Goal: Information Seeking & Learning: Learn about a topic

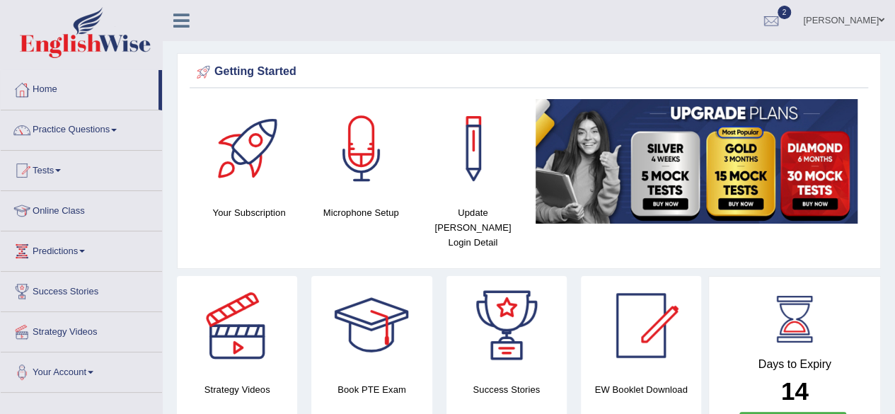
click at [65, 166] on link "Tests" at bounding box center [81, 168] width 161 height 35
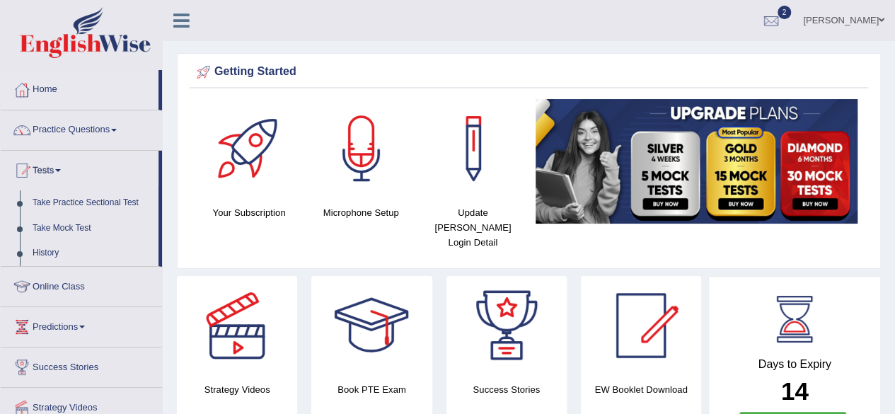
click at [65, 166] on link "Tests" at bounding box center [80, 168] width 158 height 35
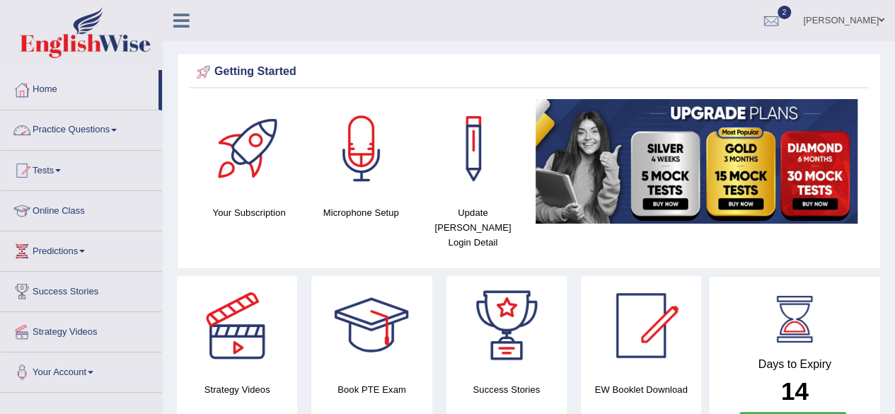
click at [120, 127] on link "Practice Questions" at bounding box center [81, 127] width 161 height 35
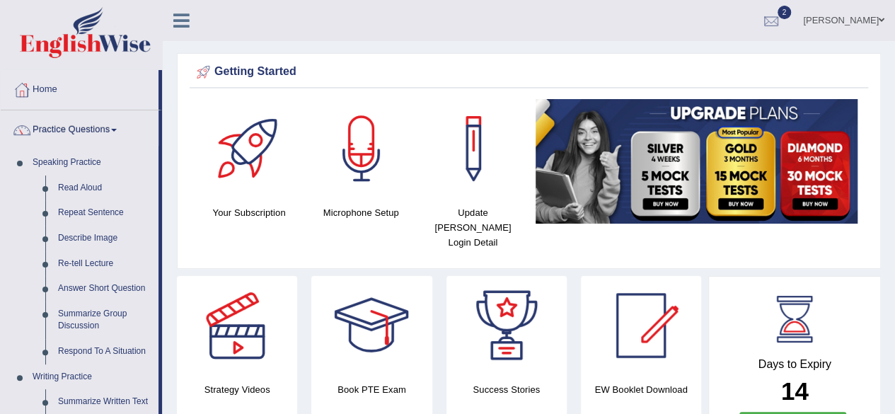
click at [782, 18] on div at bounding box center [771, 21] width 21 height 21
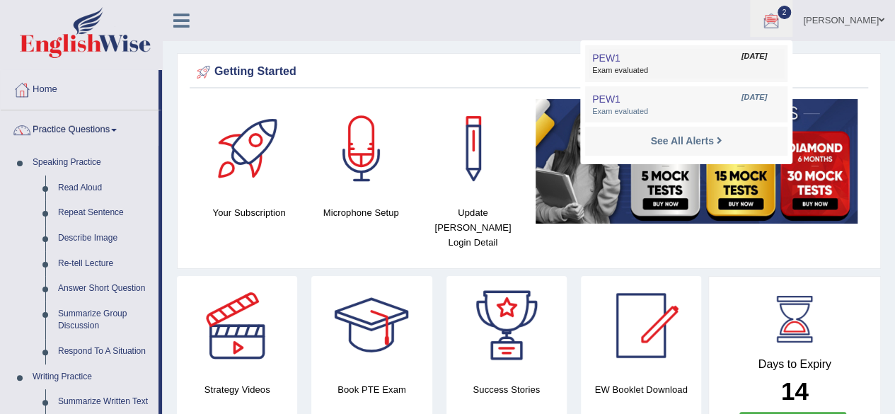
click at [708, 69] on span "Exam evaluated" at bounding box center [686, 70] width 188 height 11
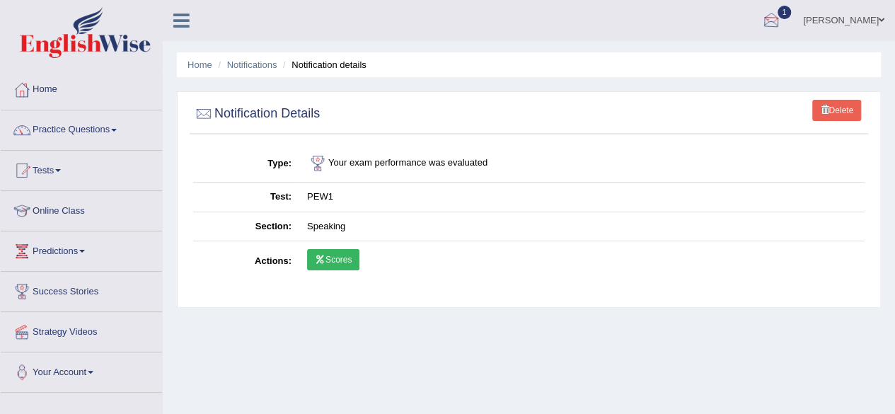
click at [779, 20] on div at bounding box center [771, 21] width 21 height 21
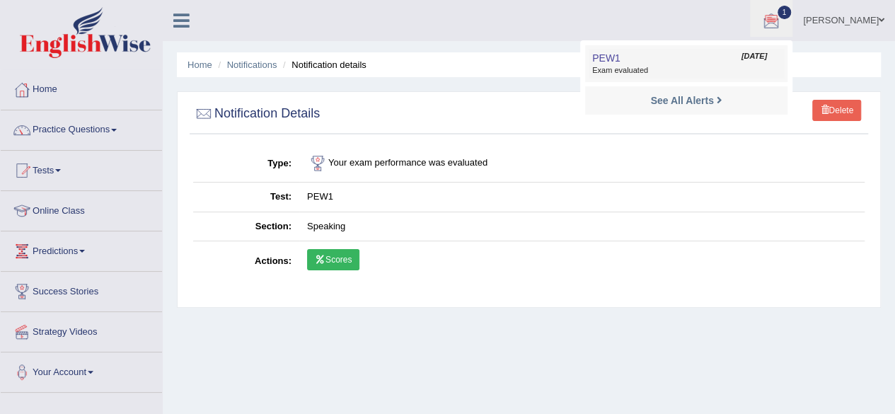
click at [692, 56] on link "PEW1 Sep 29, 2025 Exam evaluated" at bounding box center [686, 64] width 195 height 30
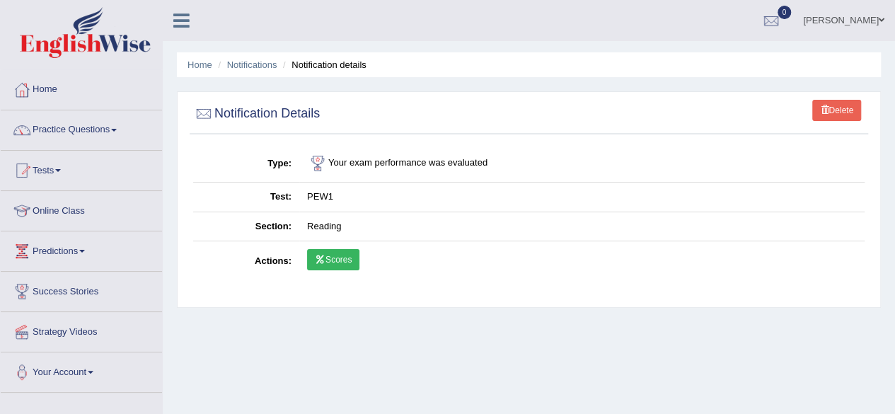
click at [337, 259] on link "Scores" at bounding box center [333, 259] width 52 height 21
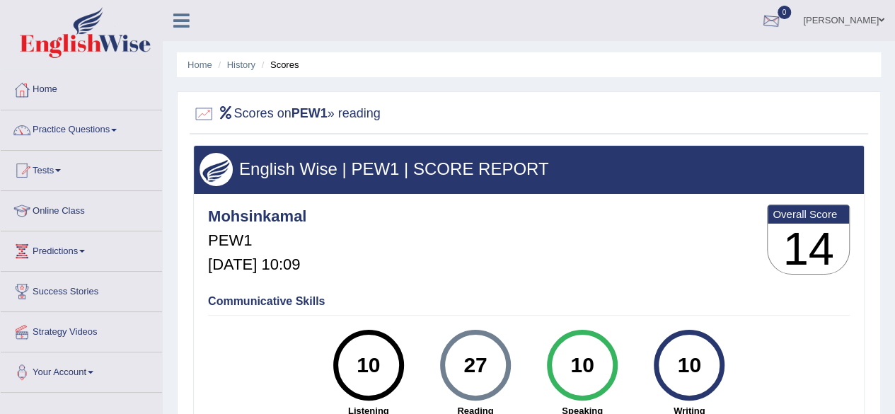
click at [782, 18] on div at bounding box center [771, 21] width 21 height 21
click at [713, 57] on strong "See All Alerts" at bounding box center [681, 59] width 63 height 11
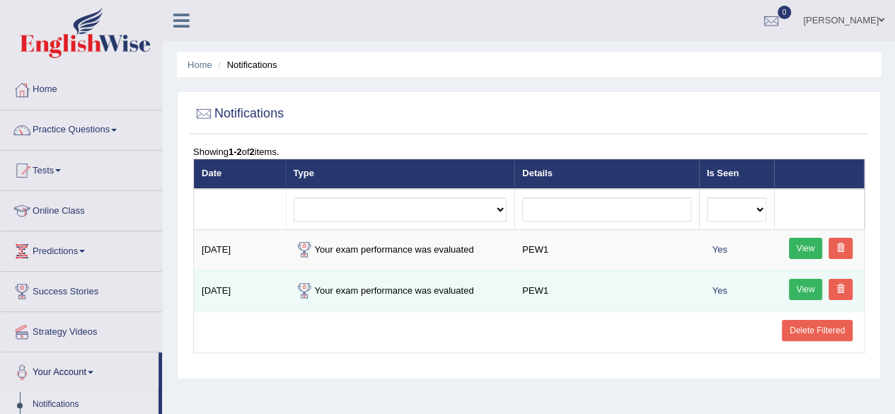
click at [443, 289] on td "Your exam performance was evaluated" at bounding box center [400, 290] width 229 height 41
click at [807, 287] on link "View" at bounding box center [806, 289] width 34 height 21
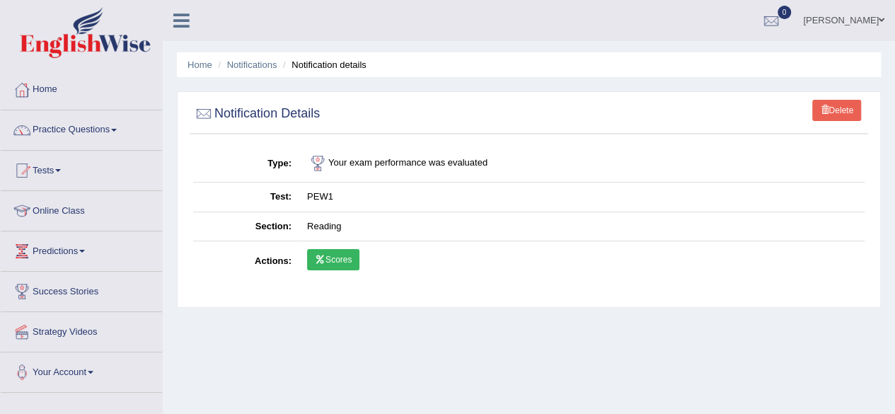
click at [338, 260] on link "Scores" at bounding box center [333, 259] width 52 height 21
click at [782, 19] on div at bounding box center [771, 21] width 21 height 21
click at [695, 68] on li "See All Alerts" at bounding box center [686, 59] width 202 height 29
click at [778, 27] on div at bounding box center [771, 21] width 21 height 21
click at [706, 62] on strong "See All Alerts" at bounding box center [681, 59] width 63 height 11
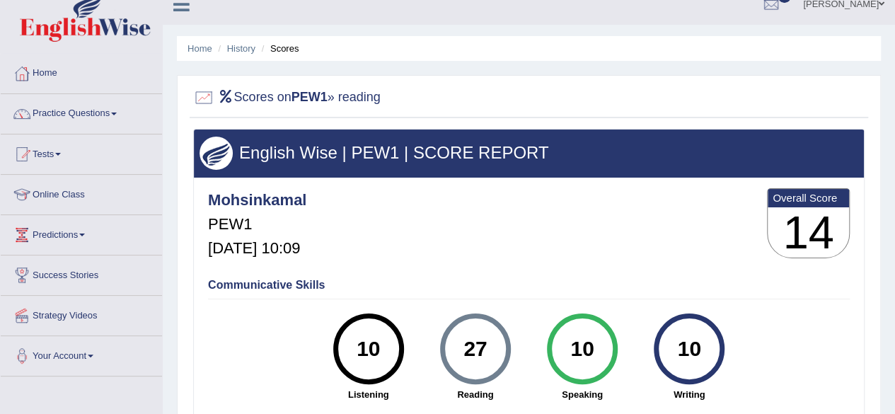
scroll to position [15, 0]
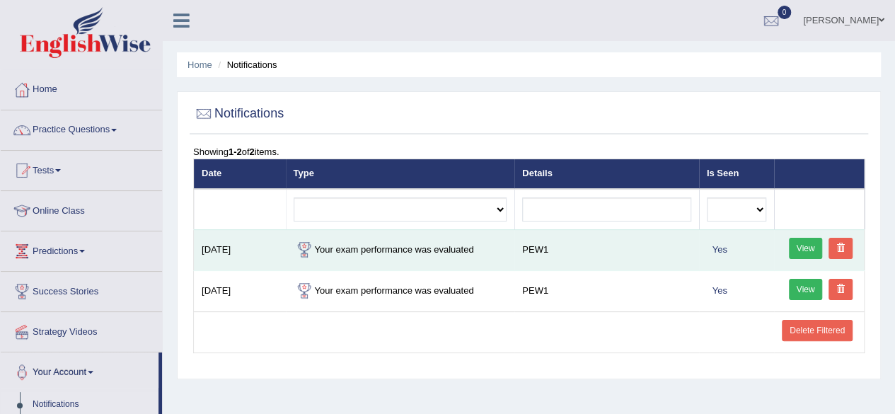
click at [803, 253] on link "View" at bounding box center [806, 248] width 34 height 21
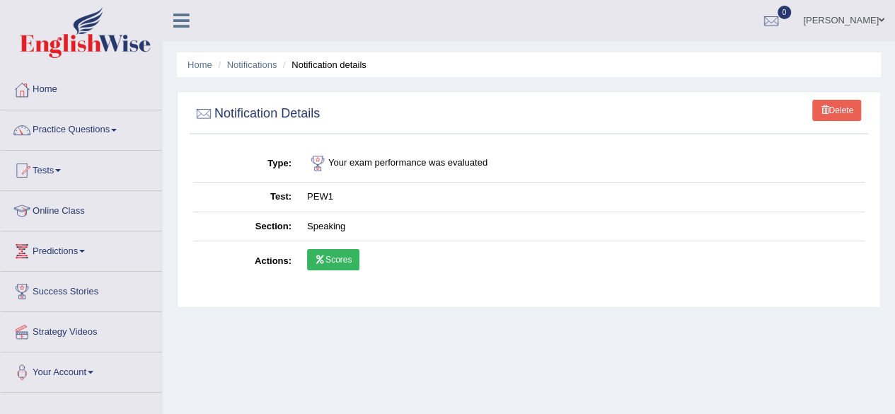
click at [340, 260] on link "Scores" at bounding box center [333, 259] width 52 height 21
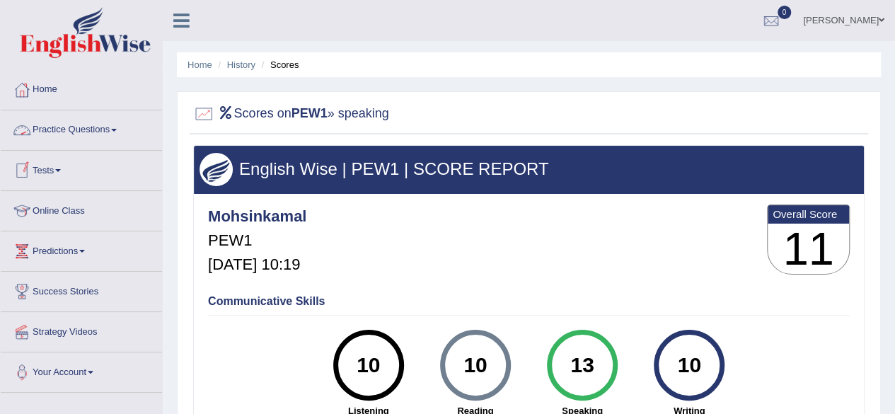
click at [73, 130] on link "Practice Questions" at bounding box center [81, 127] width 161 height 35
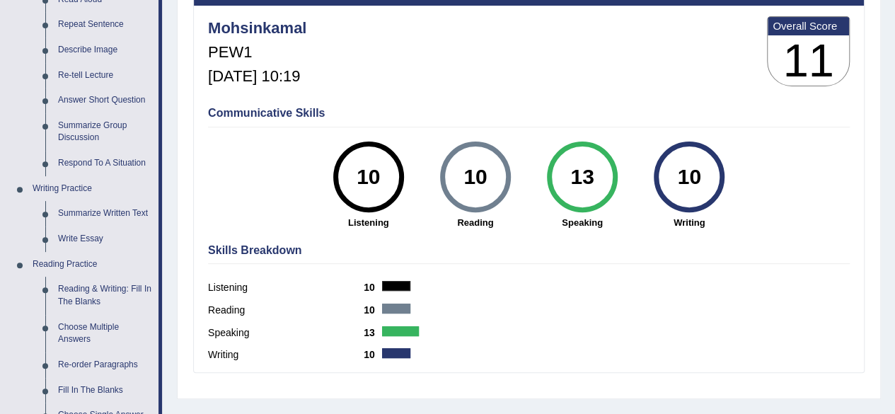
scroll to position [194, 0]
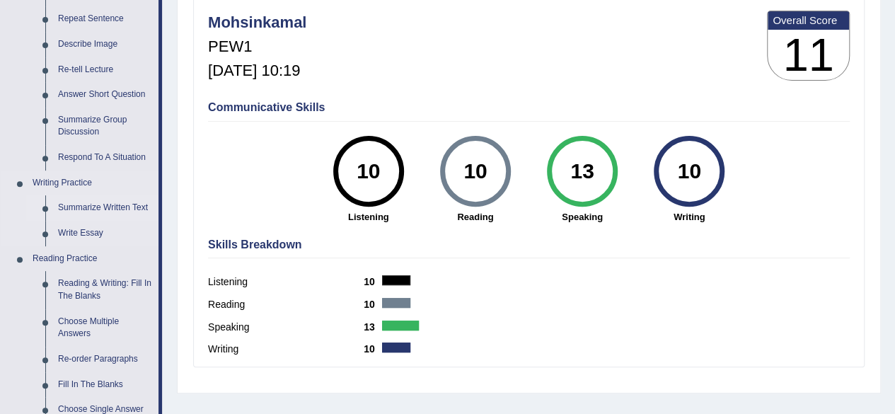
click at [130, 208] on link "Summarize Written Text" at bounding box center [105, 207] width 107 height 25
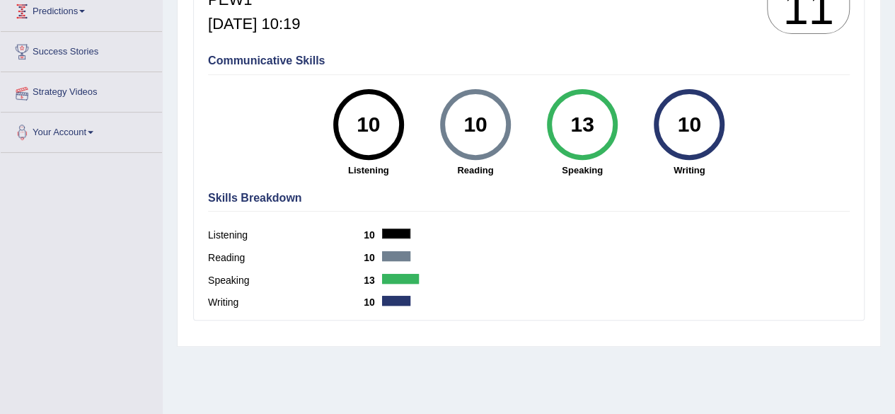
scroll to position [307, 0]
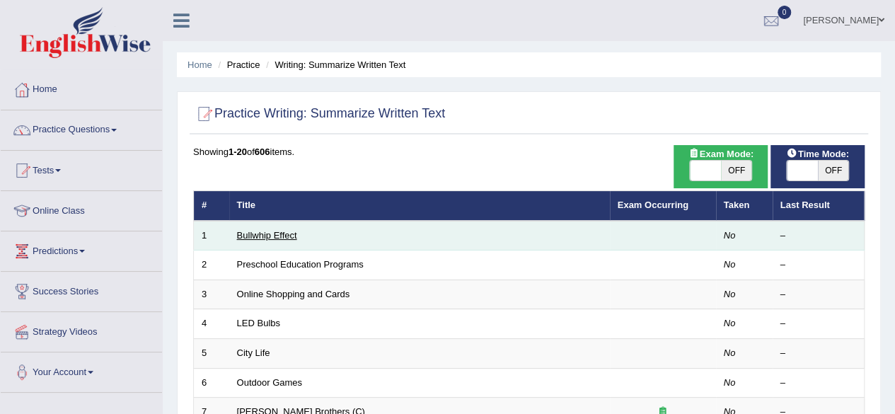
click at [270, 236] on link "Bullwhip Effect" at bounding box center [267, 235] width 60 height 11
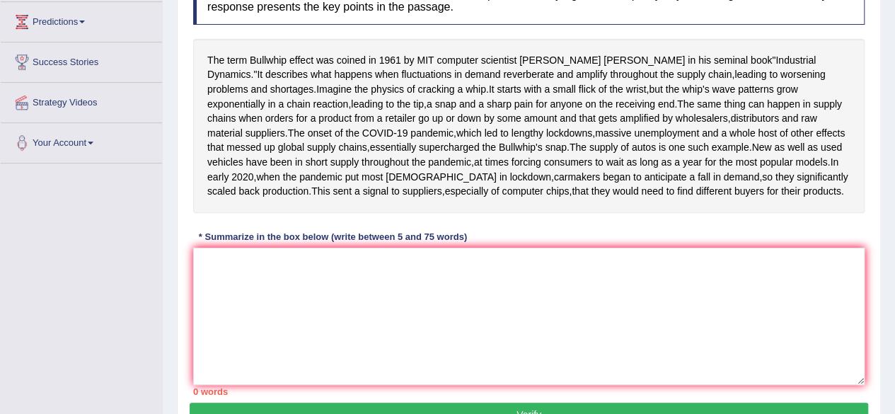
scroll to position [234, 0]
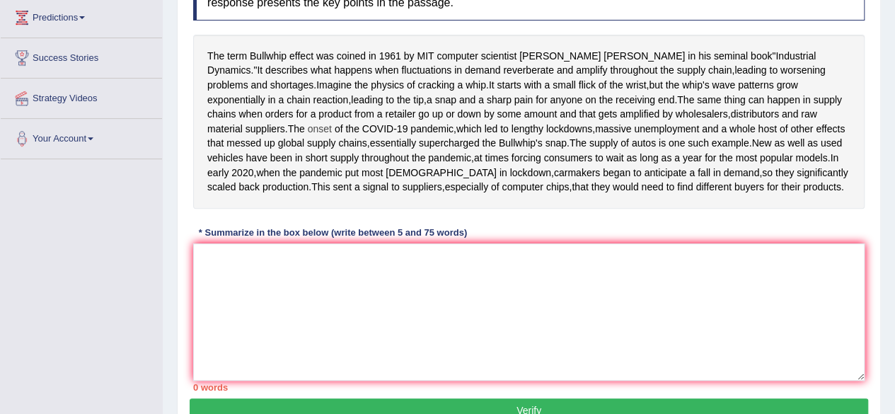
drag, startPoint x: 205, startPoint y: 168, endPoint x: 250, endPoint y: 167, distance: 44.6
click at [250, 167] on div "The term Bullwhip effect was coined in 1961 by MIT computer scientist Jay Forre…" at bounding box center [529, 122] width 672 height 174
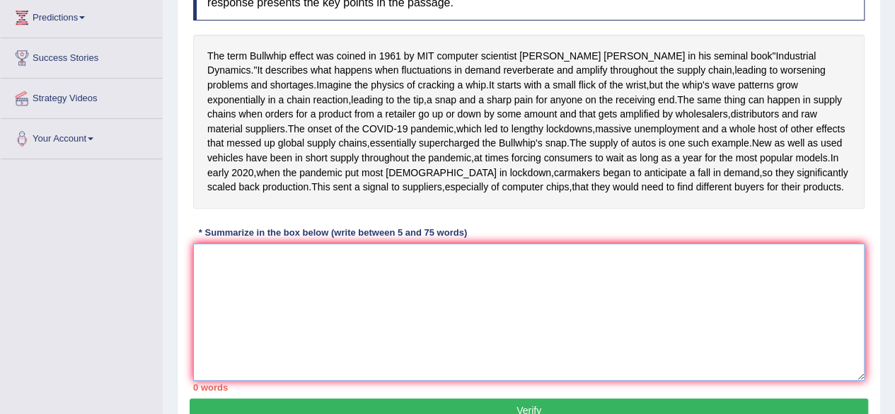
click at [280, 339] on textarea at bounding box center [529, 311] width 672 height 137
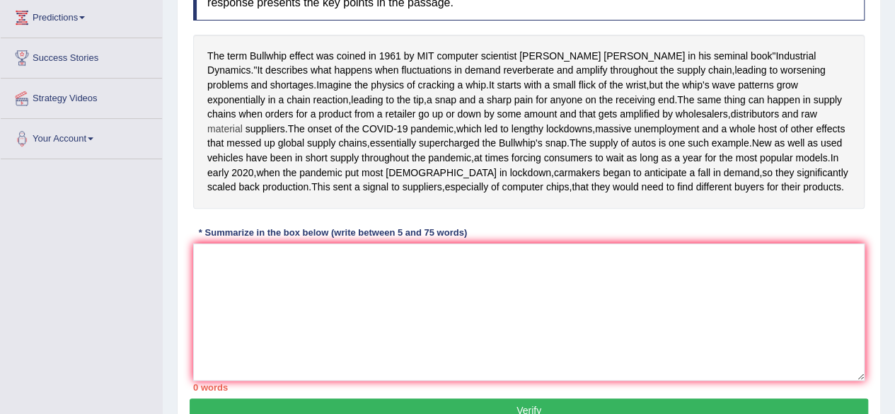
drag, startPoint x: 212, startPoint y: 128, endPoint x: 365, endPoint y: 137, distance: 153.1
click at [365, 137] on div "The term Bullwhip effect was coined in 1961 by MIT computer scientist Jay Forre…" at bounding box center [529, 122] width 672 height 174
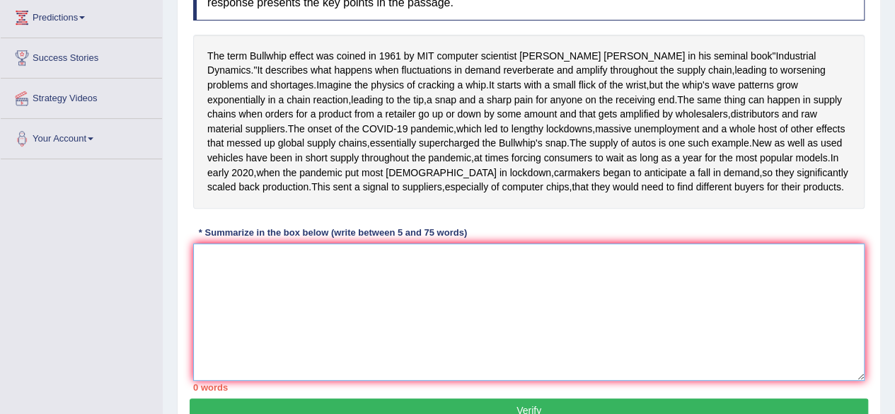
click at [386, 355] on textarea at bounding box center [529, 311] width 672 height 137
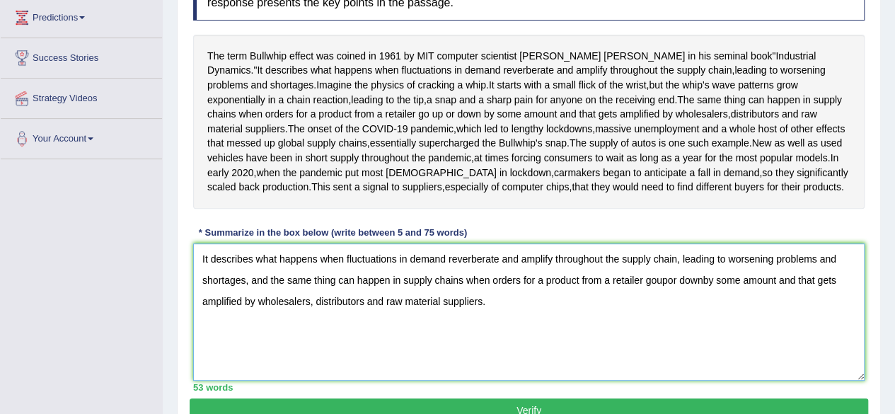
scroll to position [373, 0]
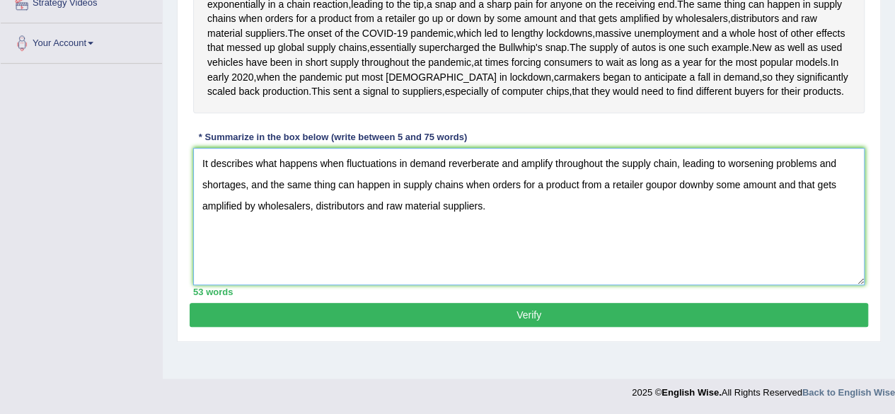
type textarea "It describes what happens when fluctuations in demand reverberate and amplify t…"
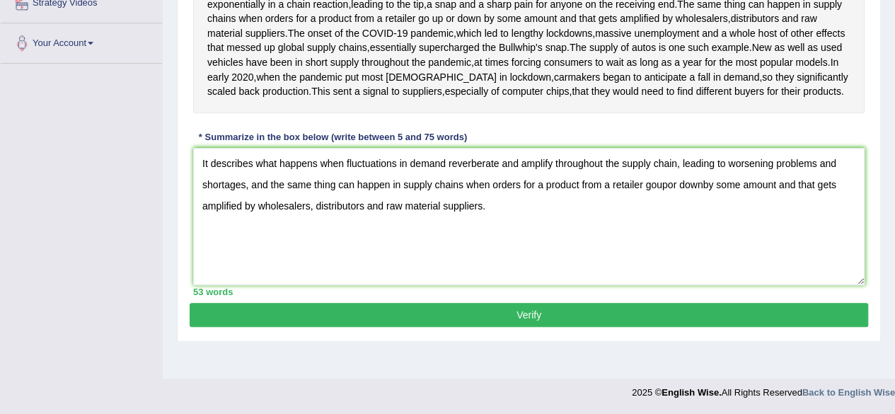
click at [570, 327] on button "Verify" at bounding box center [529, 315] width 679 height 24
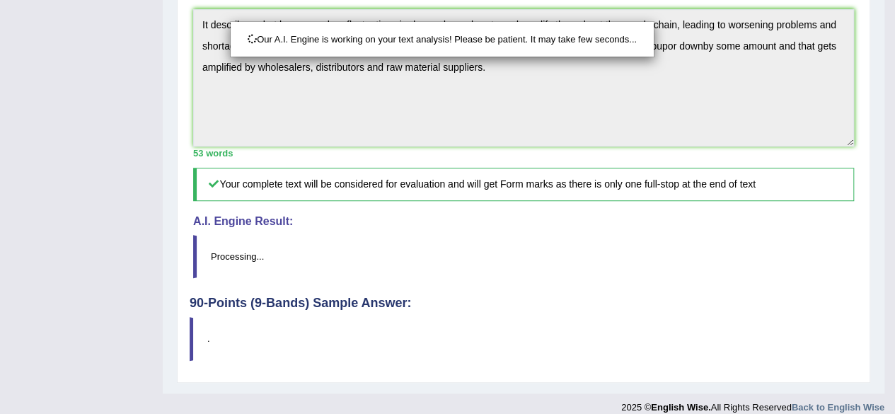
scroll to position [531, 0]
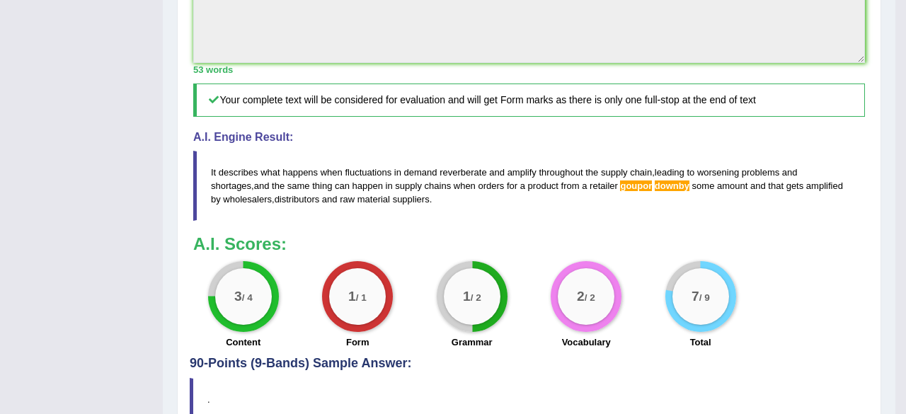
drag, startPoint x: 899, startPoint y: 210, endPoint x: 905, endPoint y: 332, distance: 121.9
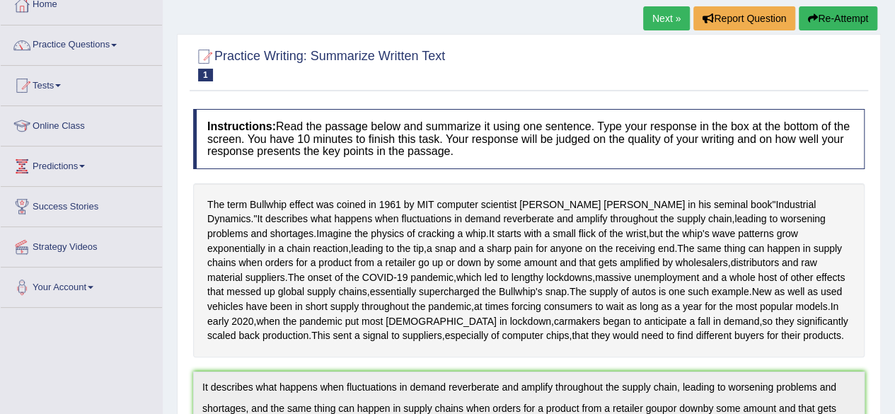
scroll to position [84, 0]
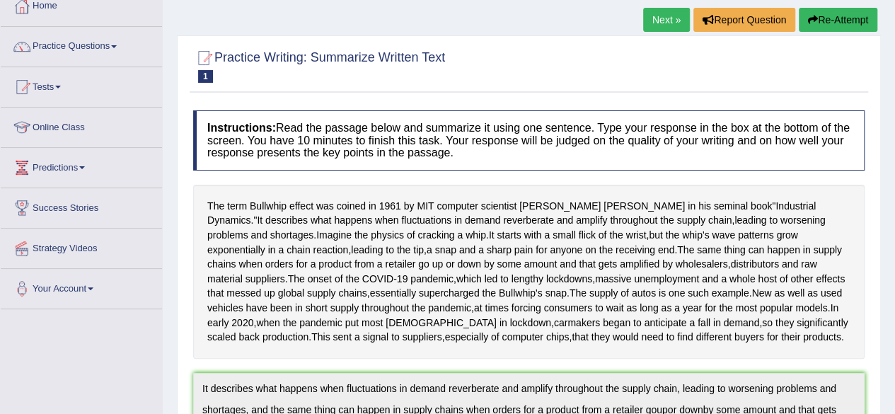
click at [833, 20] on button "Re-Attempt" at bounding box center [838, 20] width 79 height 24
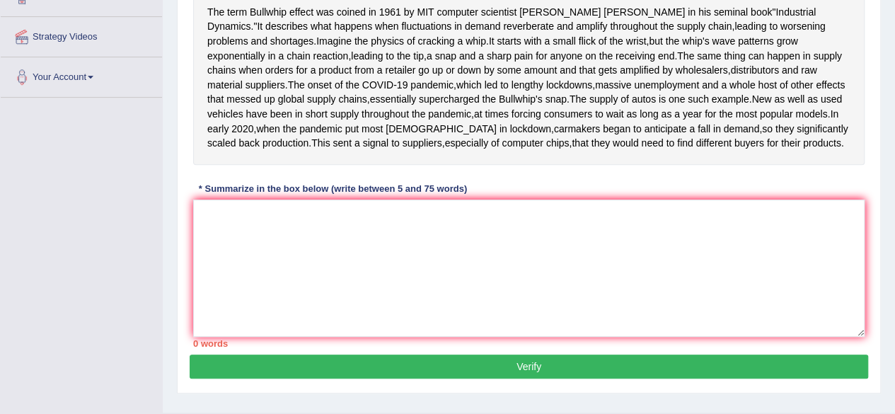
scroll to position [297, 0]
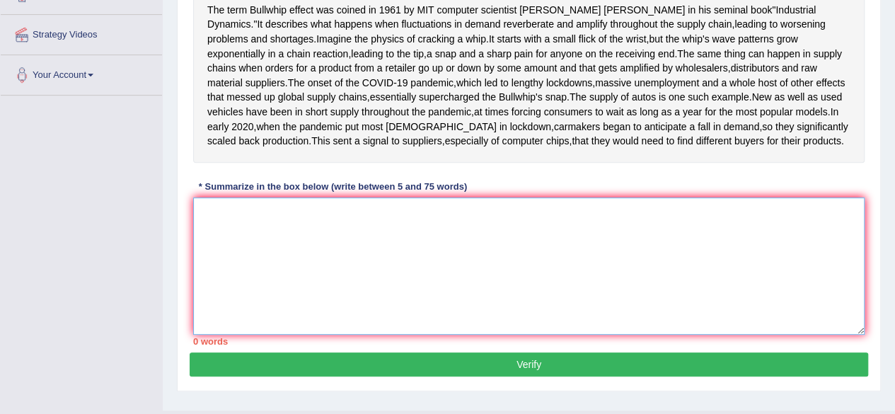
paste textarea "It describes what happens when fluctuations in demand reverberate and amplify t…"
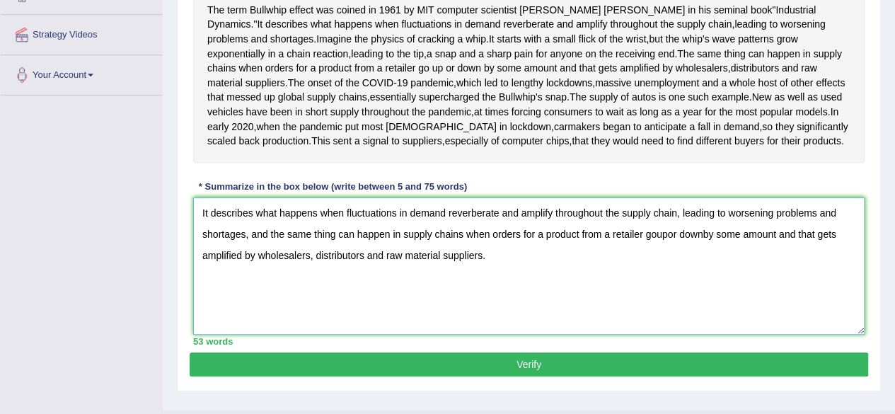
click at [655, 308] on textarea "It describes what happens when fluctuations in demand reverberate and amplify t…" at bounding box center [529, 265] width 672 height 137
click at [669, 305] on textarea "It describes what happens when fluctuations in demand reverberate and amplify t…" at bounding box center [529, 265] width 672 height 137
click at [708, 305] on textarea "It describes what happens when fluctuations in demand reverberate and amplify t…" at bounding box center [529, 265] width 672 height 137
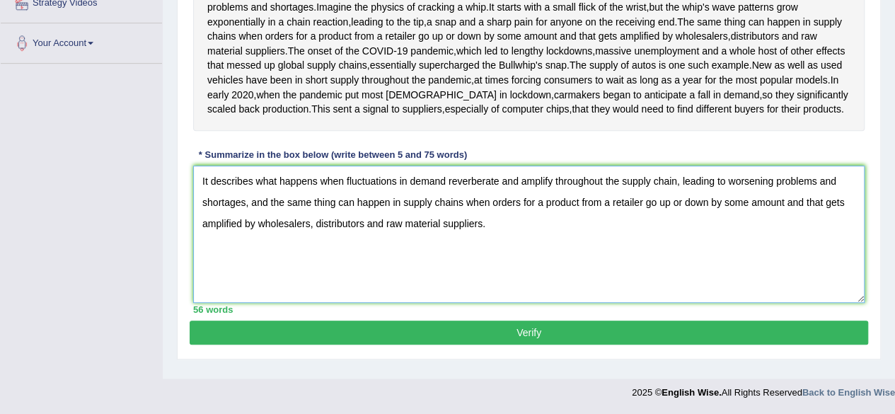
type textarea "It describes what happens when fluctuations in demand reverberate and amplify t…"
click at [749, 340] on button "Verify" at bounding box center [529, 333] width 679 height 24
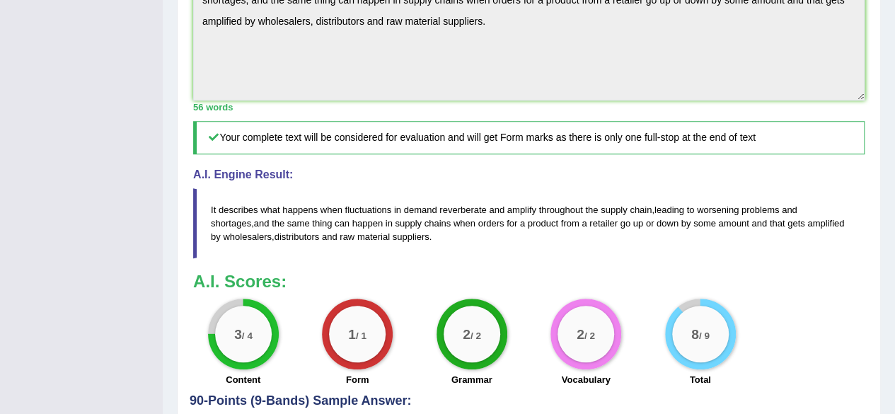
scroll to position [0, 0]
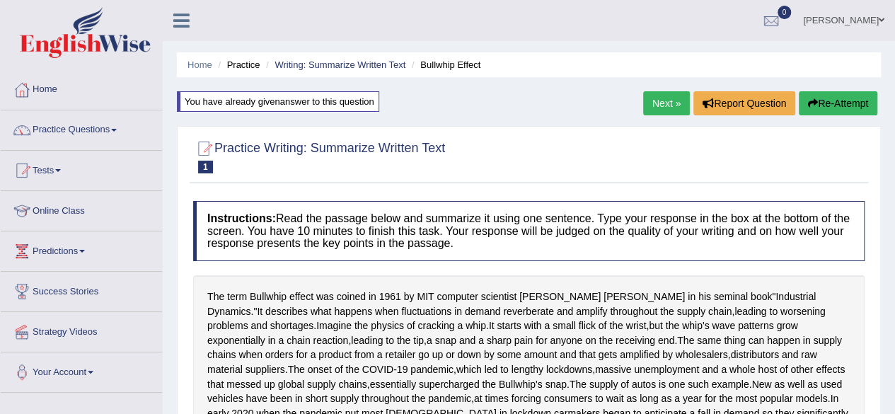
click at [660, 100] on link "Next »" at bounding box center [666, 103] width 47 height 24
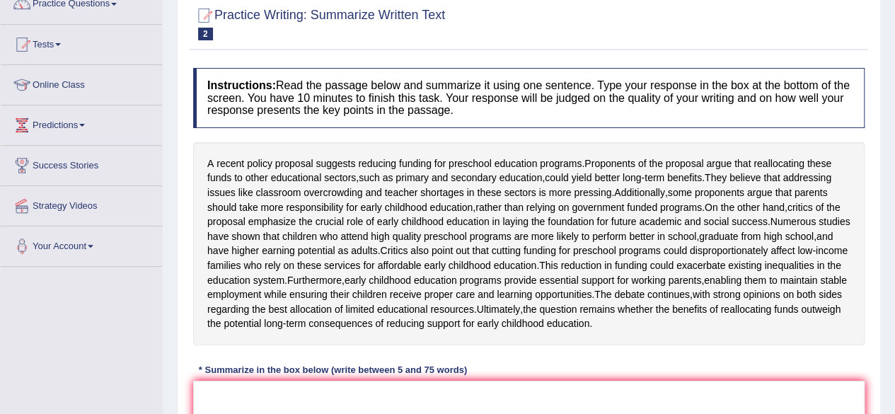
scroll to position [127, 0]
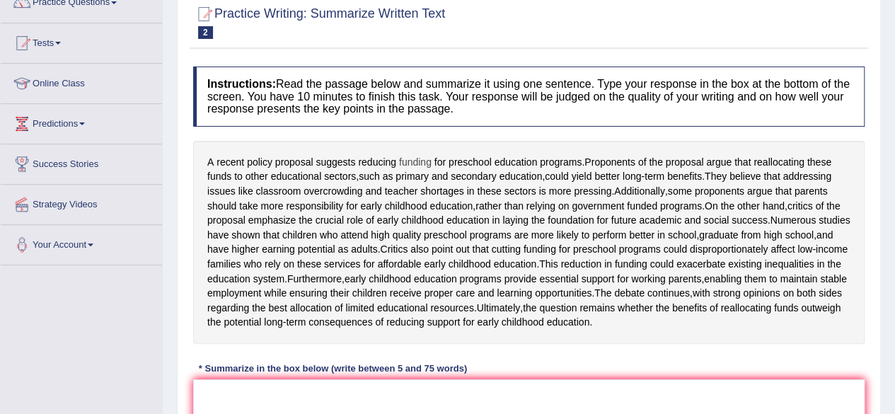
drag, startPoint x: 205, startPoint y: 161, endPoint x: 400, endPoint y: 155, distance: 194.7
click at [400, 155] on div "A recent policy proposal suggests reducing funding for preschool education prog…" at bounding box center [529, 242] width 672 height 203
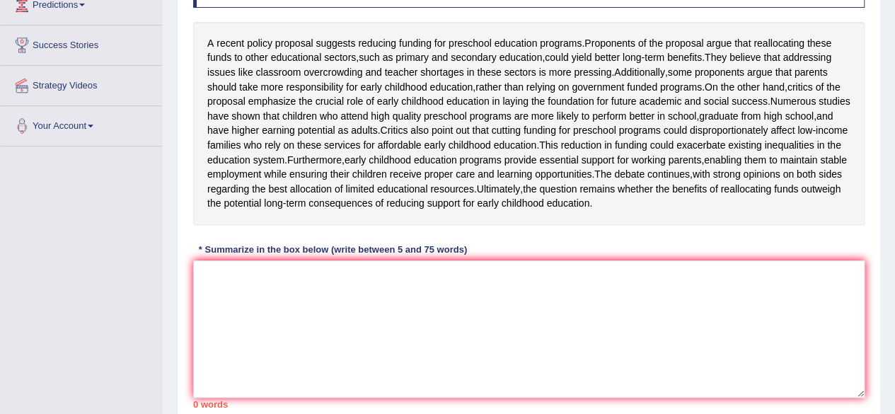
scroll to position [242, 0]
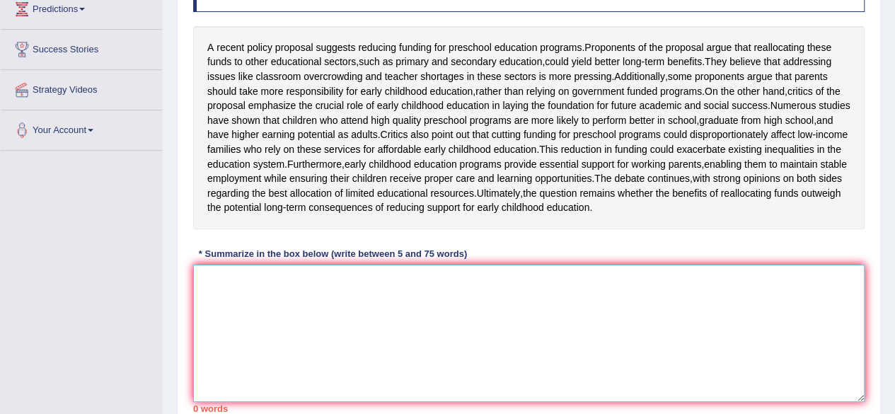
click at [242, 364] on textarea at bounding box center [529, 333] width 672 height 137
type textarea "a"
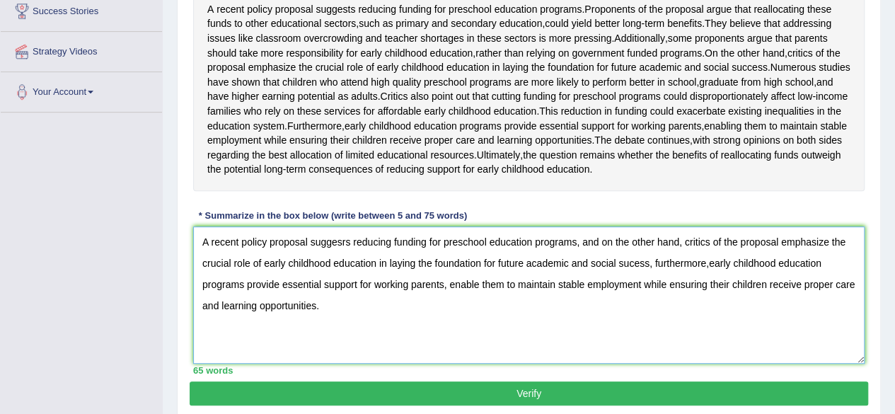
scroll to position [373, 0]
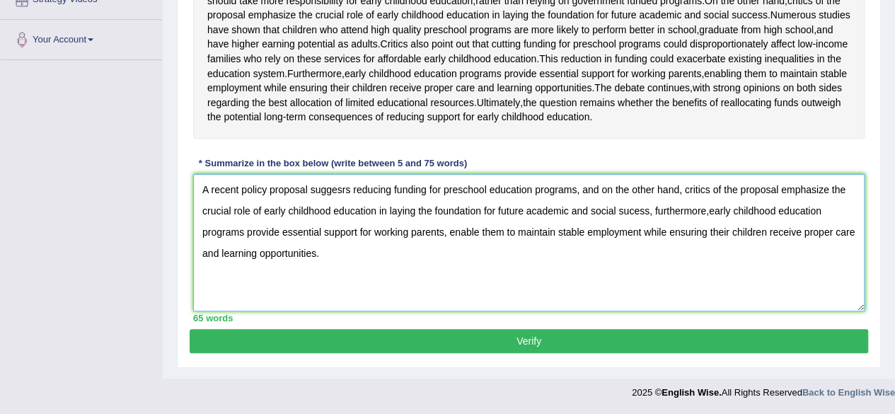
type textarea "A recent policy proposal suggesrs reducing funding for preschool education prog…"
click at [583, 335] on button "Verify" at bounding box center [529, 341] width 679 height 24
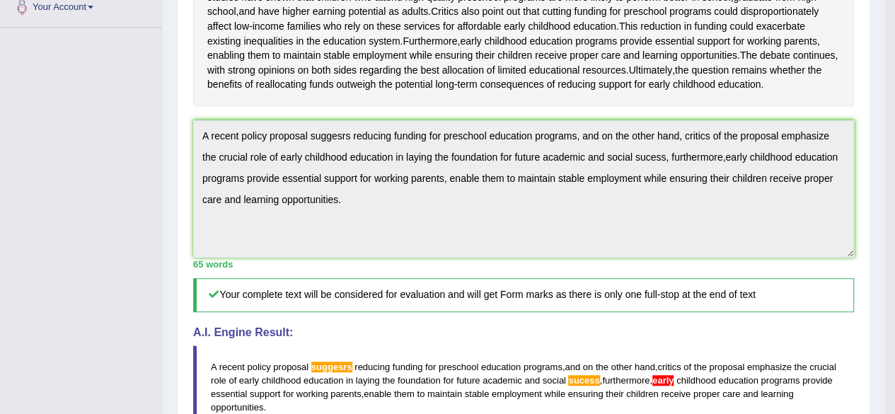
drag, startPoint x: 902, startPoint y: 207, endPoint x: 892, endPoint y: 289, distance: 82.1
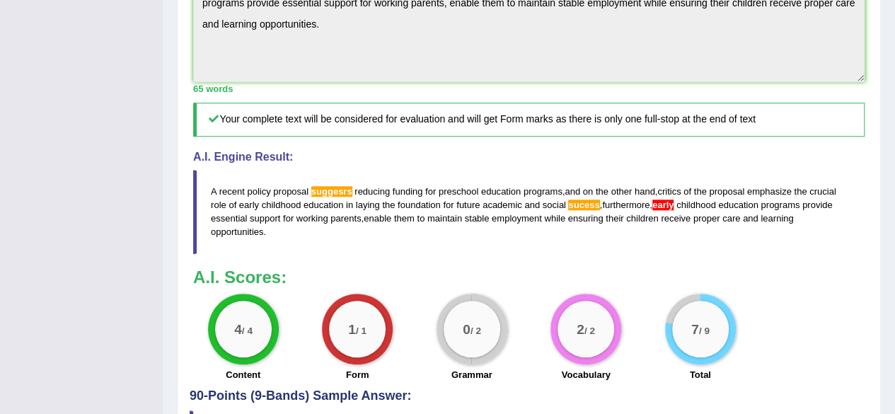
scroll to position [539, 0]
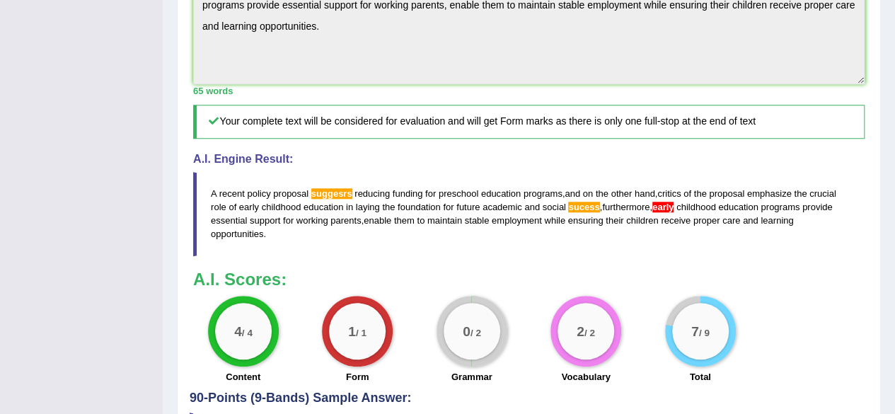
drag, startPoint x: 836, startPoint y: 270, endPoint x: 520, endPoint y: 230, distance: 318.9
click at [520, 230] on blockquote "A recent policy proposal suggesrs reducing funding for preschool education prog…" at bounding box center [529, 214] width 672 height 84
drag, startPoint x: 268, startPoint y: 274, endPoint x: 218, endPoint y: 244, distance: 57.8
click at [234, 255] on blockquote "A recent policy proposal suggesrs reducing funding for preschool education prog…" at bounding box center [529, 214] width 672 height 84
drag, startPoint x: 204, startPoint y: 230, endPoint x: 313, endPoint y: 269, distance: 115.7
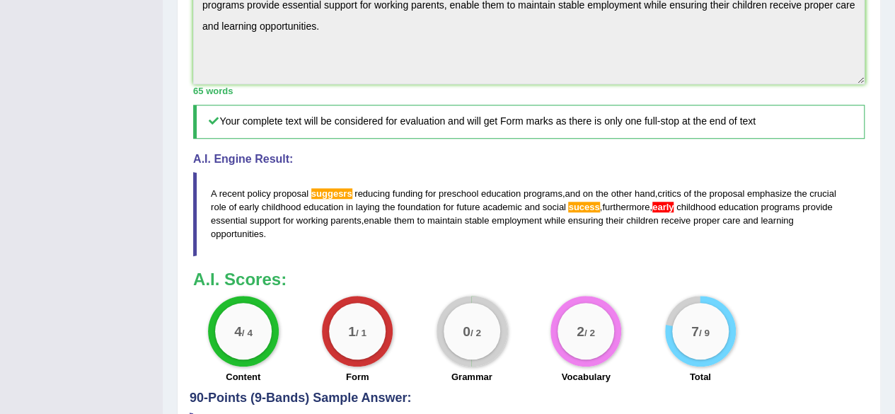
click at [313, 255] on blockquote "A recent policy proposal suggesrs reducing funding for preschool education prog…" at bounding box center [529, 214] width 672 height 84
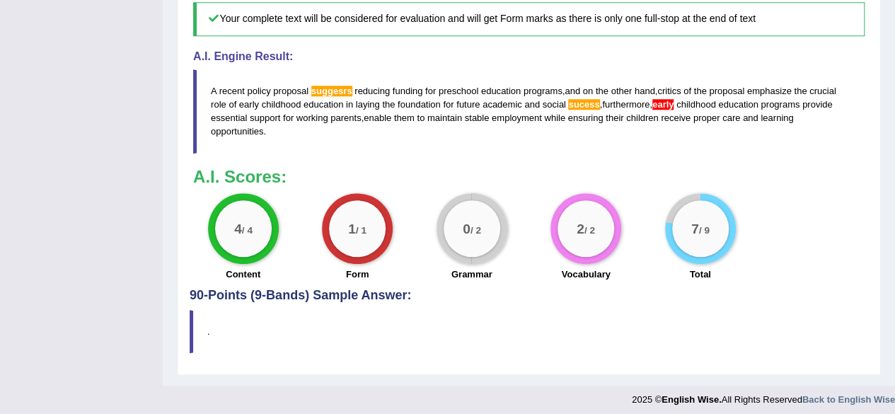
scroll to position [649, 0]
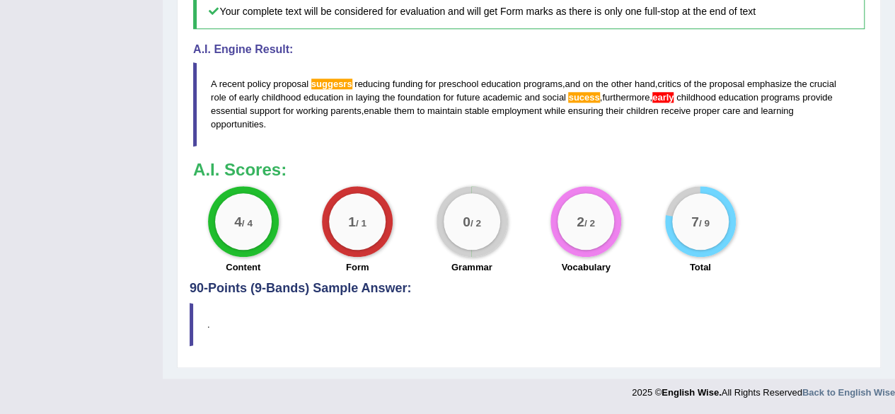
drag, startPoint x: 670, startPoint y: 168, endPoint x: 429, endPoint y: 124, distance: 245.3
click at [452, 121] on blockquote "A recent policy proposal suggesrs reducing funding for preschool education prog…" at bounding box center [529, 104] width 672 height 84
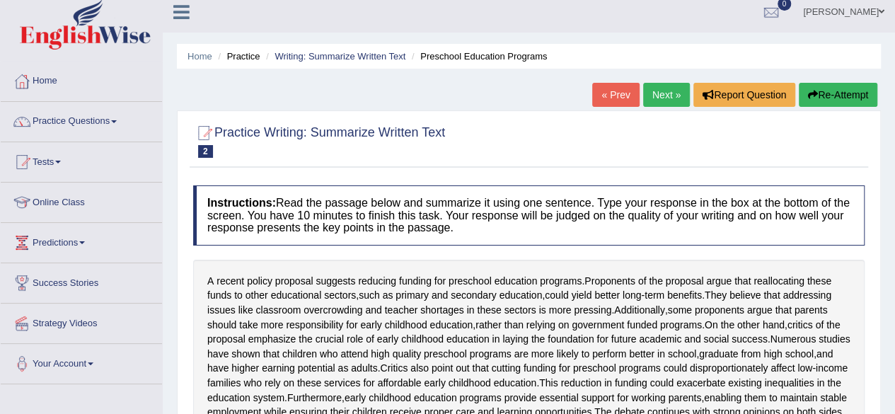
scroll to position [0, 0]
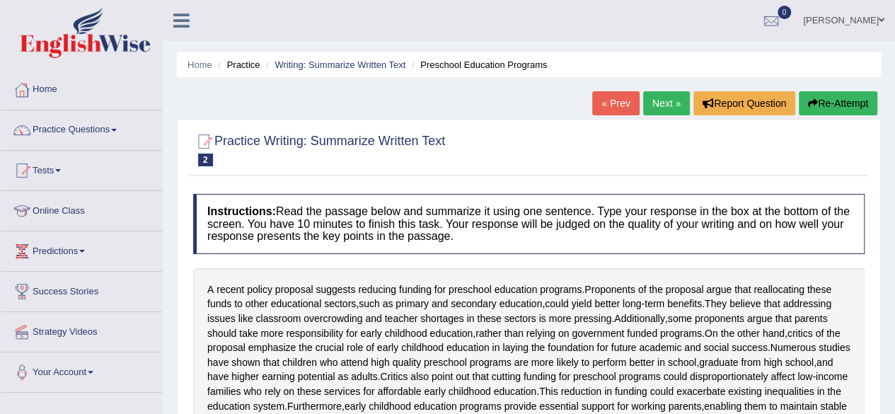
click at [648, 104] on link "Next »" at bounding box center [666, 103] width 47 height 24
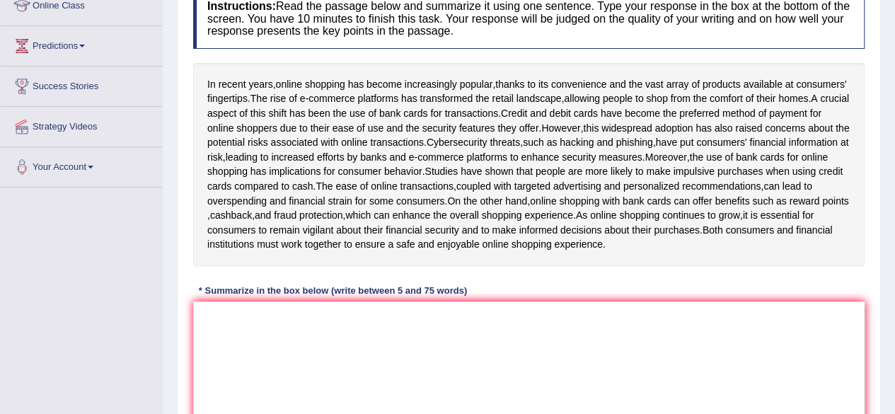
scroll to position [208, 0]
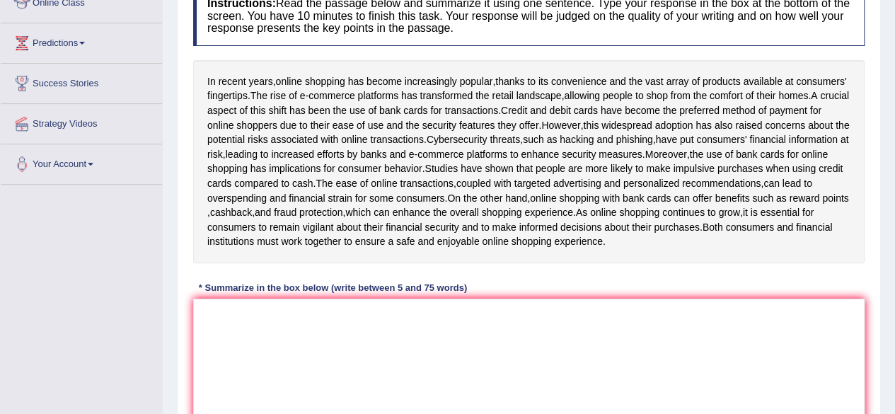
click at [480, 310] on div "Instructions: Read the passage below and summarize it using one sentence. Type …" at bounding box center [529, 216] width 679 height 475
click at [440, 329] on textarea at bounding box center [529, 367] width 672 height 137
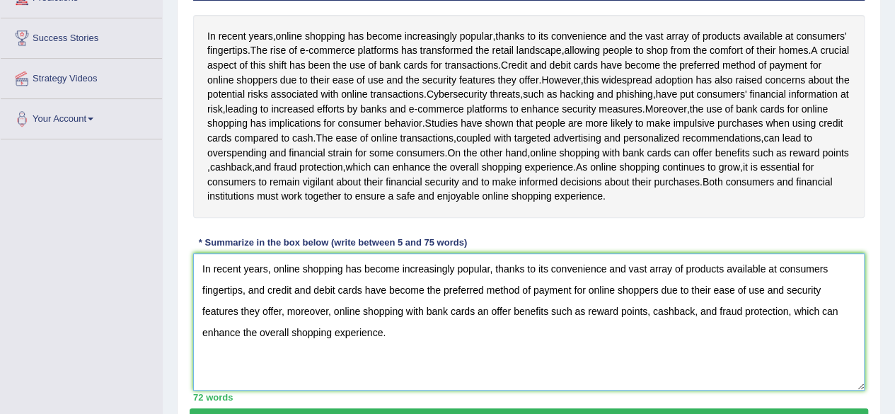
scroll to position [260, 0]
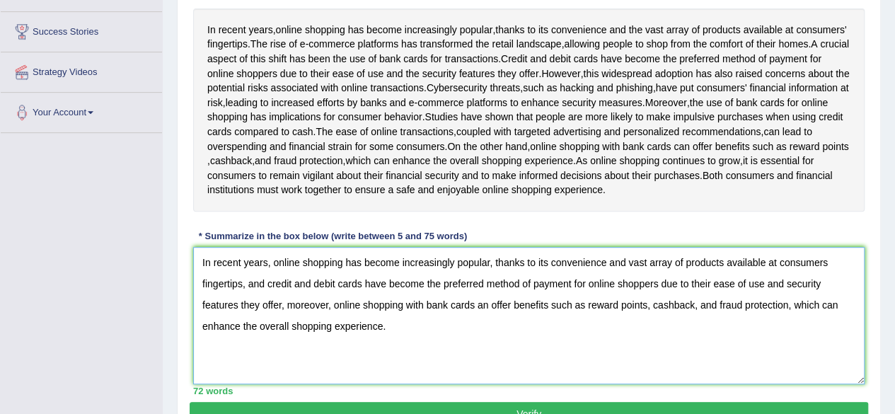
click at [621, 342] on textarea "In recent years, online shopping has become increasingly popular, thanks to its…" at bounding box center [529, 315] width 672 height 137
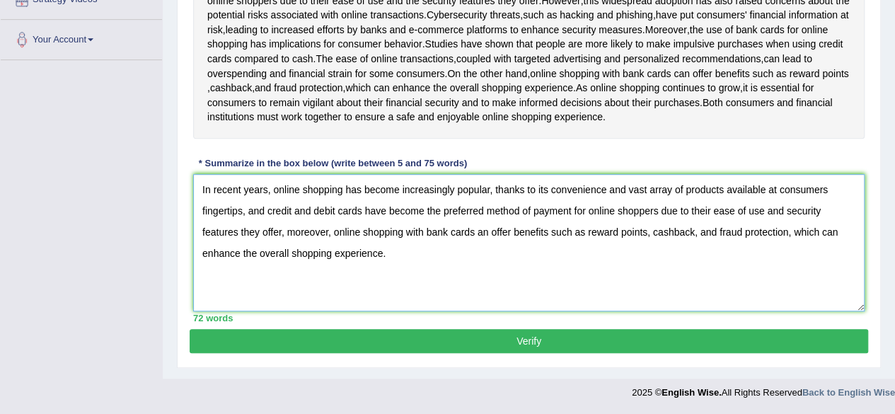
type textarea "In recent years, online shopping has become increasingly popular, thanks to its…"
click at [638, 343] on button "Verify" at bounding box center [529, 341] width 679 height 24
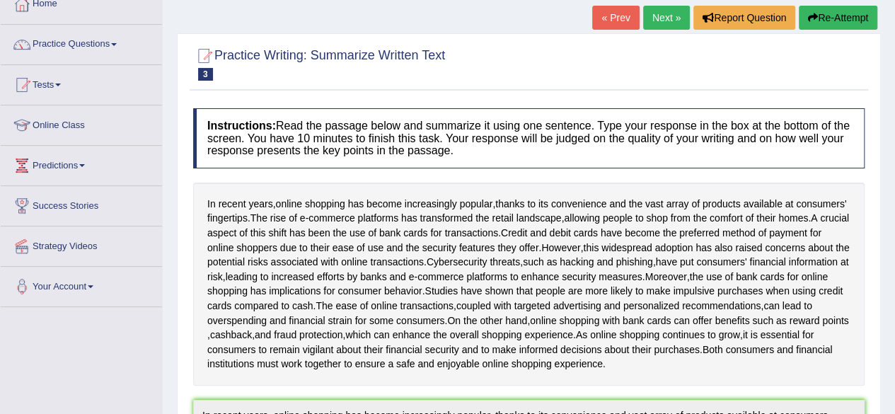
scroll to position [58, 0]
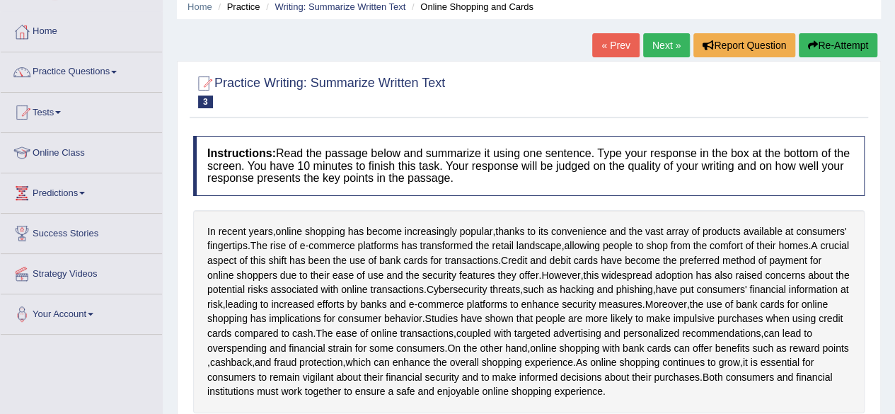
click at [667, 42] on link "Next »" at bounding box center [666, 45] width 47 height 24
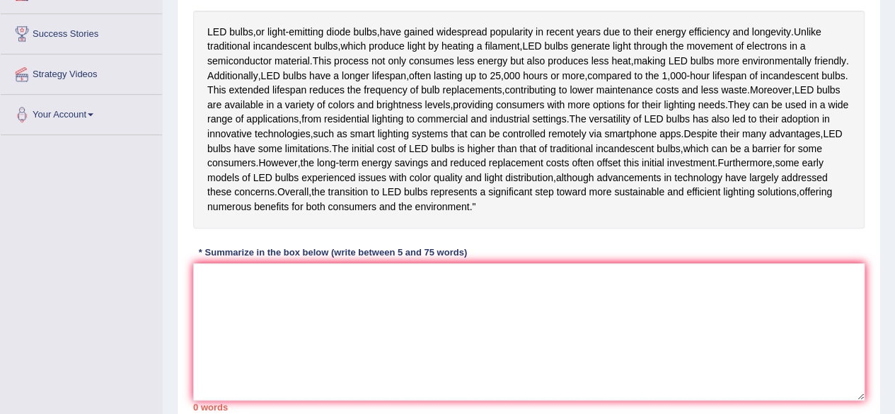
scroll to position [263, 0]
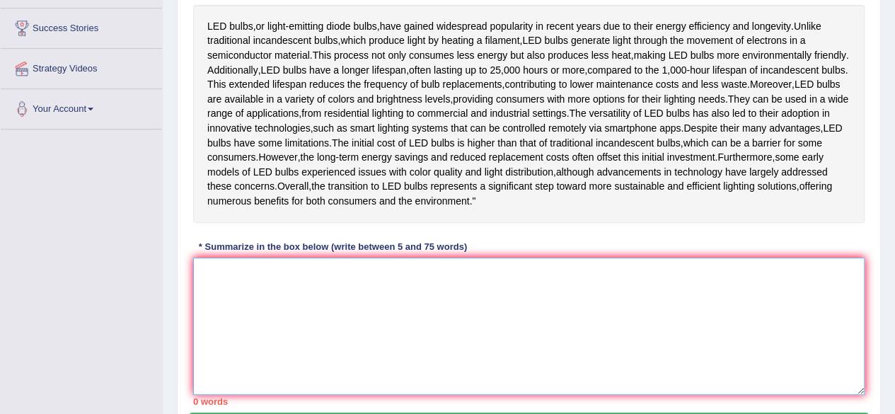
click at [422, 333] on textarea at bounding box center [529, 326] width 672 height 137
type textarea "L"
type textarea "t"
type textarea "T"
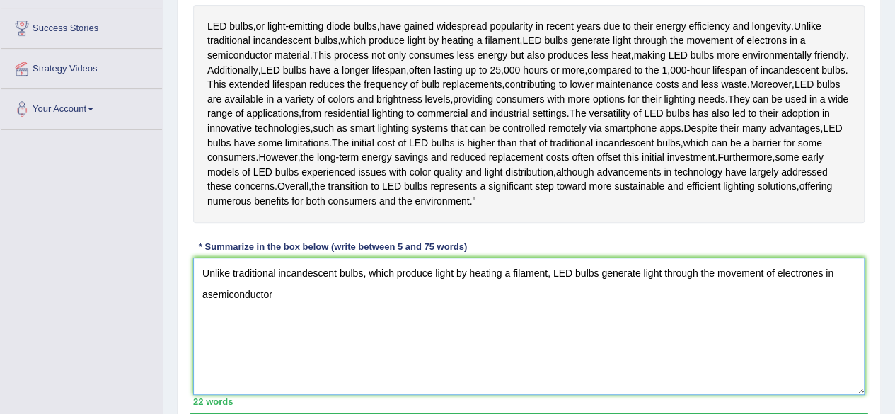
click at [209, 338] on textarea "Unlike traditional incandescent bulbs, which produce light by heating a filamen…" at bounding box center [529, 326] width 672 height 137
click at [275, 336] on textarea "Unlike traditional incandescent bulbs, which produce light by heating a filamen…" at bounding box center [529, 326] width 672 height 137
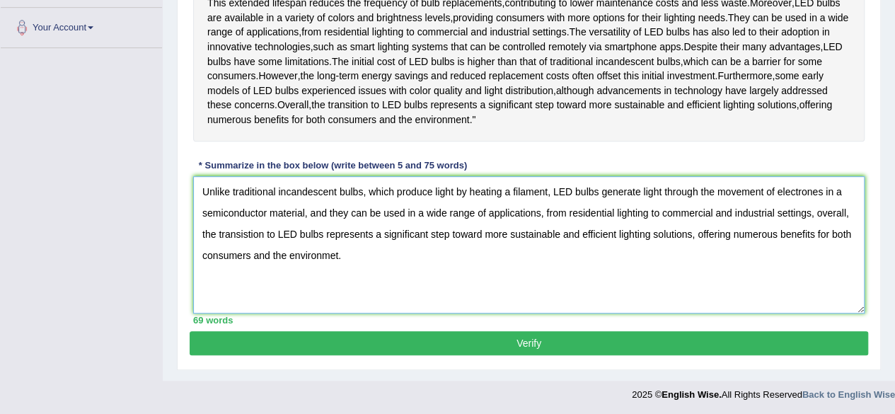
scroll to position [350, 0]
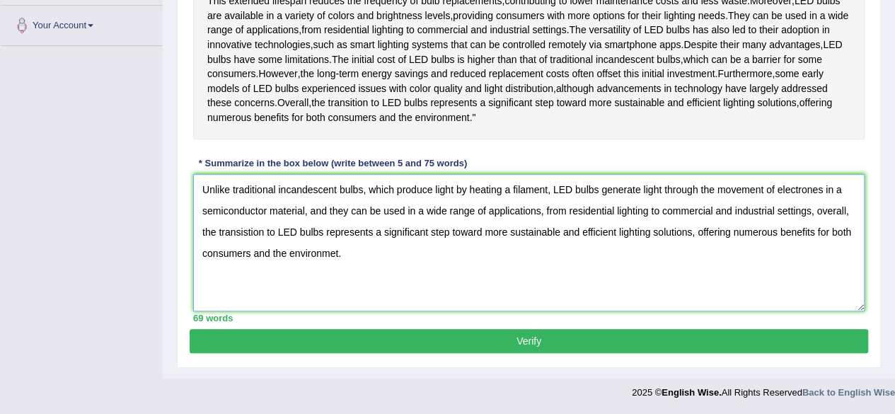
click at [808, 311] on textarea "Unlike traditional incandescent bulbs, which produce light by heating a filamen…" at bounding box center [529, 242] width 672 height 137
type textarea "Unlike traditional incandescent bulbs, which produce light by heating a filamen…"
click at [702, 353] on button "Verify" at bounding box center [529, 341] width 679 height 24
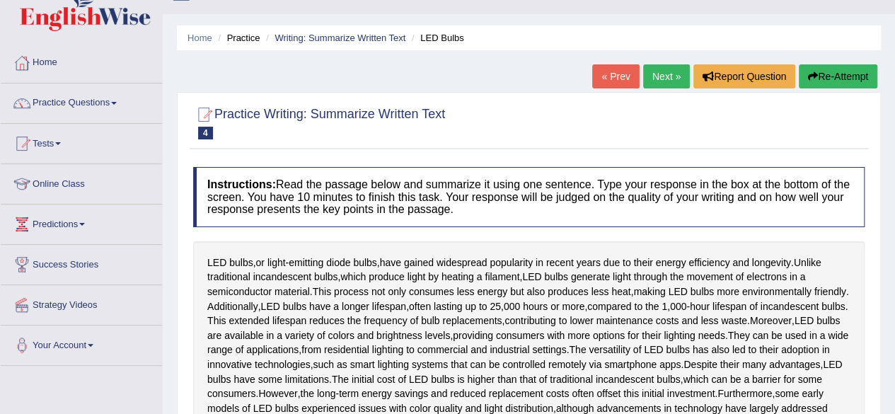
scroll to position [0, 0]
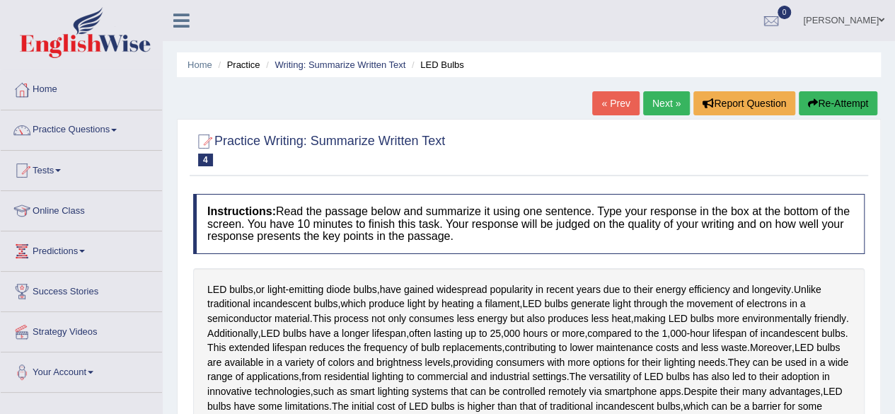
click at [839, 107] on button "Re-Attempt" at bounding box center [838, 103] width 79 height 24
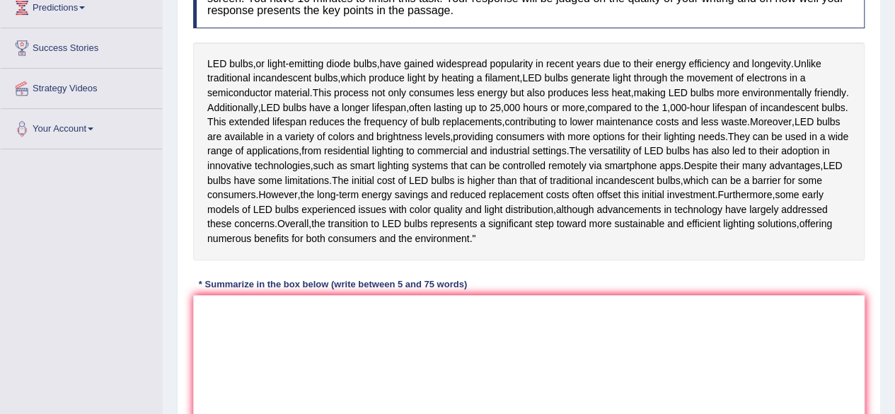
scroll to position [405, 0]
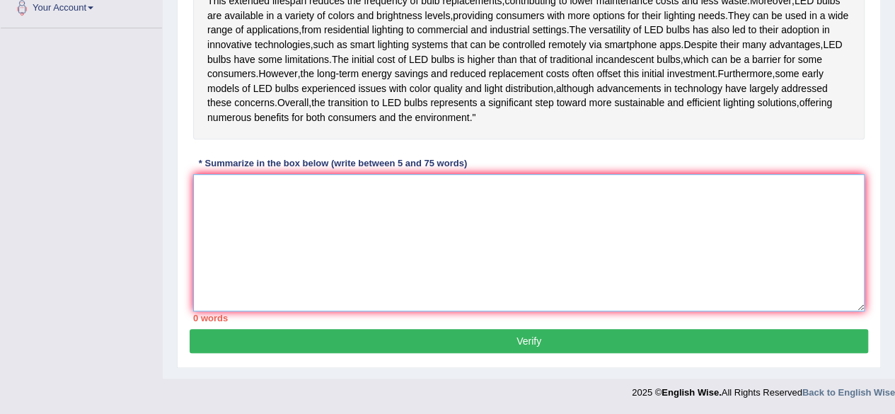
click at [582, 241] on textarea at bounding box center [529, 242] width 672 height 137
paste textarea "Unlike traditional incandescent bulbs, which produce light by heating a filamen…"
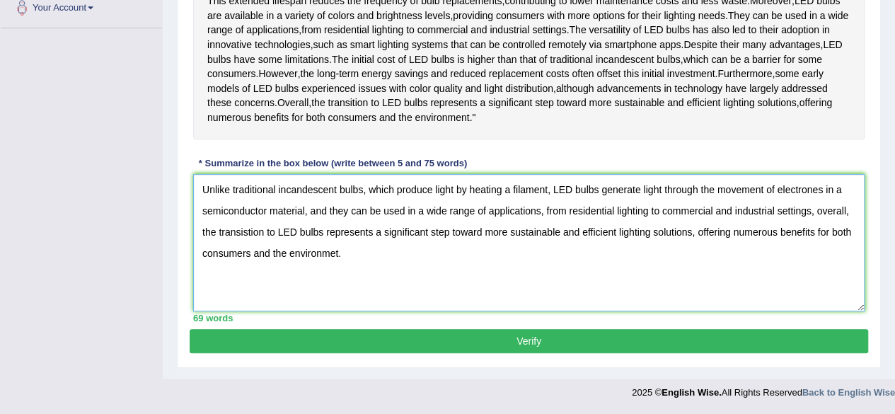
click at [243, 232] on textarea "Unlike traditional incandescent bulbs, which produce light by heating a filamen…" at bounding box center [529, 242] width 672 height 137
click at [241, 233] on textarea "Unlike traditional incandescent bulbs, which produce light by heating a filamen…" at bounding box center [529, 242] width 672 height 137
click at [335, 254] on textarea "Unlike traditional incandescent bulbs, which produce light by heating a filamen…" at bounding box center [529, 242] width 672 height 137
type textarea "Unlike traditional incandescent bulbs, which produce light by heating a filamen…"
click at [575, 337] on button "Verify" at bounding box center [529, 341] width 679 height 24
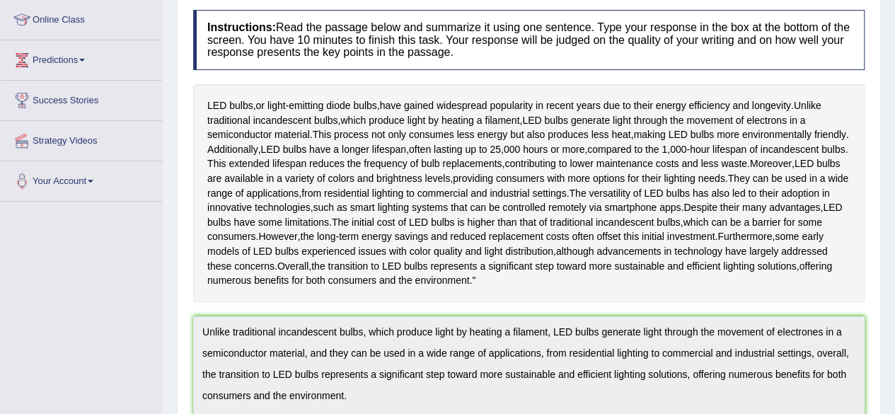
scroll to position [0, 0]
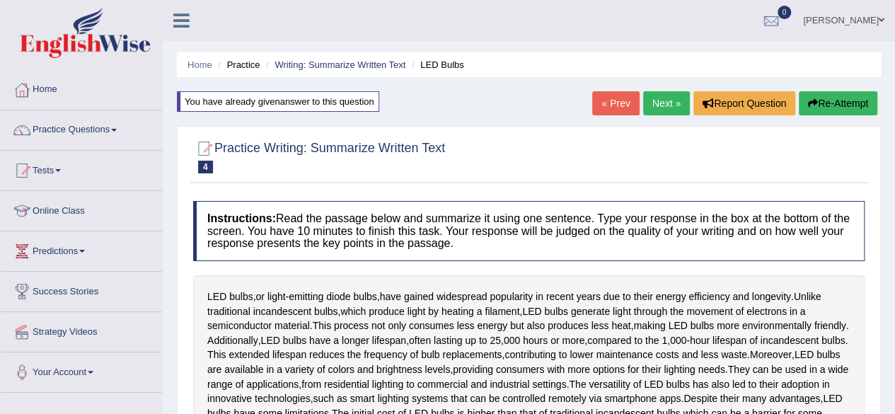
click at [828, 115] on div "« Prev Next » Report Question Re-Attempt" at bounding box center [736, 105] width 289 height 28
click at [841, 109] on button "Re-Attempt" at bounding box center [838, 103] width 79 height 24
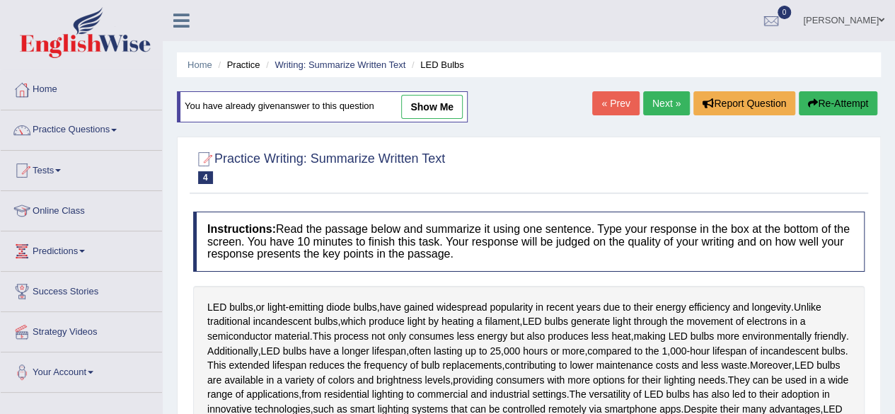
scroll to position [405, 0]
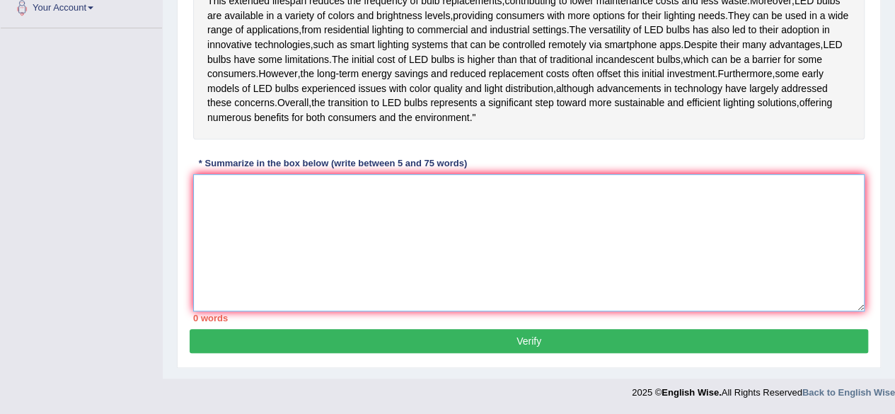
click at [492, 242] on textarea at bounding box center [529, 242] width 672 height 137
paste textarea "Unlike traditional incandescent bulbs, which produce light by heating a filamen…"
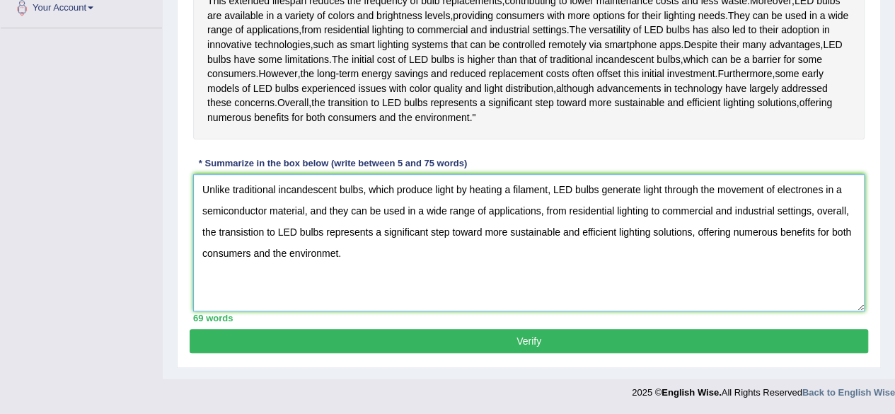
click at [819, 190] on textarea "Unlike traditional incandescent bulbs, which produce light by heating a filamen…" at bounding box center [529, 242] width 672 height 137
click at [333, 253] on textarea "Unlike traditional incandescent bulbs, which produce light by heating a filamen…" at bounding box center [529, 242] width 672 height 137
click at [238, 233] on textarea "Unlike traditional incandescent bulbs, which produce light by heating a filamen…" at bounding box center [529, 242] width 672 height 137
click at [240, 232] on textarea "Unlike traditional incandescent bulbs, which produce light by heating a filamen…" at bounding box center [529, 242] width 672 height 137
click at [354, 264] on textarea "Unlike traditional incandescent bulbs, which produce light by heating a filamen…" at bounding box center [529, 242] width 672 height 137
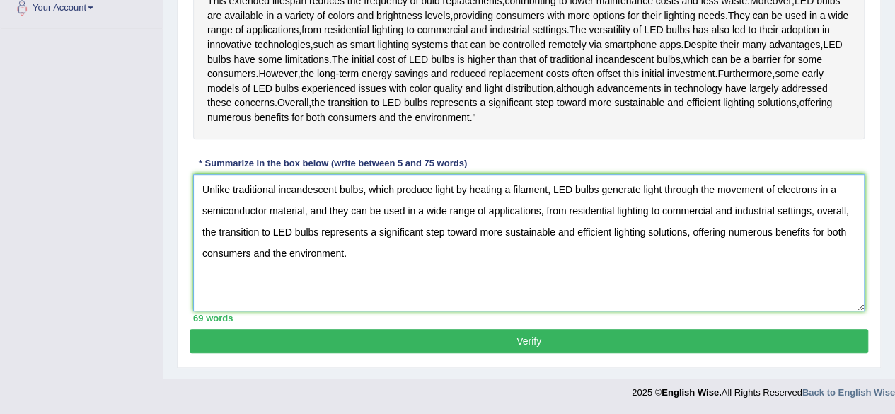
type textarea "Unlike traditional incandescent bulbs, which produce light by heating a filamen…"
click at [430, 338] on button "Verify" at bounding box center [529, 341] width 679 height 24
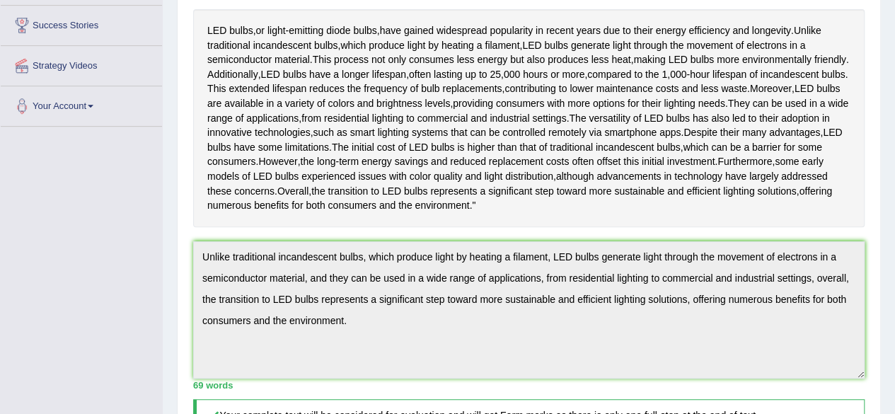
scroll to position [0, 0]
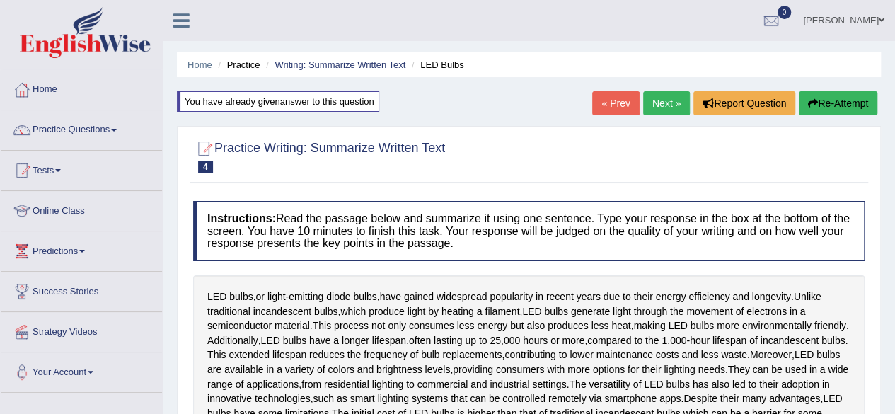
click at [667, 103] on link "Next »" at bounding box center [666, 103] width 47 height 24
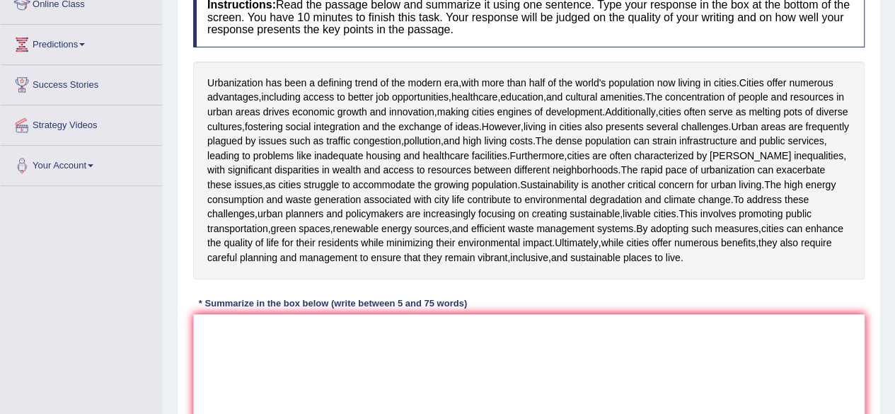
scroll to position [209, 0]
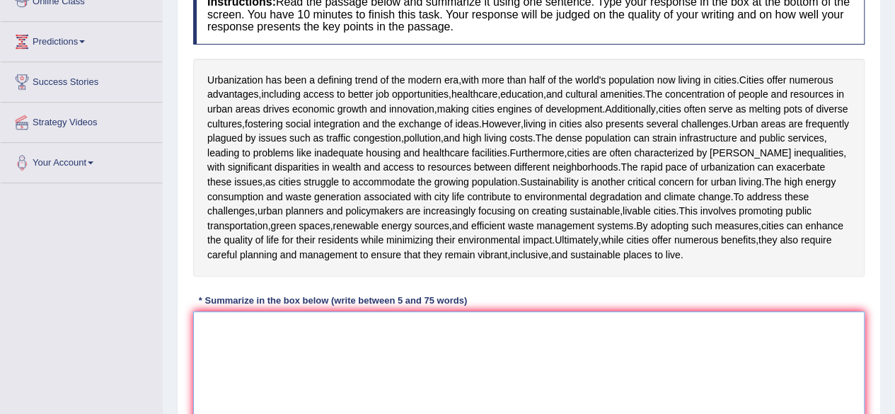
click at [284, 348] on textarea at bounding box center [529, 379] width 672 height 137
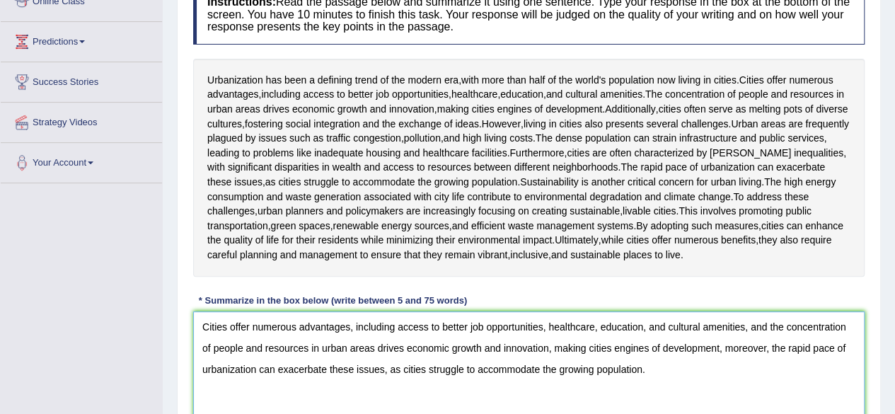
click at [200, 326] on textarea "Cities offer numerous advantages, including access to better job opportunities,…" at bounding box center [529, 379] width 672 height 137
paste textarea "Unlike traditional incandescent bulbs, which produce light by heating a filamen…"
click at [682, 396] on textarea "ACities offer numerous advantages, including access to better job opportunities…" at bounding box center [529, 379] width 672 height 137
click at [209, 326] on textarea "ACities offer numerous advantages, including access to better job opportunities…" at bounding box center [529, 379] width 672 height 137
click at [798, 381] on textarea "Cities offer numerous advantages, including access to better job opportunities,…" at bounding box center [529, 379] width 672 height 137
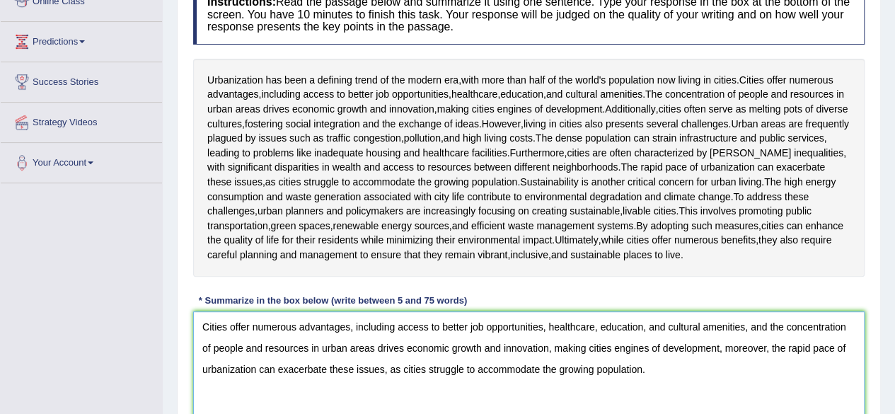
scroll to position [344, 0]
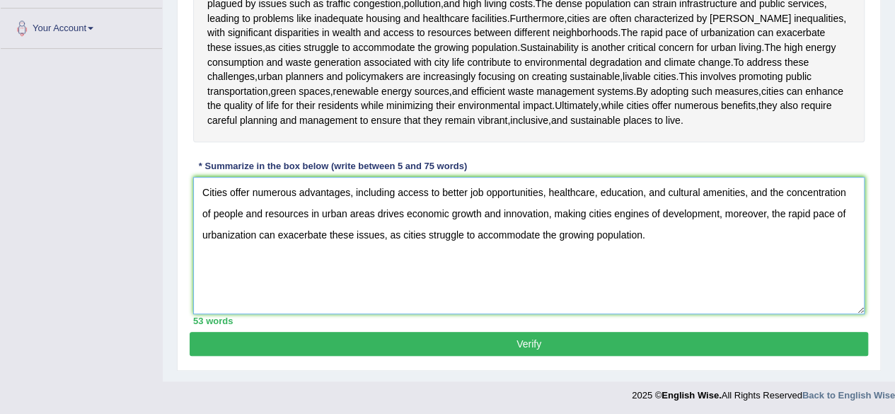
type textarea "Cities offer numerous advantages, including access to better job opportunities,…"
click at [572, 335] on button "Verify" at bounding box center [529, 344] width 679 height 24
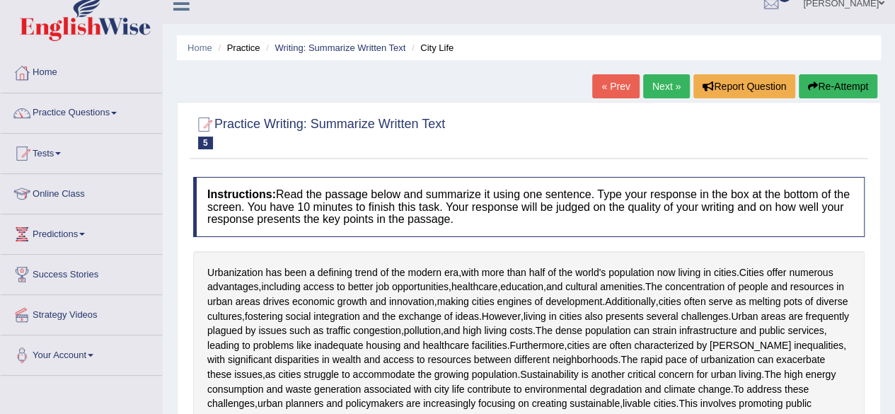
scroll to position [0, 0]
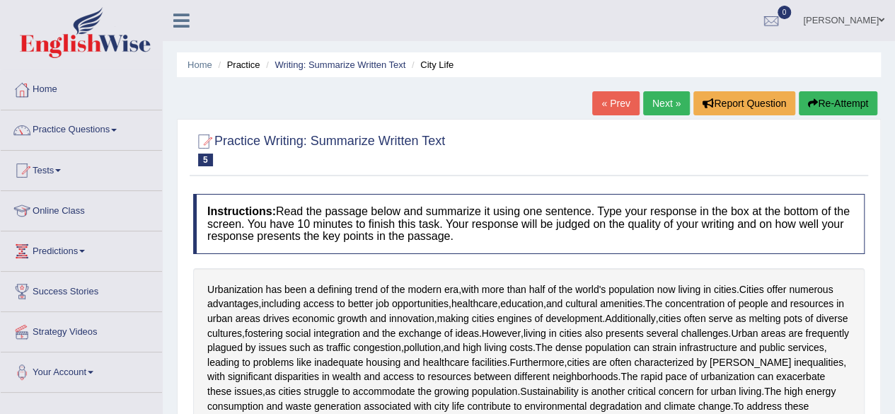
click at [662, 104] on link "Next »" at bounding box center [666, 103] width 47 height 24
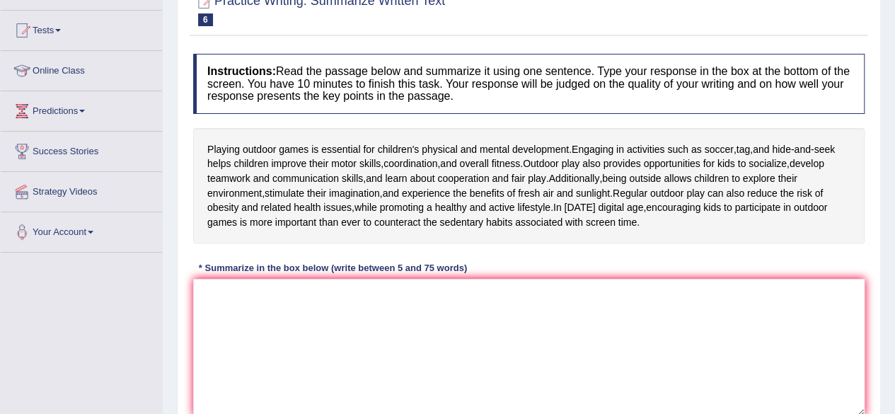
scroll to position [141, 0]
click at [288, 304] on textarea at bounding box center [529, 346] width 672 height 137
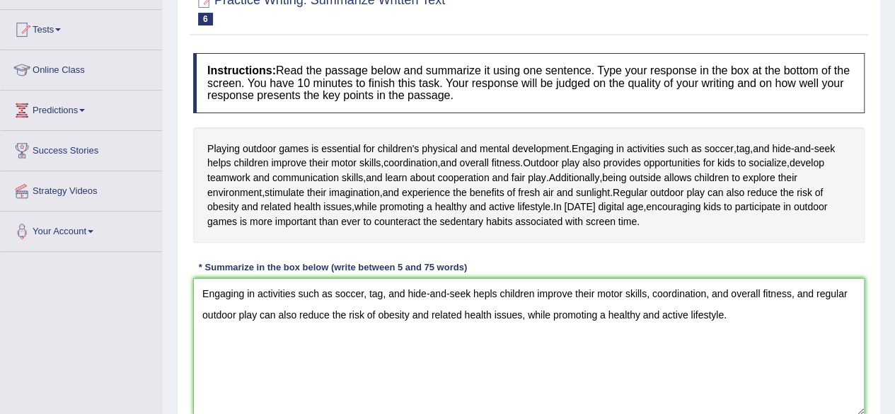
click at [786, 318] on textarea "Engaging in activities such as soccer, tag, and hide-and-seek hepls children im…" at bounding box center [529, 346] width 672 height 137
click at [819, 323] on textarea "Engaging in activities such as soccer, tag, and hide-and-seek hepls children im…" at bounding box center [529, 346] width 672 height 137
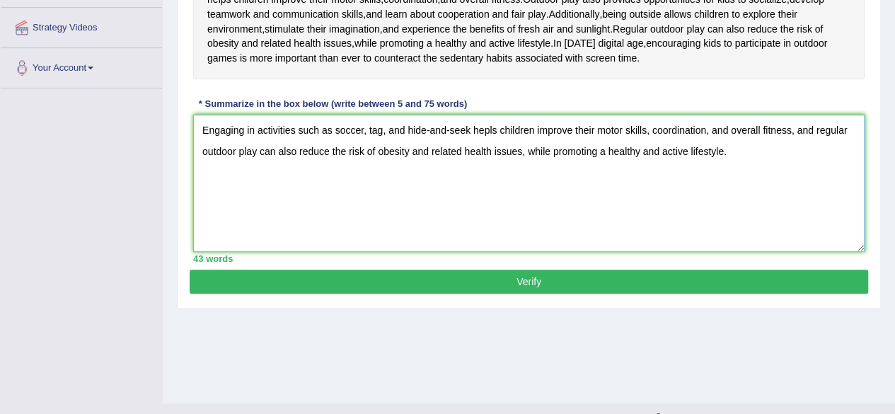
scroll to position [328, 0]
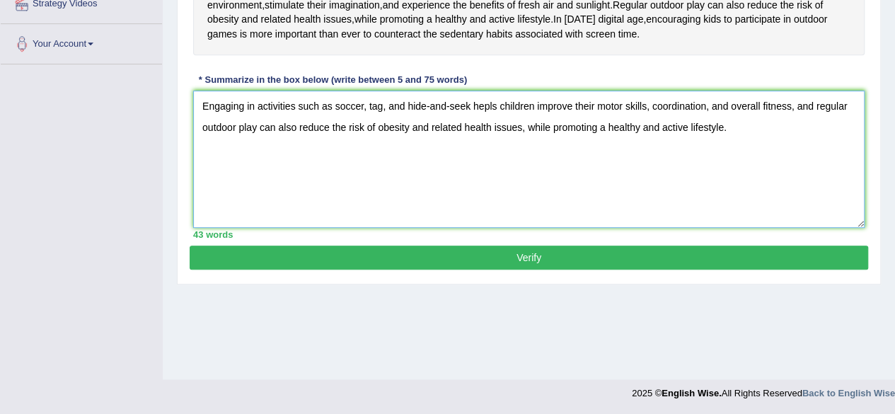
type textarea "Engaging in activities such as soccer, tag, and hide-and-seek hepls children im…"
click at [551, 254] on button "Verify" at bounding box center [529, 258] width 679 height 24
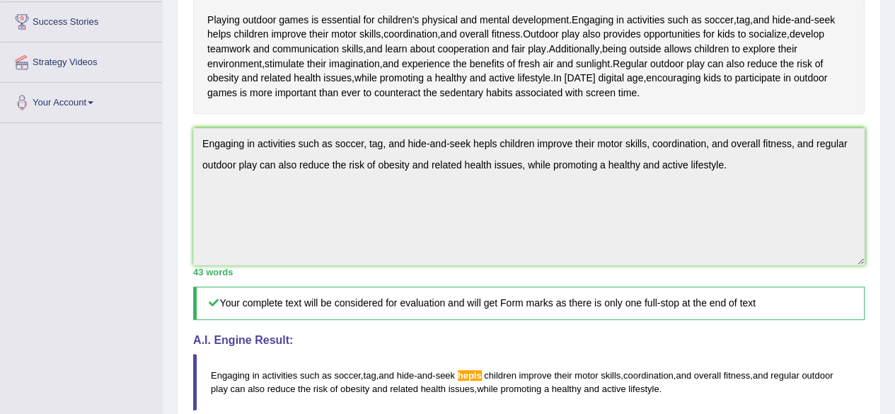
scroll to position [0, 0]
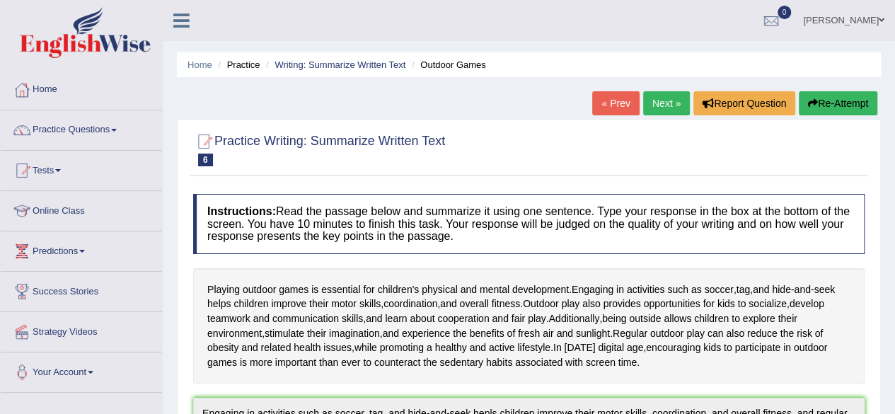
click at [847, 104] on button "Re-Attempt" at bounding box center [838, 103] width 79 height 24
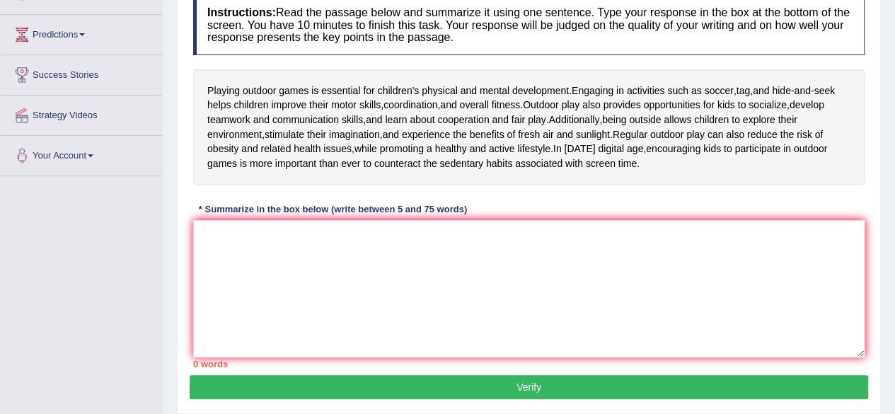
scroll to position [218, 0]
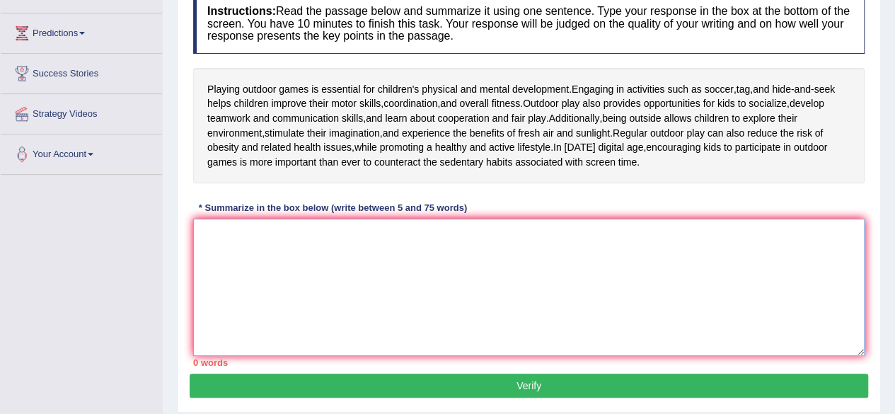
click at [616, 302] on textarea at bounding box center [529, 287] width 672 height 137
paste textarea "Engaging in activities such as soccer, tag, and hide-and-seek hepls children im…"
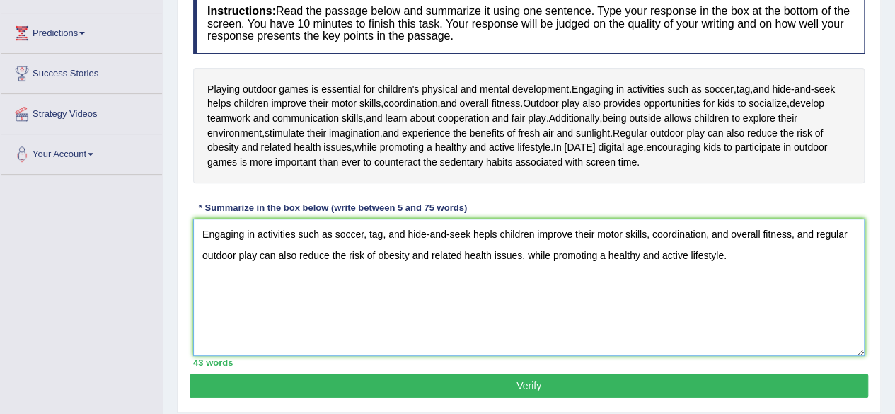
click at [493, 230] on textarea "Engaging in activities such as soccer, tag, and hide-and-seek hepls children im…" at bounding box center [529, 287] width 672 height 137
click at [734, 254] on textarea "Engaging in activities such as soccer, tag, and hide-and-seek helps children im…" at bounding box center [529, 287] width 672 height 137
click at [808, 250] on textarea "Engaging in activities such as soccer, tag, and hide-and-seek helps children im…" at bounding box center [529, 287] width 672 height 137
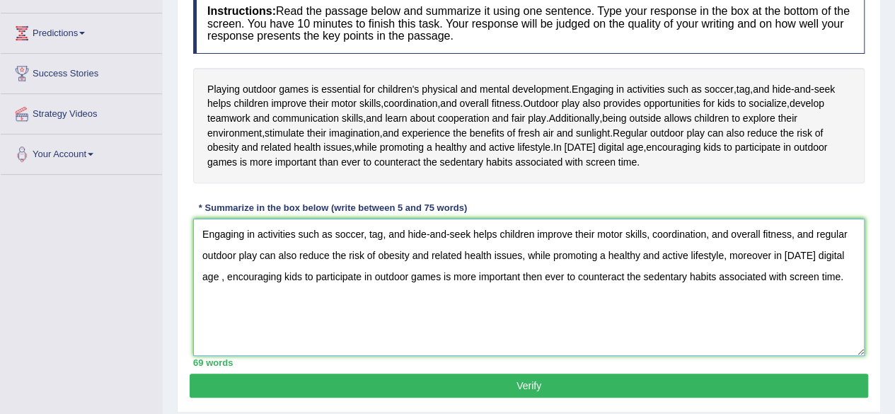
type textarea "Engaging in activities such as soccer, tag, and hide-and-seek helps children im…"
click at [731, 381] on button "Verify" at bounding box center [529, 386] width 679 height 24
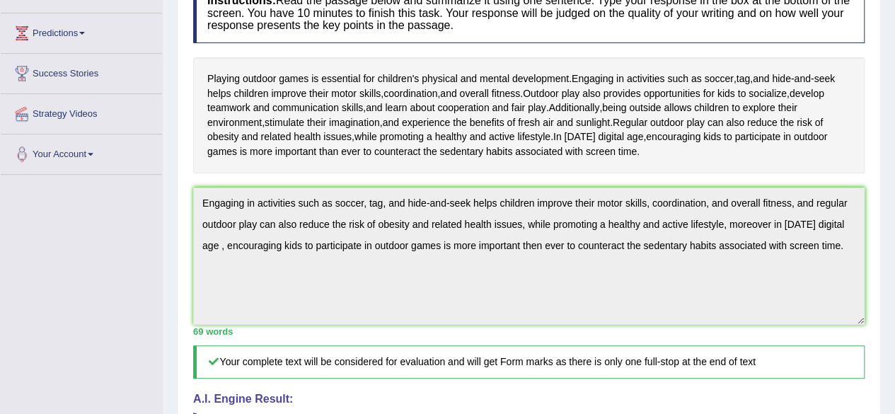
drag, startPoint x: 901, startPoint y: 216, endPoint x: 905, endPoint y: 290, distance: 74.4
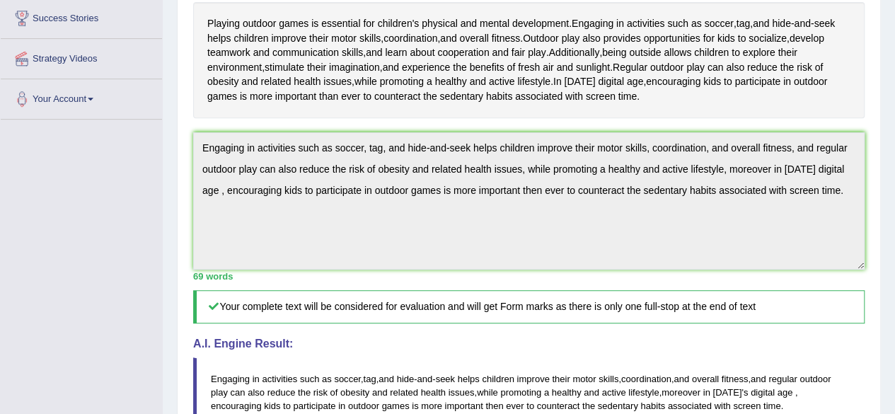
scroll to position [0, 0]
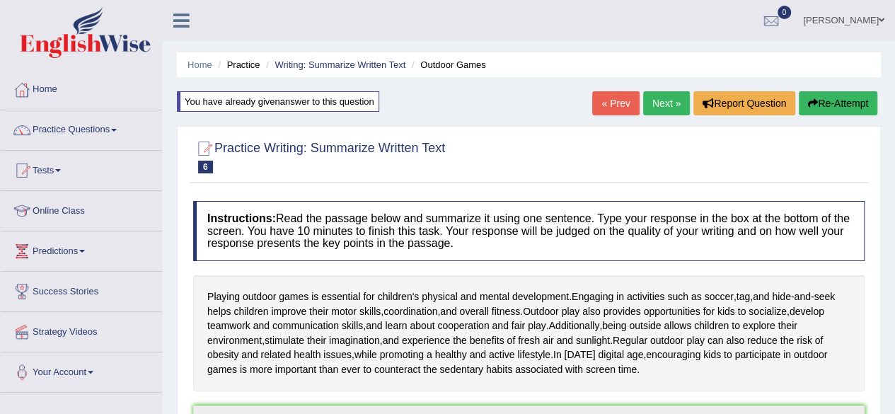
click at [833, 109] on button "Re-Attempt" at bounding box center [838, 103] width 79 height 24
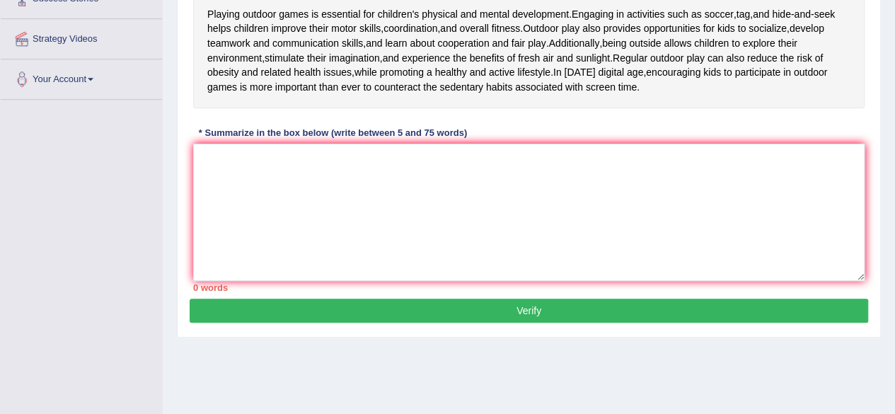
scroll to position [323, 0]
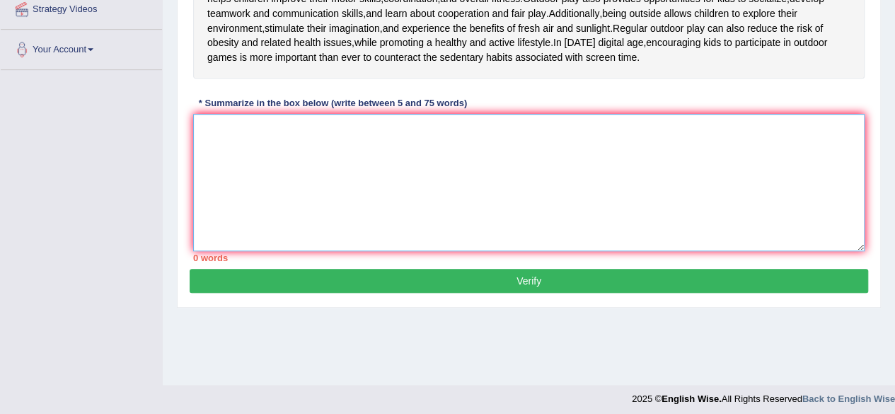
click at [674, 190] on textarea at bounding box center [529, 182] width 672 height 137
paste textarea "Engaging in activities such as soccer, tag, and hide-and-seek hepls children im…"
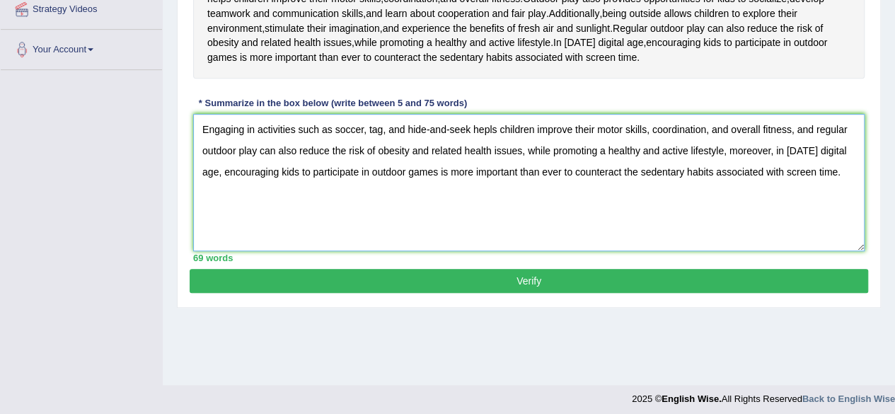
type textarea "Engaging in activities such as soccer, tag, and hide-and-seek hepls children im…"
click at [628, 275] on button "Verify" at bounding box center [529, 281] width 679 height 24
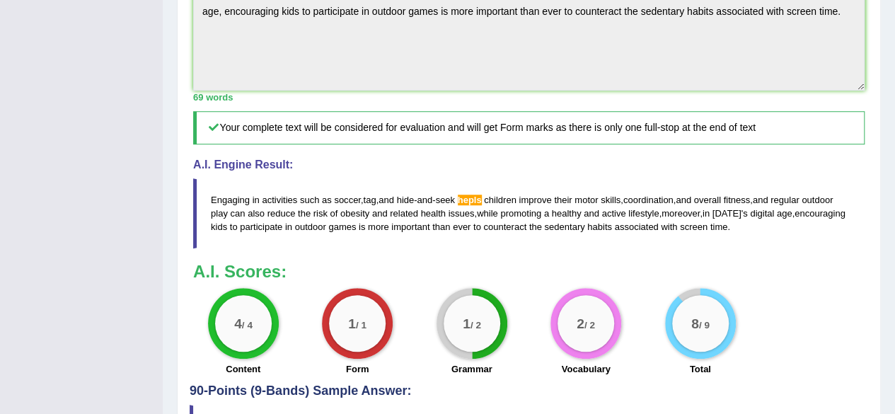
scroll to position [452, 0]
click at [754, 227] on blockquote "Engaging in activities such as soccer , tag , and hide - and - seek hepls child…" at bounding box center [529, 214] width 672 height 70
drag, startPoint x: 740, startPoint y: 227, endPoint x: 666, endPoint y: 217, distance: 75.0
click at [666, 217] on blockquote "Engaging in activities such as soccer , tag , and hide - and - seek hepls child…" at bounding box center [529, 214] width 672 height 70
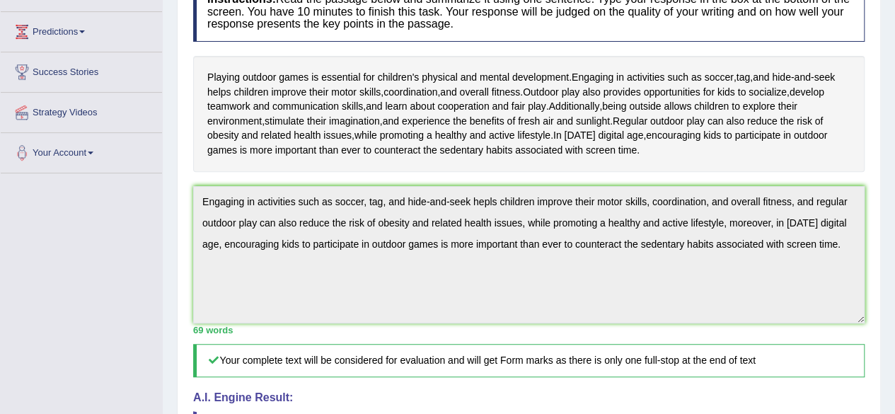
scroll to position [218, 0]
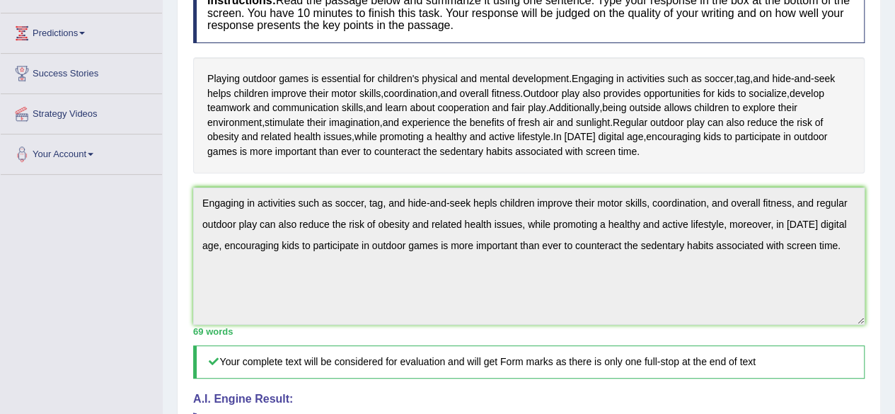
click at [176, 187] on div "Home Practice Writing: Summarize Written Text Outdoor Games You have already gi…" at bounding box center [529, 248] width 732 height 933
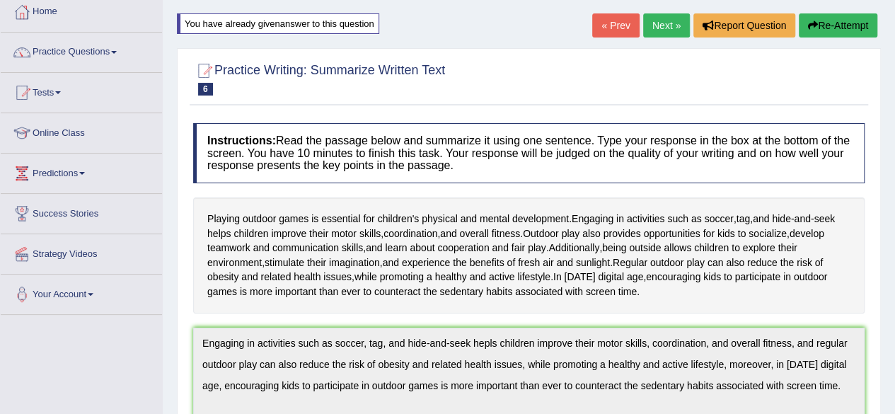
scroll to position [0, 0]
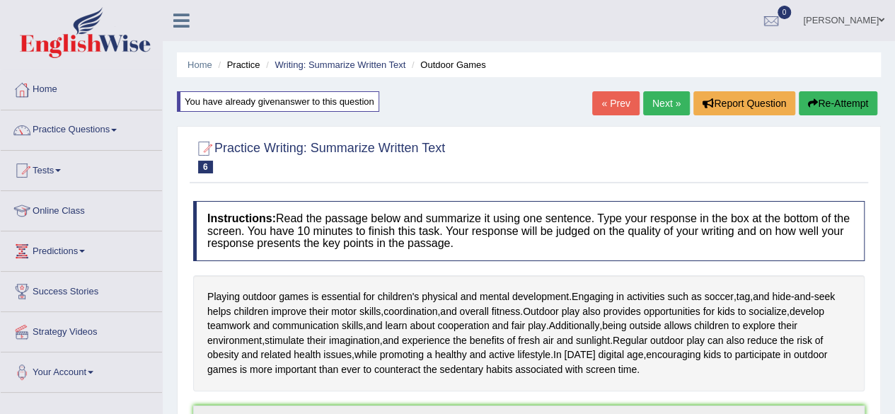
click at [824, 104] on button "Re-Attempt" at bounding box center [838, 103] width 79 height 24
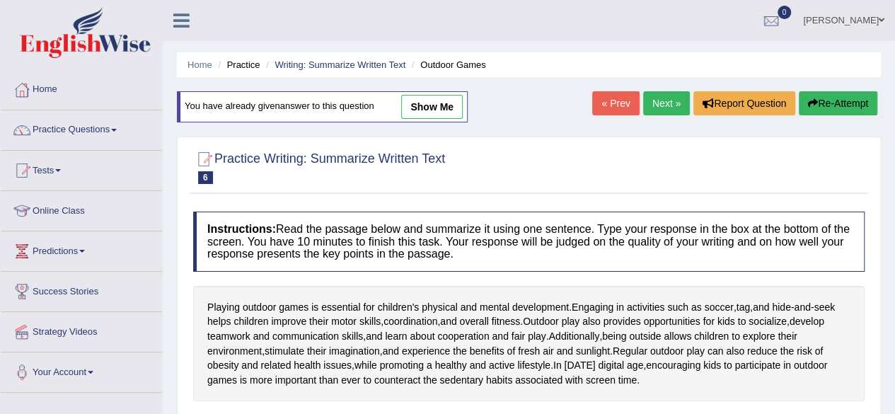
scroll to position [328, 0]
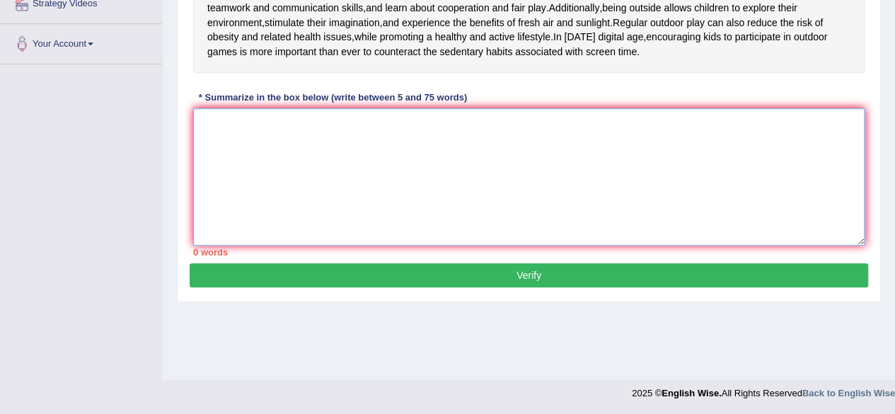
click at [730, 188] on textarea at bounding box center [529, 176] width 672 height 137
paste textarea "Engaging in activities such as soccer, tag, and hide-and-seek hepls children im…"
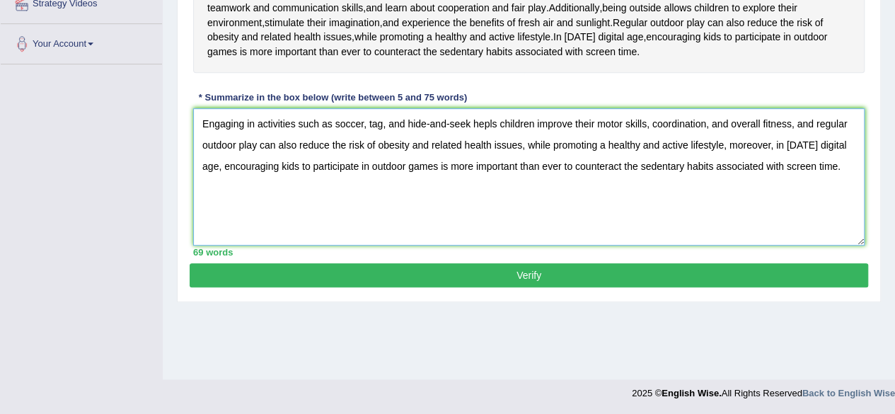
click at [492, 121] on textarea "Engaging in activities such as soccer, tag, and hide-and-seek hepls children im…" at bounding box center [529, 176] width 672 height 137
type textarea "Engaging in activities such as soccer, tag, and hide-and-seek helps children im…"
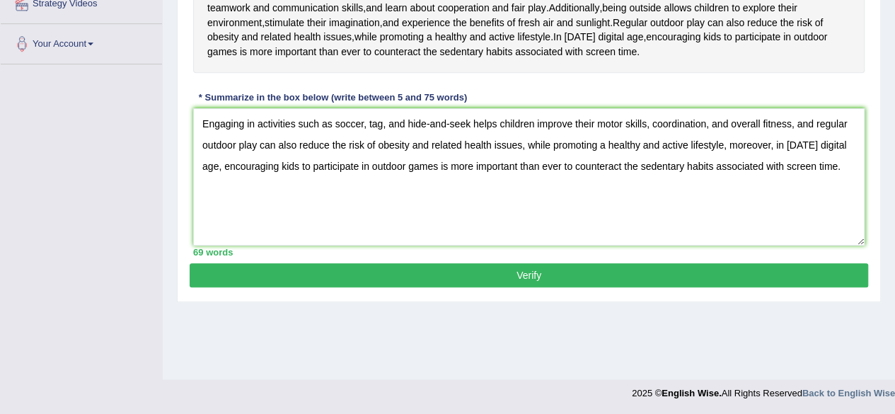
click at [682, 268] on button "Verify" at bounding box center [529, 275] width 679 height 24
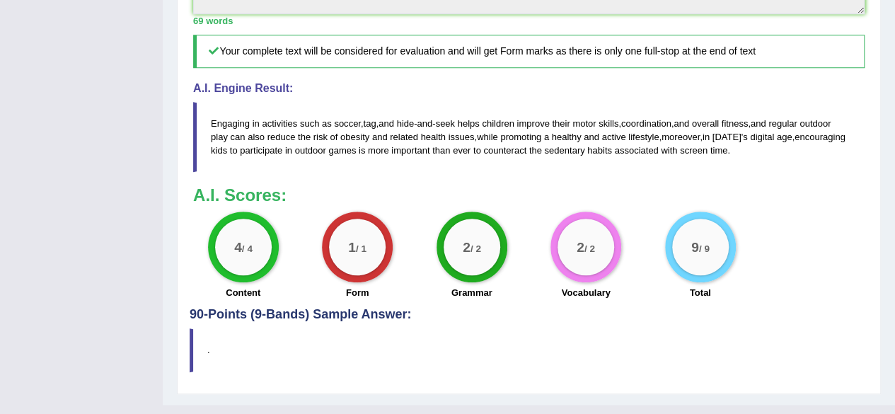
scroll to position [0, 0]
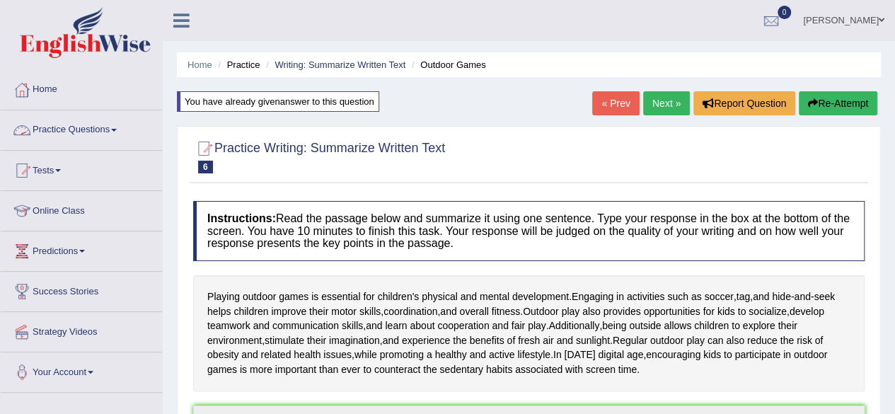
click at [117, 130] on span at bounding box center [114, 130] width 6 height 3
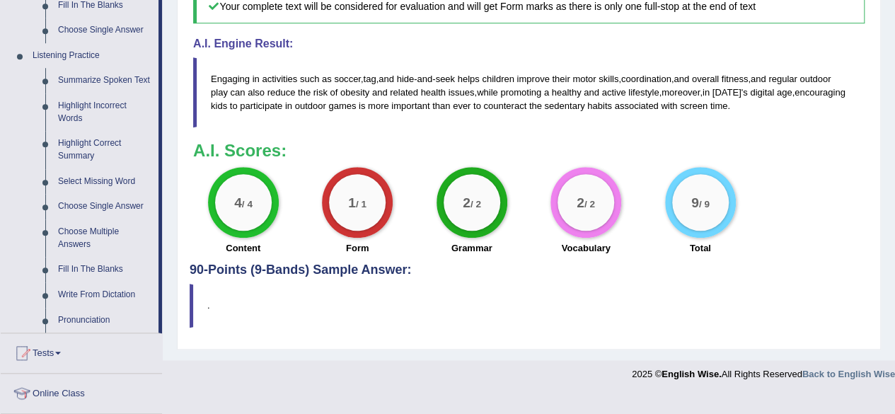
scroll to position [574, 0]
click at [95, 313] on link "Pronunciation" at bounding box center [105, 319] width 107 height 25
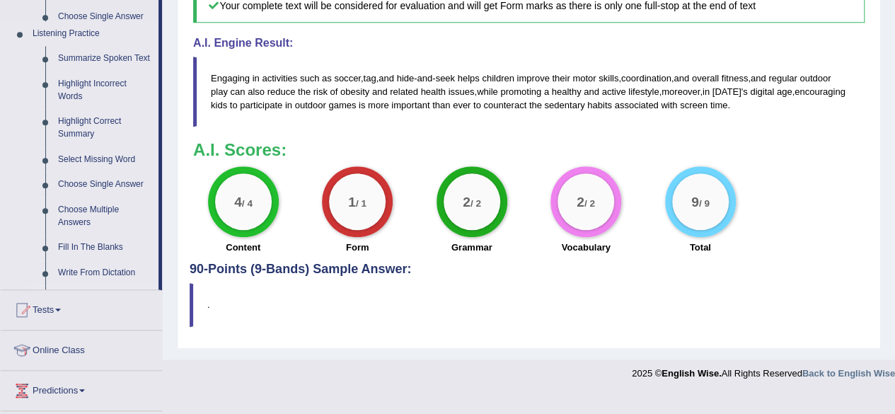
scroll to position [402, 0]
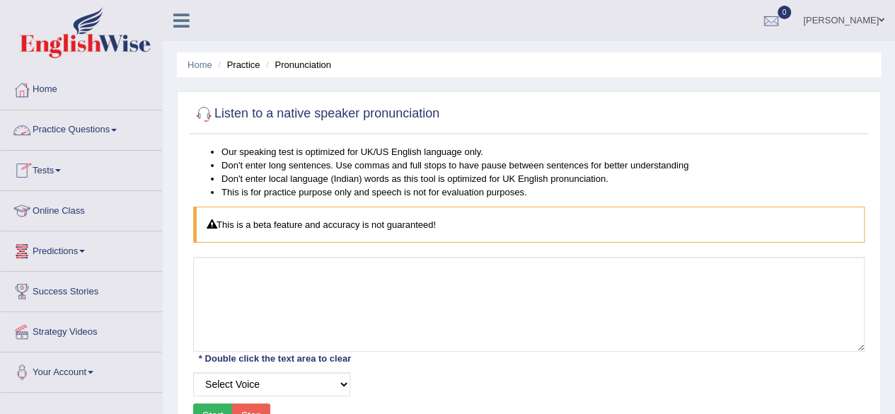
click at [111, 128] on link "Practice Questions" at bounding box center [81, 127] width 161 height 35
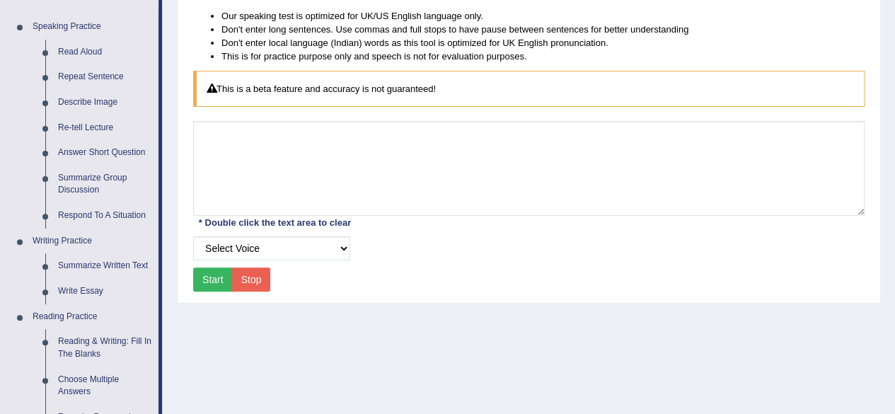
scroll to position [139, 0]
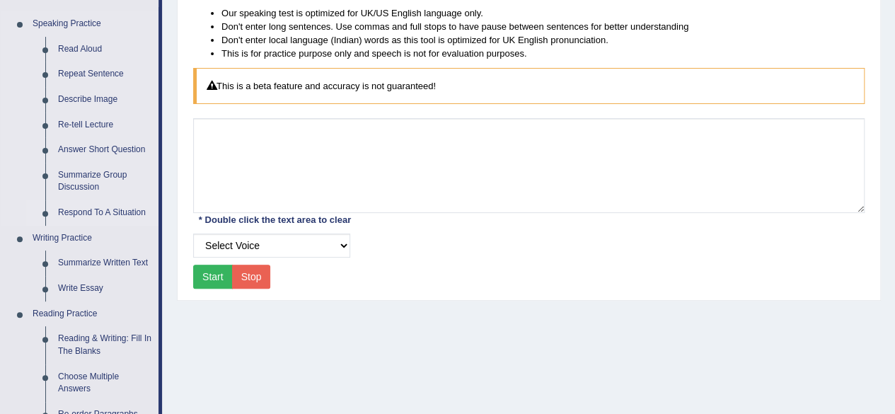
click at [133, 208] on link "Respond To A Situation" at bounding box center [105, 212] width 107 height 25
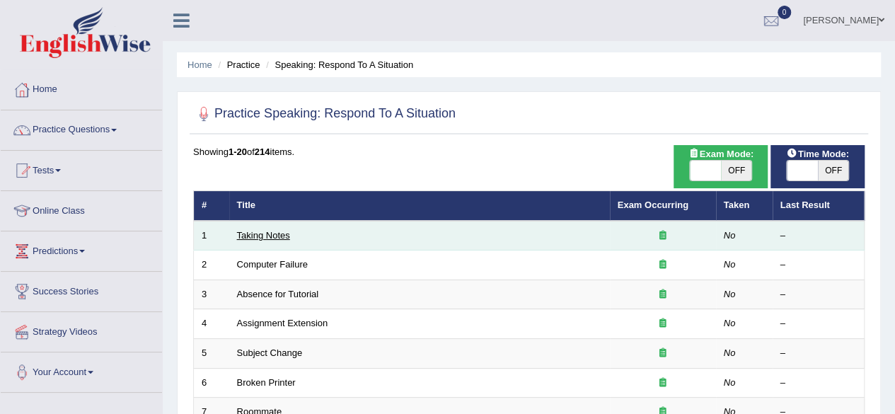
click at [259, 233] on link "Taking Notes" at bounding box center [263, 235] width 53 height 11
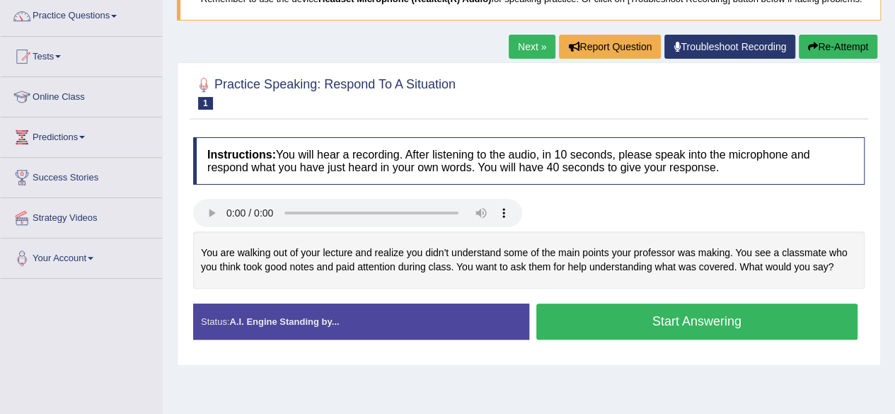
scroll to position [115, 0]
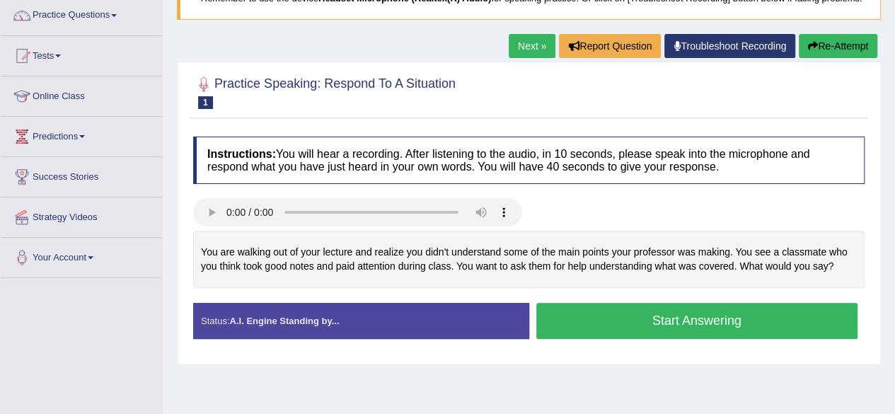
click at [655, 338] on button "Start Answering" at bounding box center [697, 321] width 322 height 36
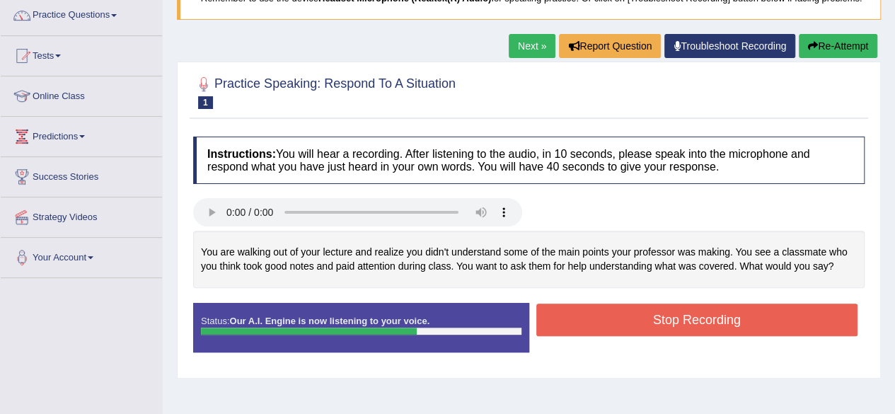
click at [655, 336] on button "Stop Recording" at bounding box center [697, 320] width 322 height 33
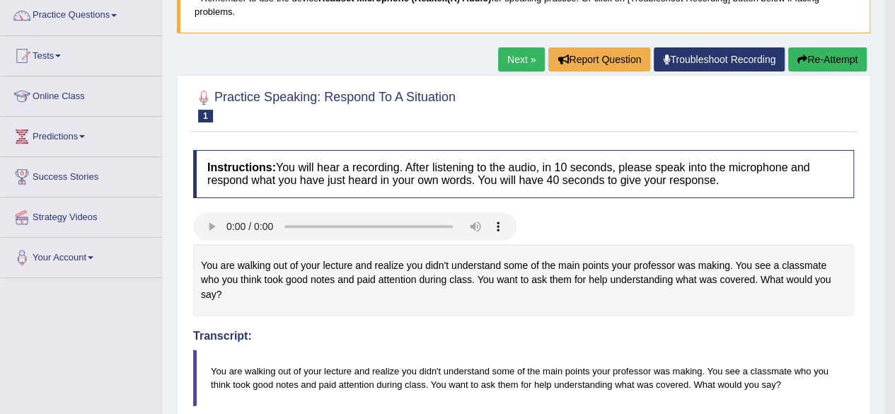
drag, startPoint x: 899, startPoint y: 93, endPoint x: 905, endPoint y: 158, distance: 65.4
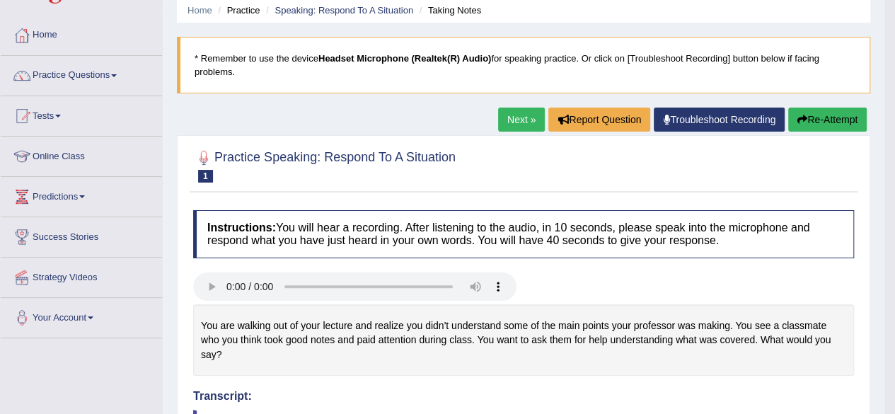
scroll to position [53, 0]
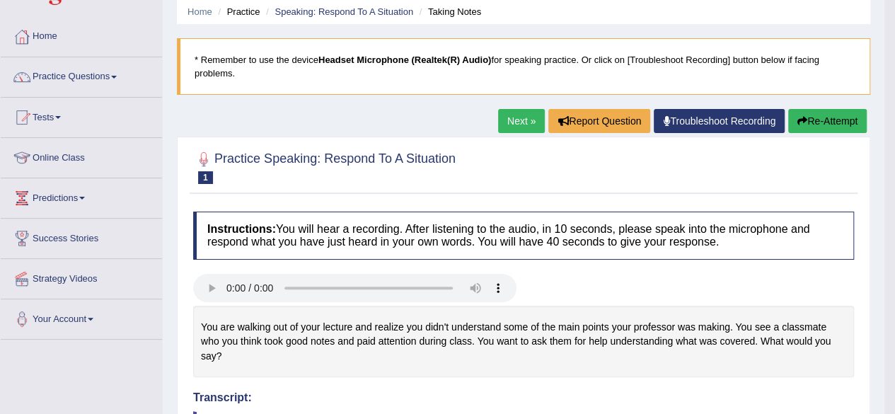
click at [517, 126] on link "Next »" at bounding box center [521, 121] width 47 height 24
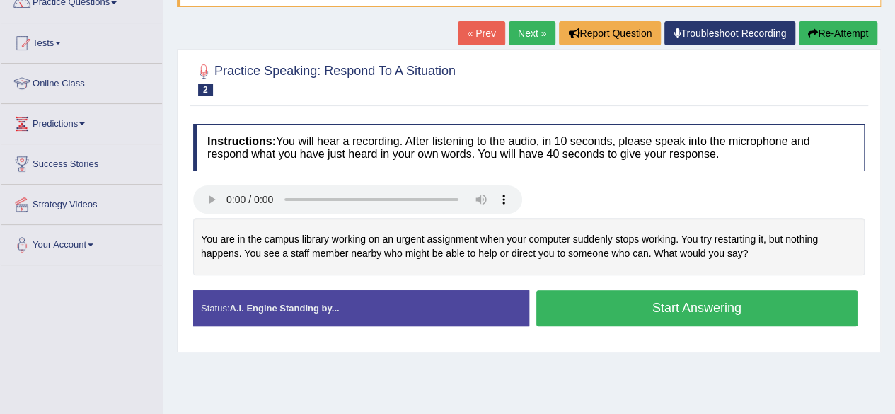
scroll to position [128, 0]
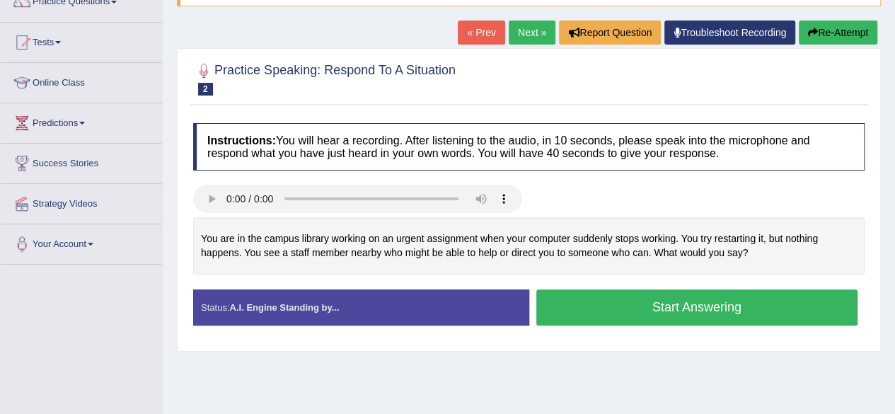
click at [703, 321] on button "Start Answering" at bounding box center [697, 307] width 322 height 36
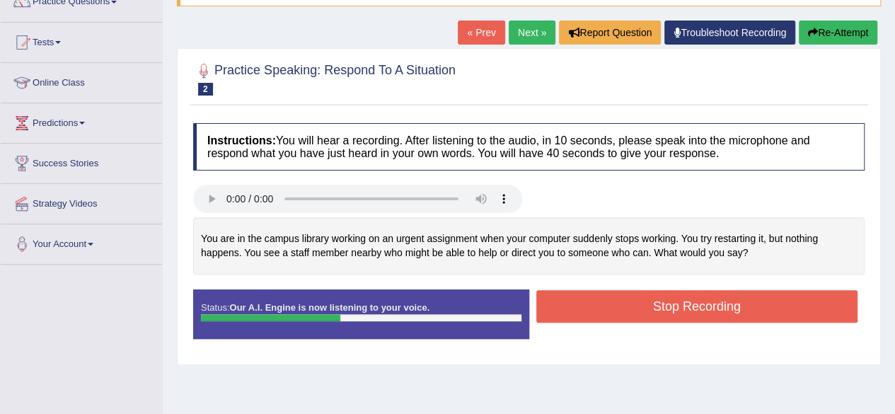
click at [819, 316] on button "Stop Recording" at bounding box center [697, 306] width 322 height 33
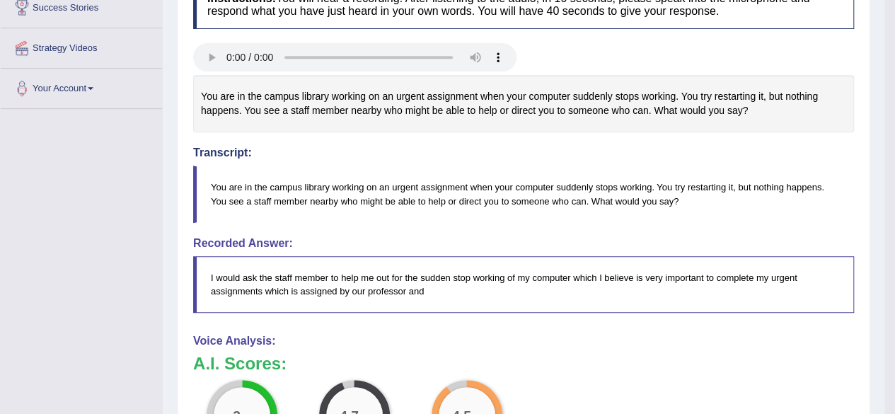
scroll to position [0, 0]
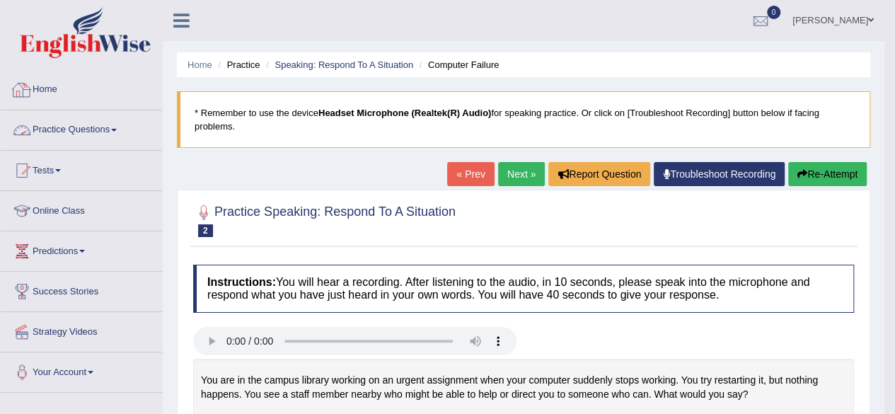
click at [47, 86] on link "Home" at bounding box center [81, 87] width 161 height 35
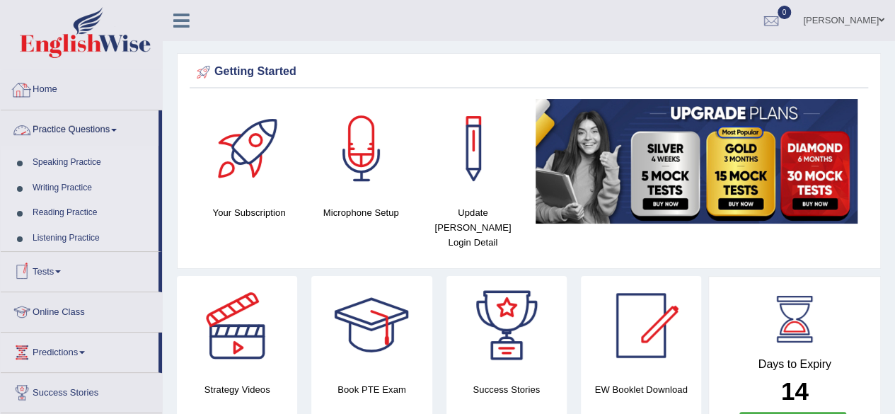
click at [52, 93] on link "Home" at bounding box center [81, 87] width 161 height 35
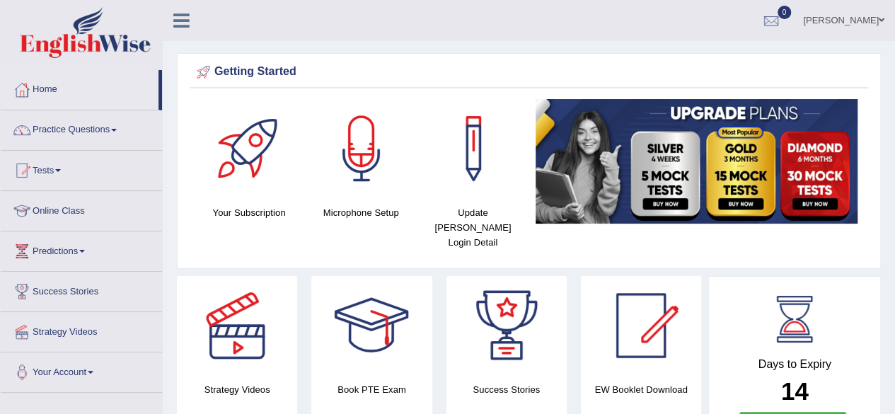
click at [50, 207] on link "Online Class" at bounding box center [81, 208] width 161 height 35
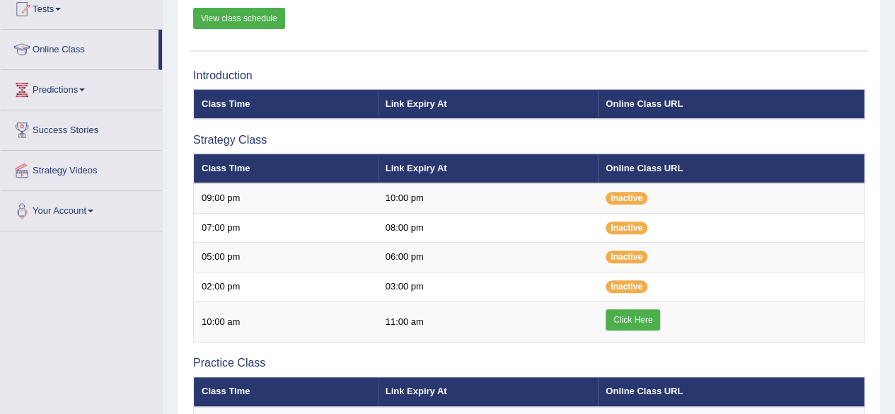
scroll to position [168, 0]
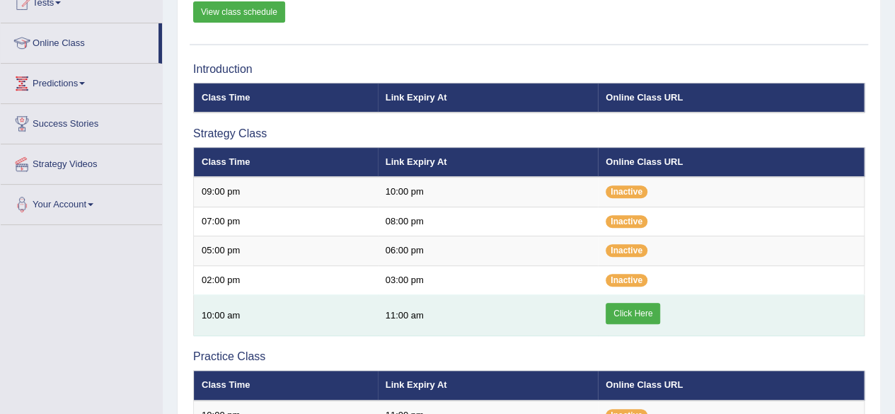
click at [628, 315] on link "Click Here" at bounding box center [633, 313] width 54 height 21
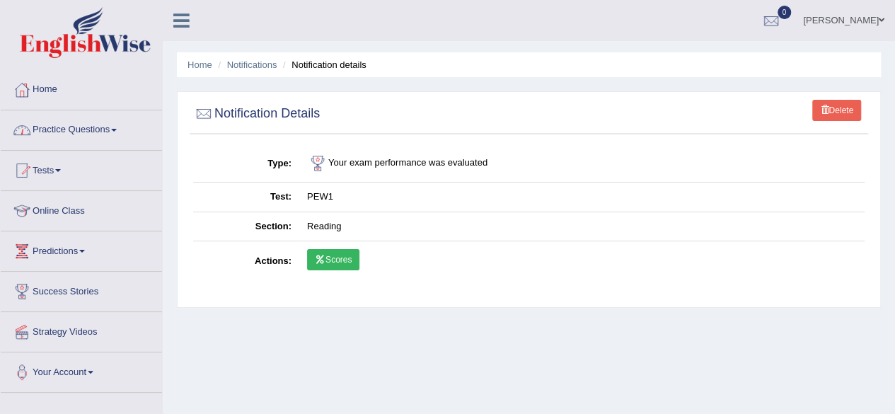
click at [112, 126] on link "Practice Questions" at bounding box center [81, 127] width 161 height 35
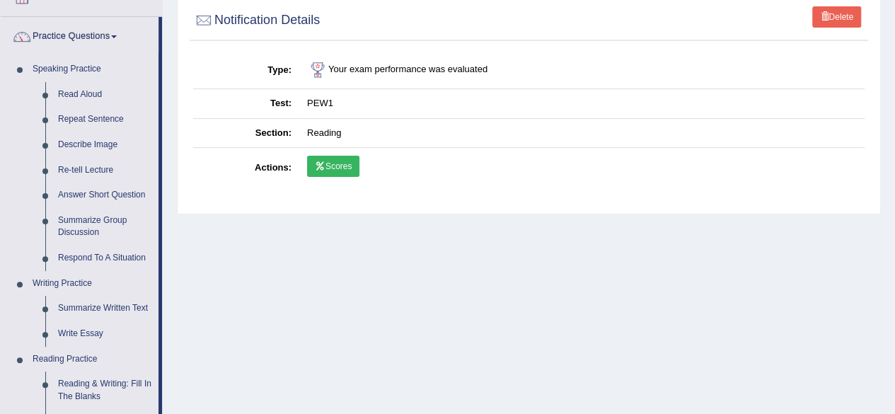
scroll to position [103, 0]
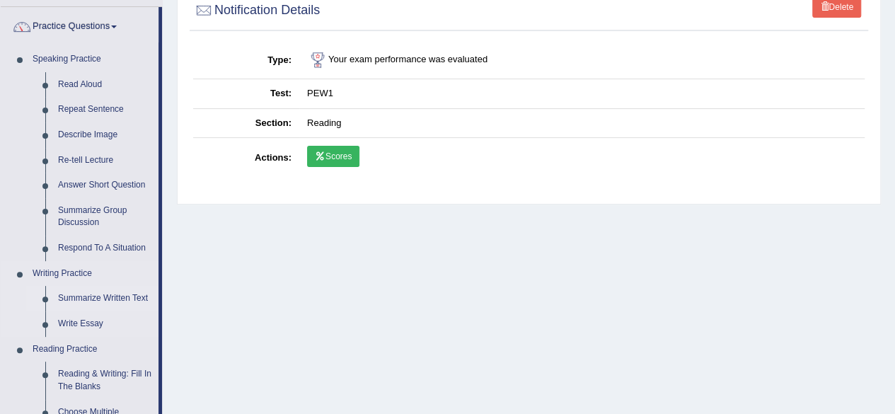
click at [125, 298] on link "Summarize Written Text" at bounding box center [105, 298] width 107 height 25
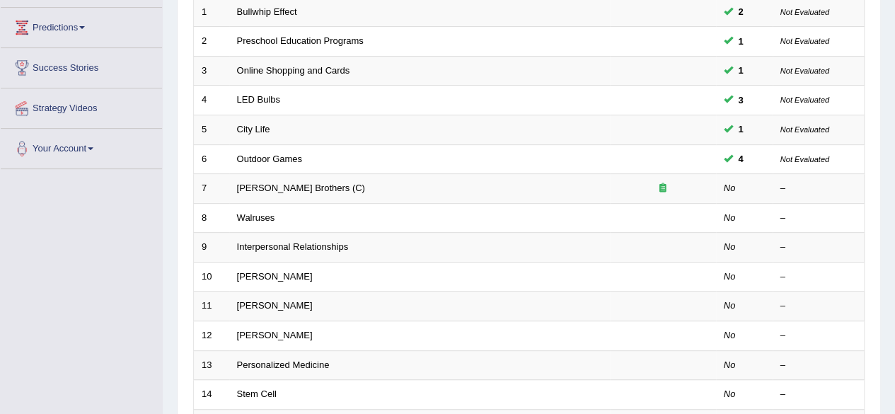
scroll to position [225, 0]
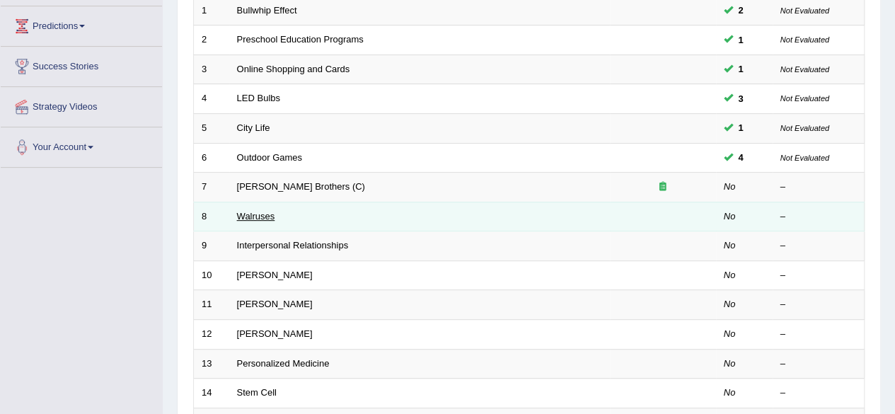
click at [259, 213] on link "Walruses" at bounding box center [256, 216] width 38 height 11
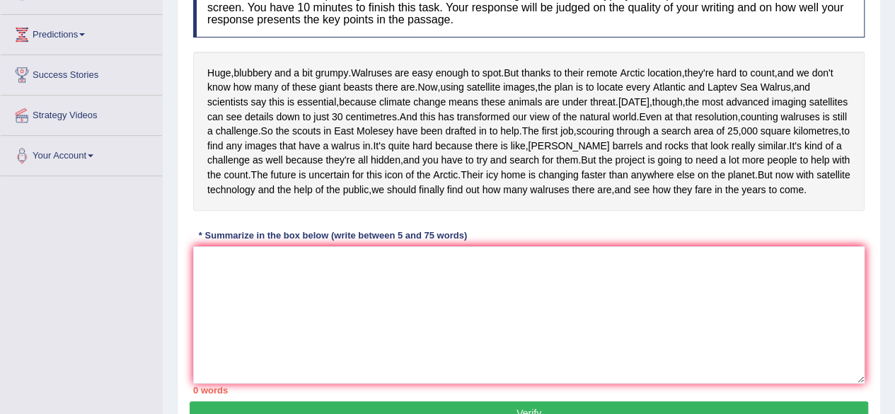
scroll to position [225, 0]
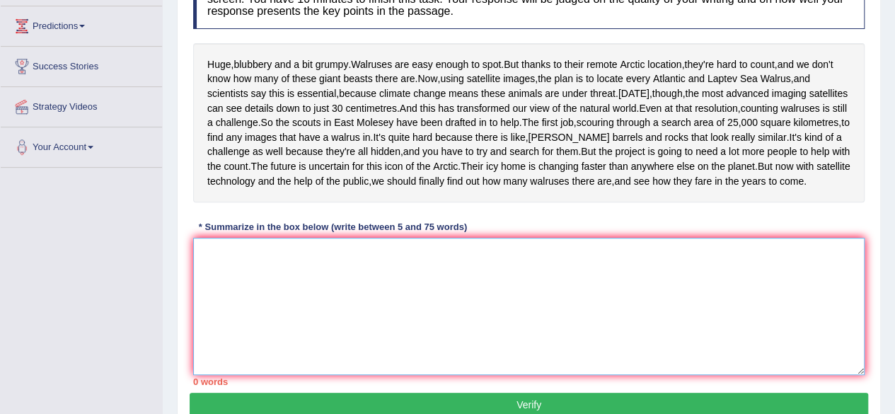
click at [304, 333] on textarea at bounding box center [529, 306] width 672 height 137
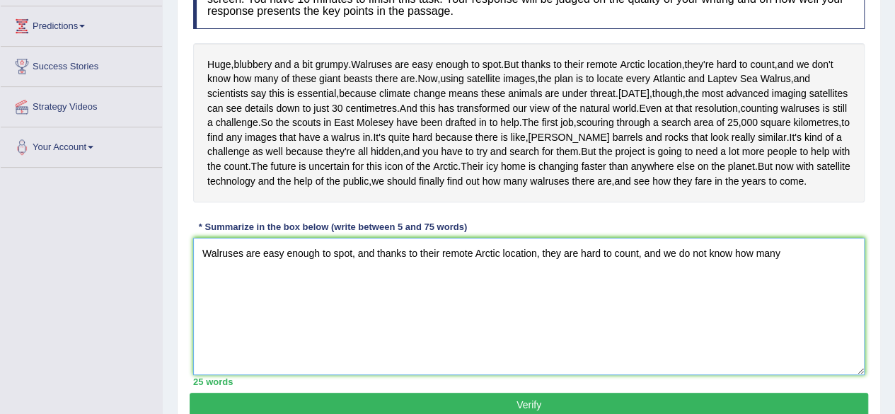
type textarea "Walruses are easy enough to spot, and thanks to their remote Arctic location, t…"
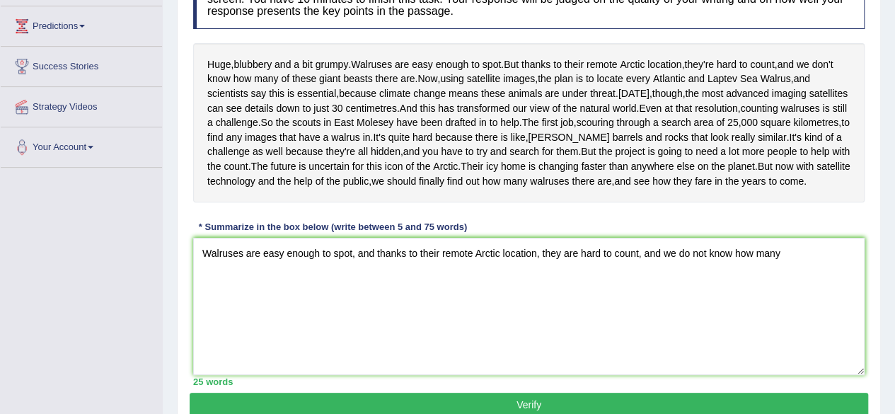
scroll to position [358, 0]
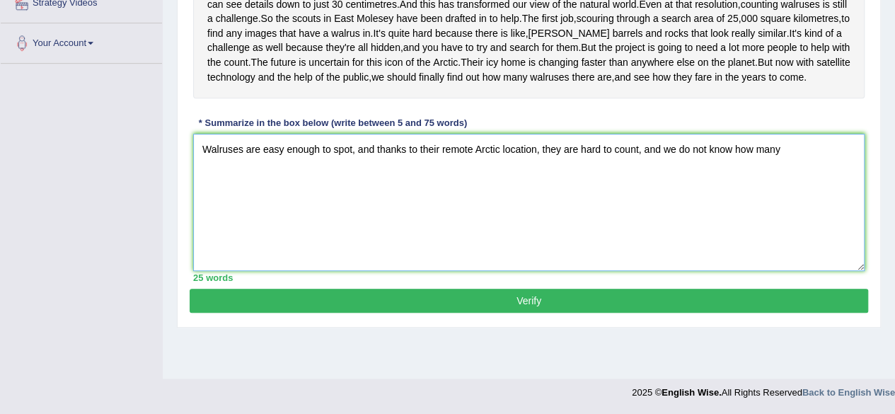
click at [803, 218] on textarea "Walruses are easy enough to spot, and thanks to their remote Arctic location, t…" at bounding box center [529, 202] width 672 height 137
click at [678, 190] on textarea "Walruses are easy enough to spot, and thanks to their remote Arctic location, t…" at bounding box center [529, 202] width 672 height 137
click at [819, 195] on textarea "Walruses are easy enough to spot, and thanks to their remote Arctic location, t…" at bounding box center [529, 202] width 672 height 137
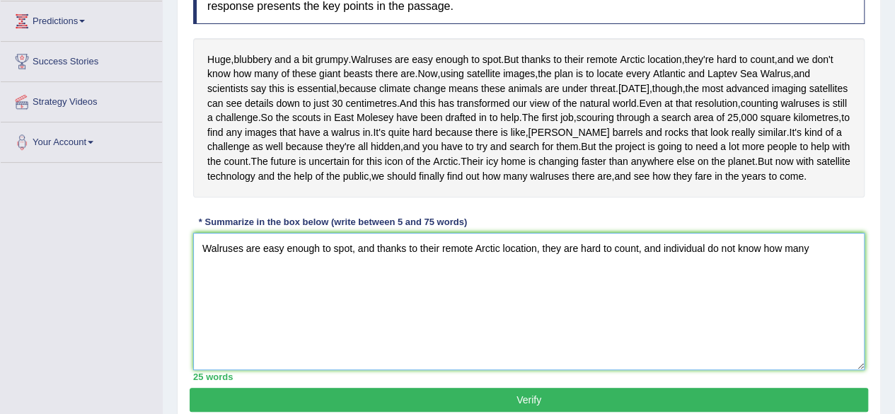
scroll to position [232, 0]
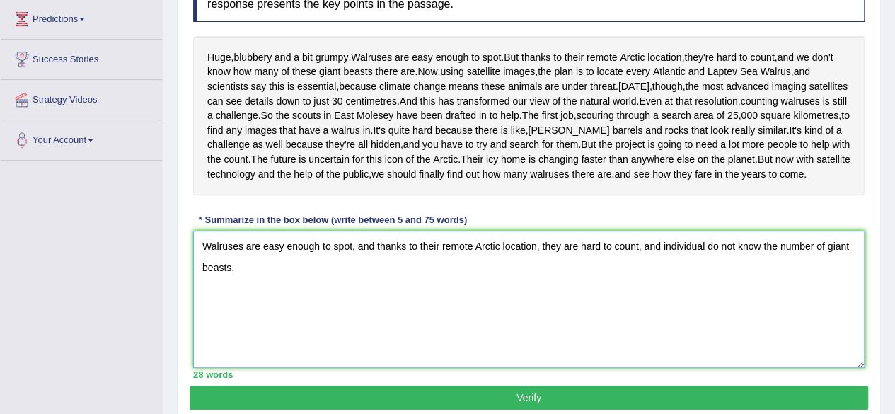
click at [658, 346] on textarea "Walruses are easy enough to spot, and thanks to their remote Arctic location, t…" at bounding box center [529, 299] width 672 height 137
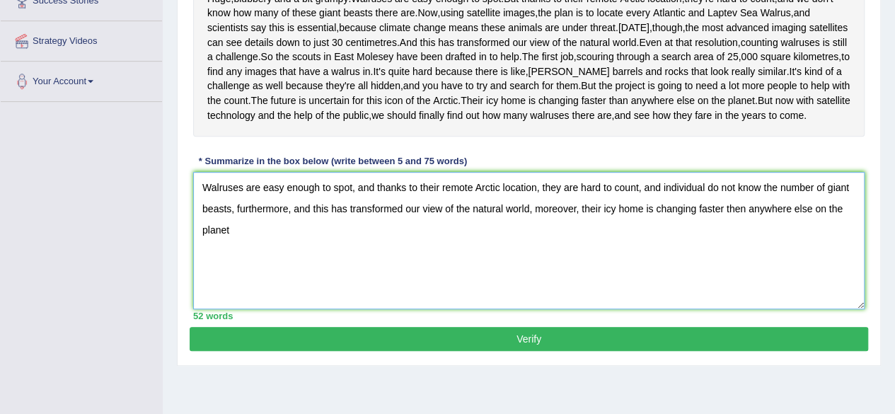
scroll to position [290, 0]
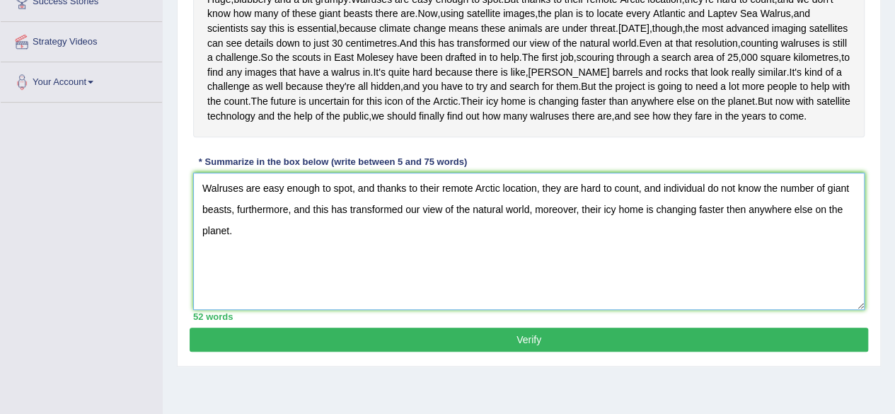
click at [527, 281] on textarea "Walruses are easy enough to spot, and thanks to their remote Arctic location, t…" at bounding box center [529, 241] width 672 height 137
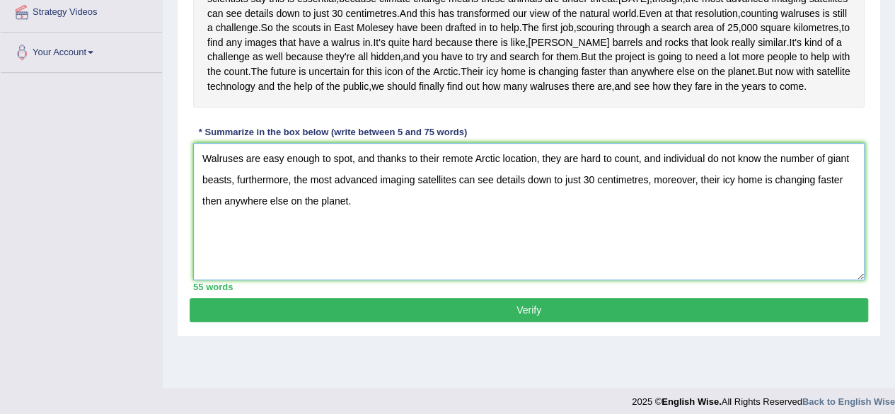
scroll to position [321, 0]
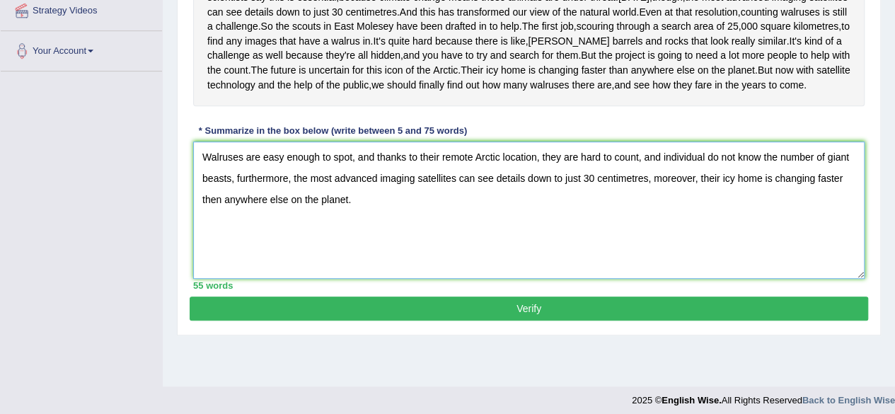
click at [393, 271] on textarea "Walruses are easy enough to spot, and thanks to their remote Arctic location, t…" at bounding box center [529, 210] width 672 height 137
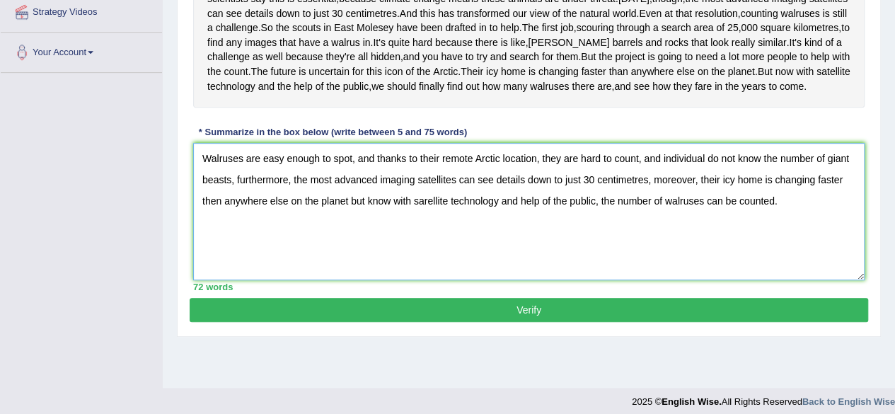
scroll to position [321, 0]
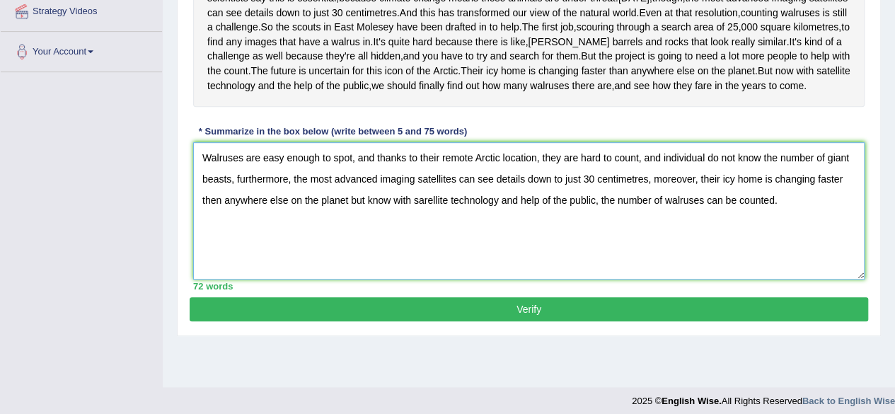
click at [428, 269] on textarea "Walruses are easy enough to spot, and thanks to their remote Arctic location, t…" at bounding box center [529, 210] width 672 height 137
click at [471, 280] on textarea "Walruses are easy enough to spot, and thanks to their remote Arctic location, t…" at bounding box center [529, 210] width 672 height 137
click at [791, 275] on textarea "Walruses are easy enough to spot, and thanks to their remote Arctic location, t…" at bounding box center [529, 210] width 672 height 137
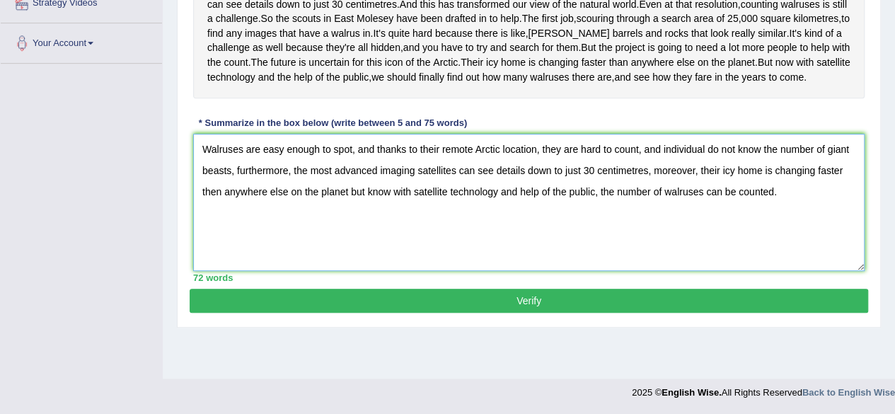
type textarea "Walruses are easy enough to spot, and thanks to their remote Arctic location, t…"
click at [534, 313] on button "Verify" at bounding box center [529, 301] width 679 height 24
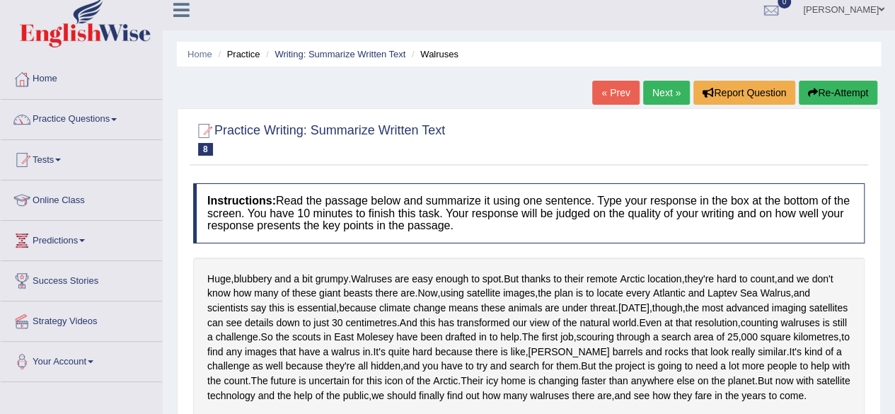
scroll to position [0, 0]
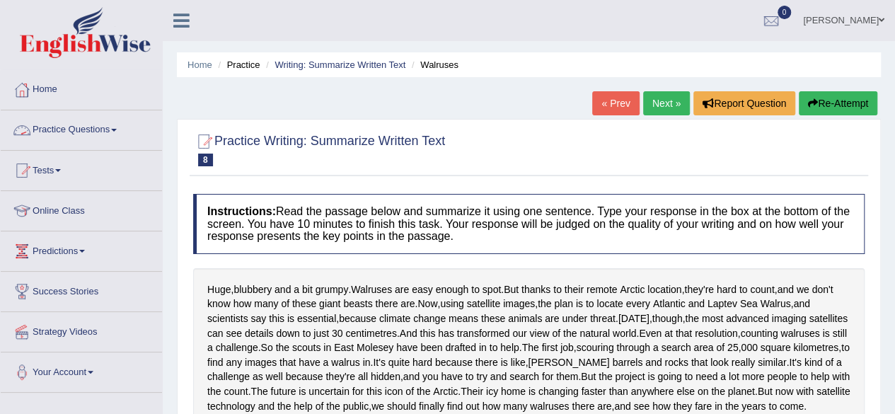
click at [115, 130] on link "Practice Questions" at bounding box center [81, 127] width 161 height 35
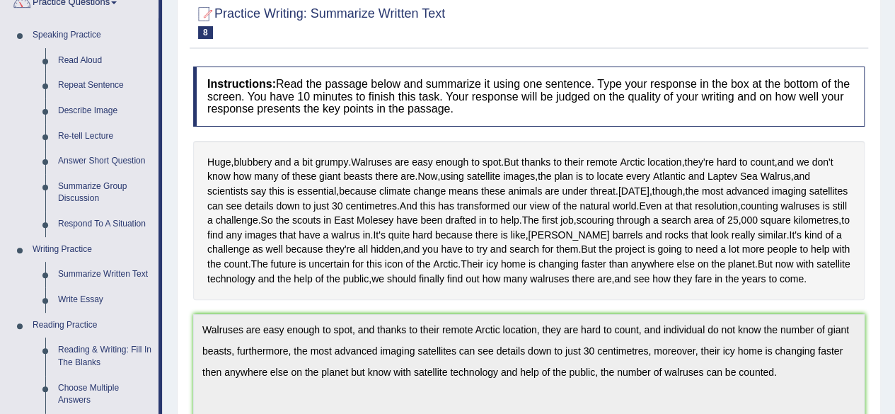
scroll to position [133, 0]
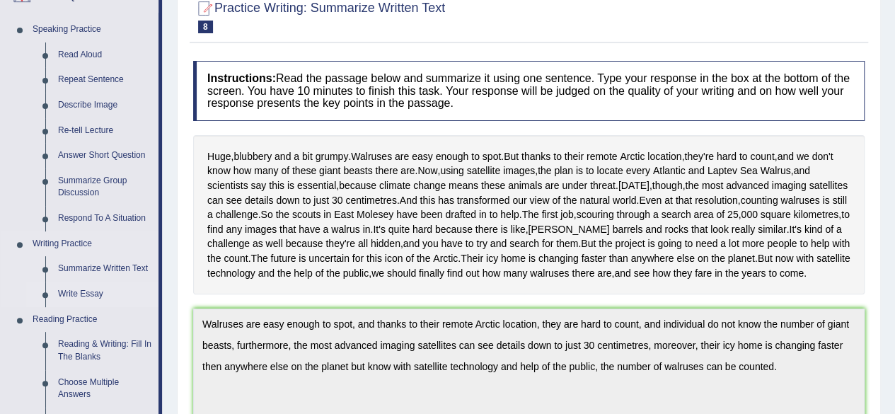
click at [89, 293] on link "Write Essay" at bounding box center [105, 294] width 107 height 25
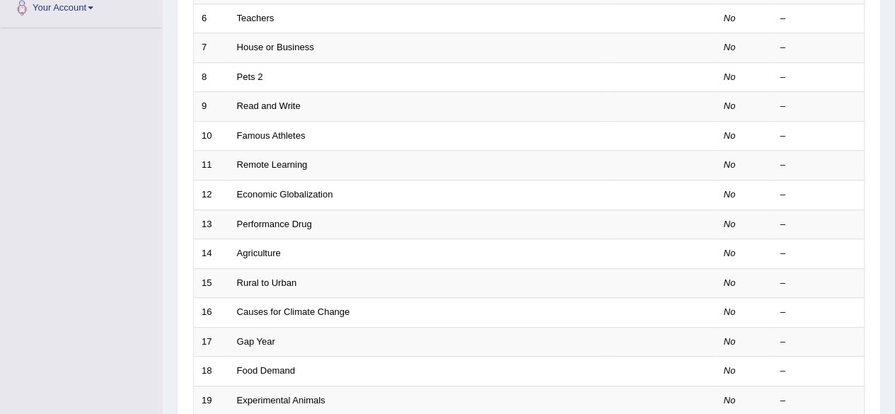
scroll to position [516, 0]
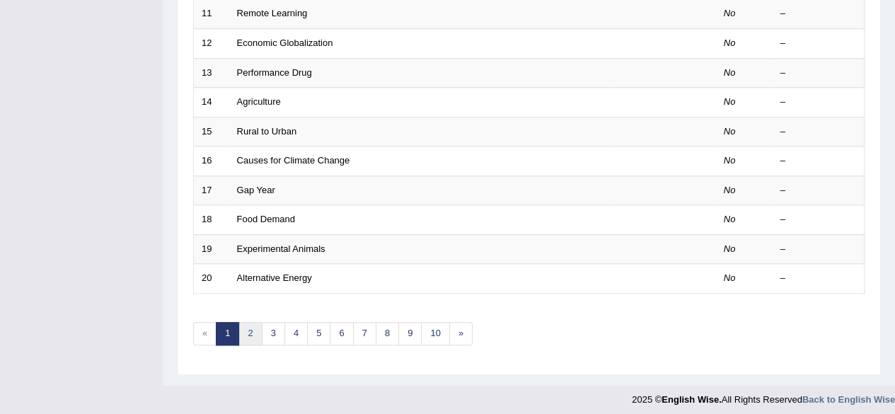
click at [245, 323] on link "2" at bounding box center [249, 333] width 23 height 23
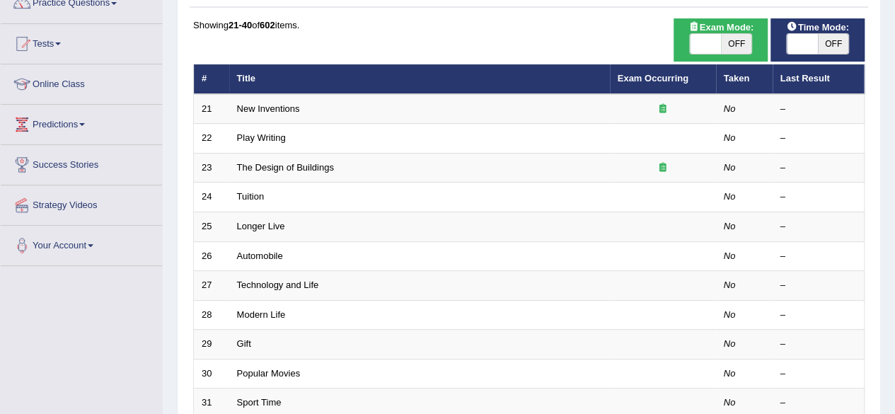
scroll to position [142, 0]
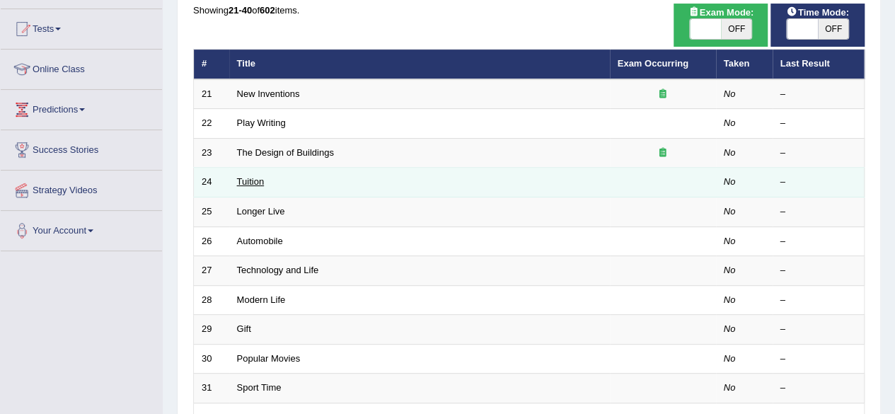
click at [242, 183] on link "Tuition" at bounding box center [251, 181] width 28 height 11
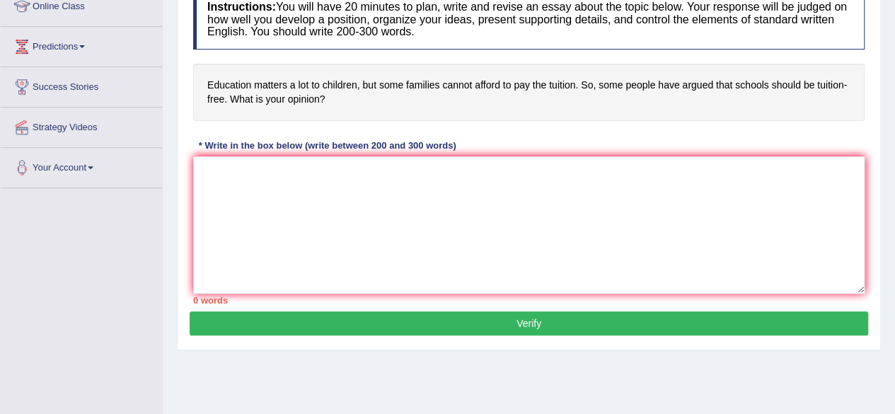
scroll to position [212, 0]
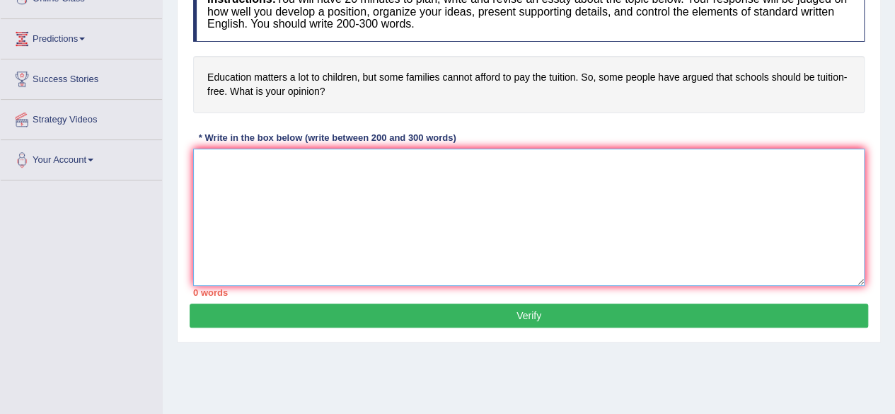
click at [303, 167] on textarea at bounding box center [529, 217] width 672 height 137
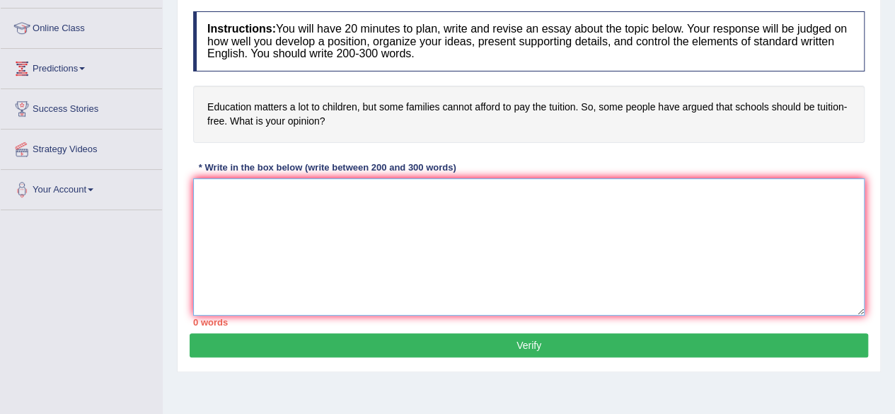
scroll to position [182, 0]
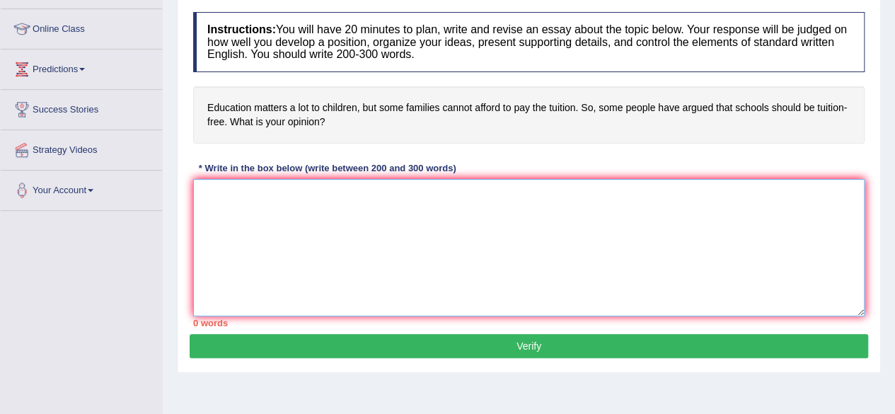
click at [471, 223] on textarea at bounding box center [529, 247] width 672 height 137
paste textarea "The increasing influence of free education has raised important debates in rece…"
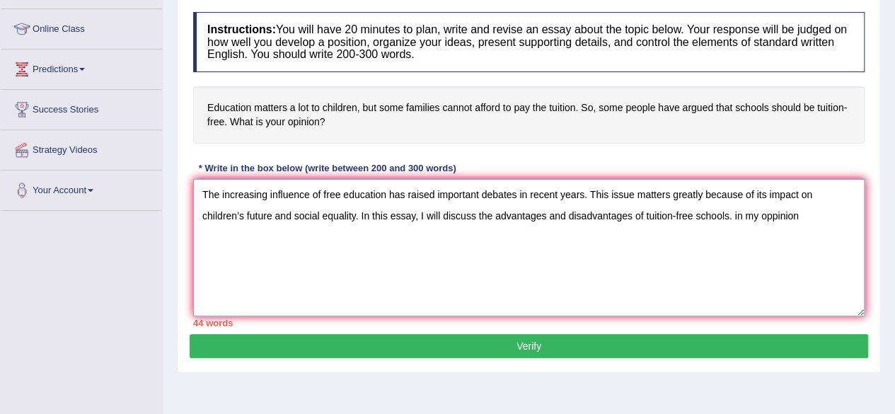
click at [776, 216] on textarea "The increasing influence of free education has raised important debates in rece…" at bounding box center [529, 247] width 672 height 137
click at [802, 213] on textarea "The increasing influence of free education has raised important debates in rece…" at bounding box center [529, 247] width 672 height 137
click at [735, 213] on textarea "The increasing influence of free education has raised important debates in rece…" at bounding box center [529, 247] width 672 height 137
click at [277, 237] on textarea "The increasing influence of free education has raised important debates in rece…" at bounding box center [529, 247] width 672 height 137
click at [793, 214] on textarea "The increasing influence of free education has raised important debates in rece…" at bounding box center [529, 247] width 672 height 137
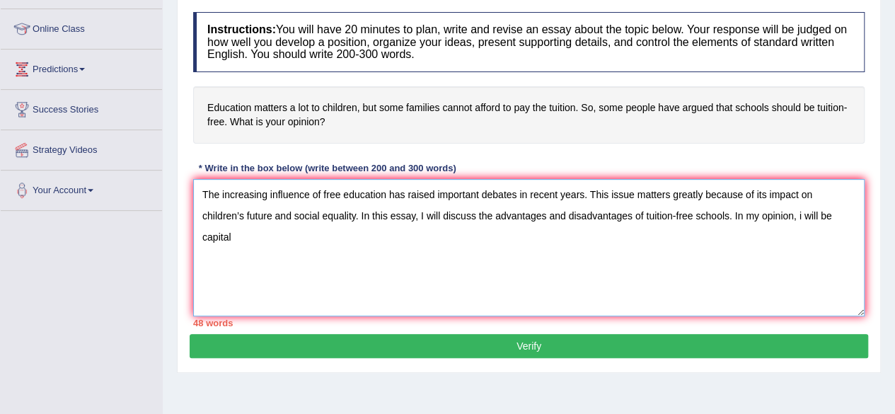
click at [248, 231] on textarea "The increasing influence of free education has raised important debates in rece…" at bounding box center [529, 247] width 672 height 137
click at [839, 393] on div "Home Practice Writing: Write Essay Tuition « Prev Next » Report Question Re-Att…" at bounding box center [529, 172] width 732 height 708
click at [361, 247] on textarea "The increasing influence of free education has raised important debates in rece…" at bounding box center [529, 247] width 672 height 137
paste textarea "One key advantage of free education is equal opportunity. This is important bec…"
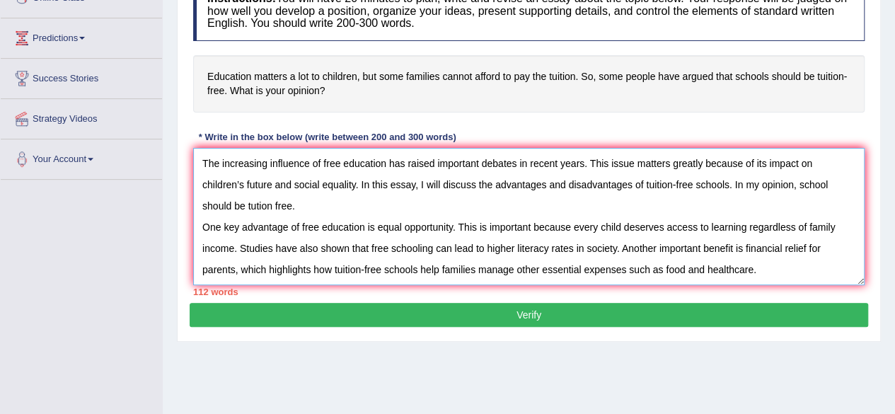
scroll to position [12, 0]
click at [422, 268] on textarea "The increasing influence of free education has raised important debates in rece…" at bounding box center [529, 216] width 672 height 137
paste textarea "However, free education also comes with certain drawbacks. For example, governm…"
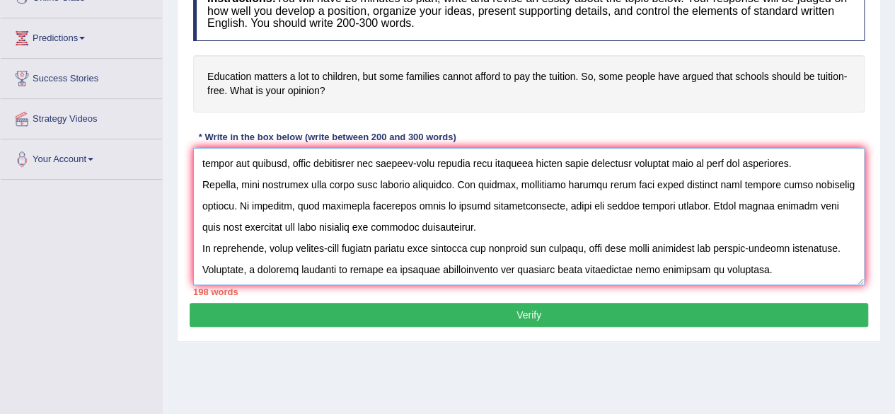
scroll to position [91, 0]
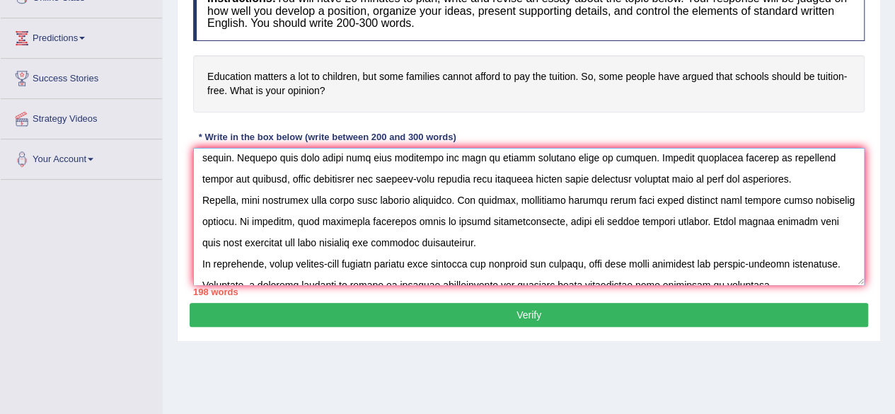
click at [282, 219] on textarea at bounding box center [529, 216] width 672 height 137
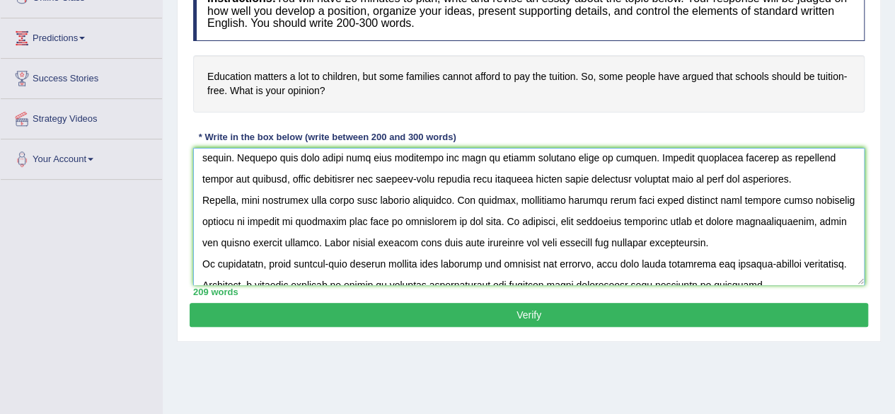
scroll to position [106, 0]
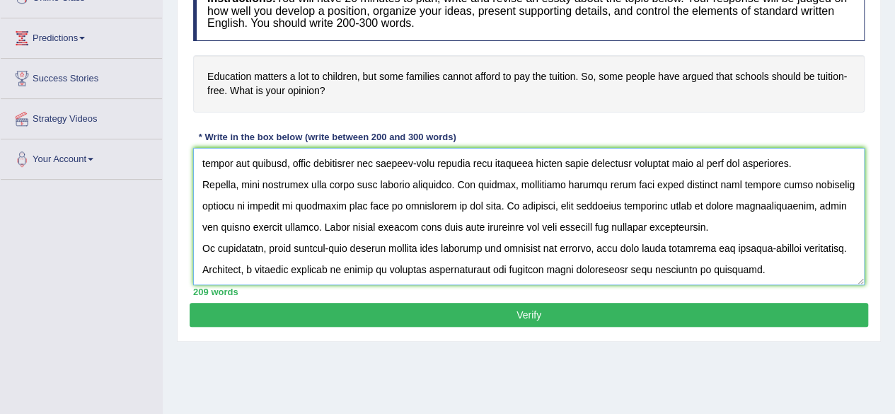
type textarea "The increasing influence of free education has raised important debates in rece…"
click at [587, 312] on button "Verify" at bounding box center [529, 315] width 679 height 24
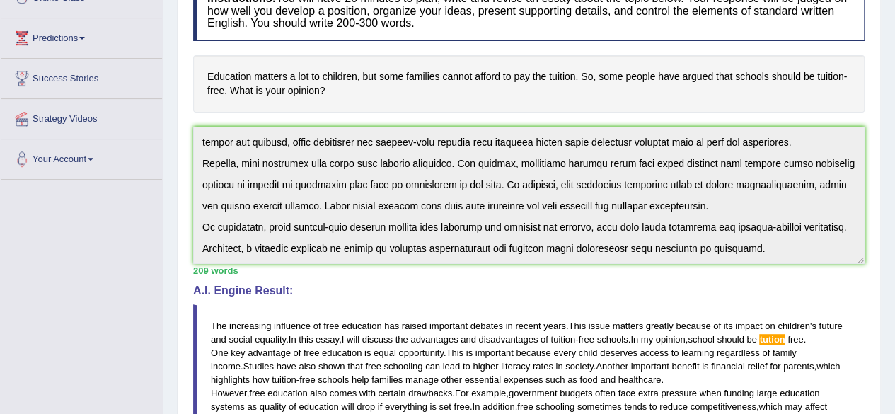
drag, startPoint x: 902, startPoint y: 192, endPoint x: 904, endPoint y: 246, distance: 53.8
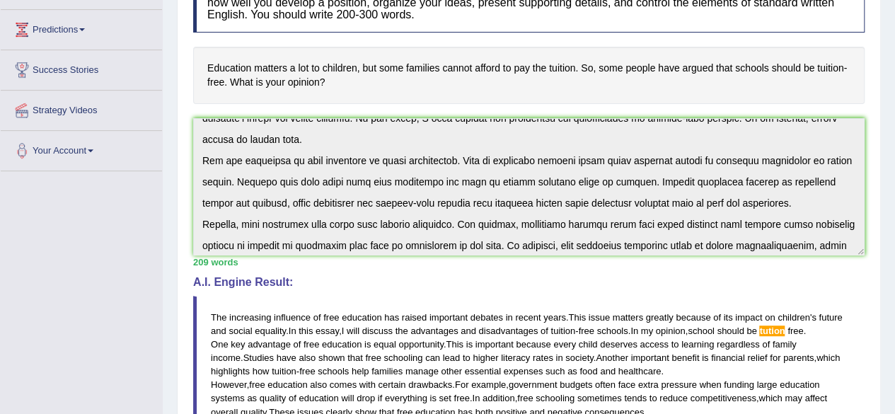
scroll to position [0, 0]
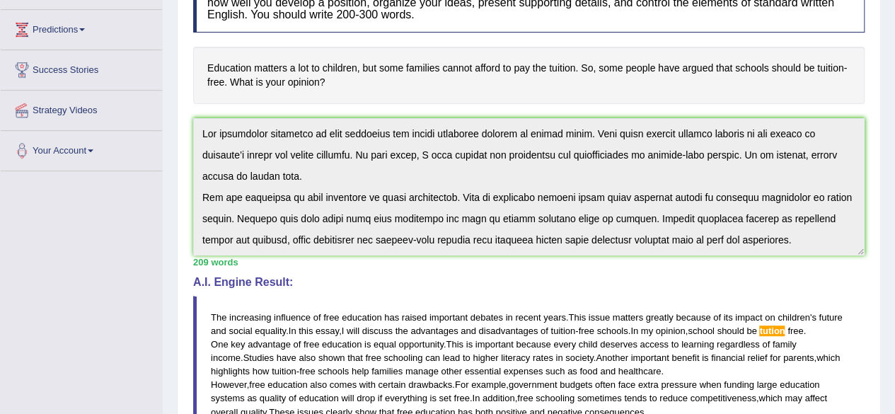
click at [879, 145] on div "Practice Writing: Write Essay 24 Tuition Instructions: You will have 20 minutes…" at bounding box center [529, 289] width 704 height 785
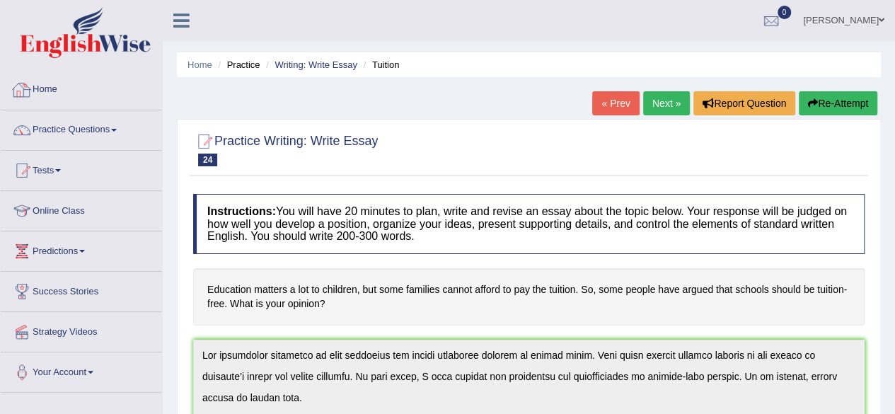
click at [76, 56] on img at bounding box center [85, 32] width 131 height 51
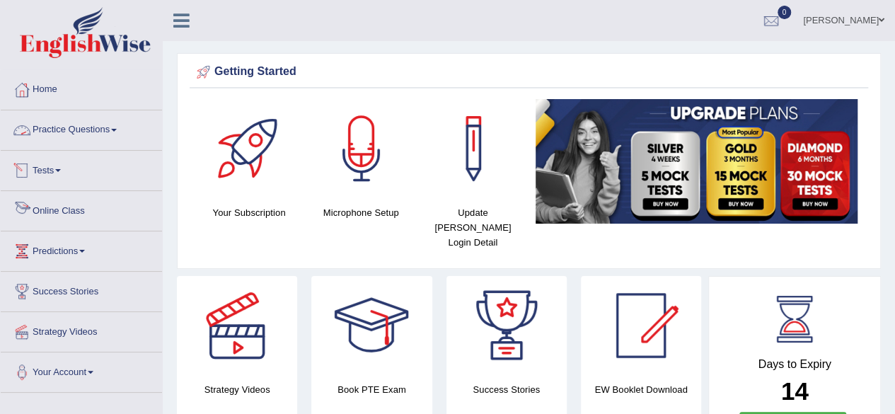
click at [55, 211] on link "Online Class" at bounding box center [81, 208] width 161 height 35
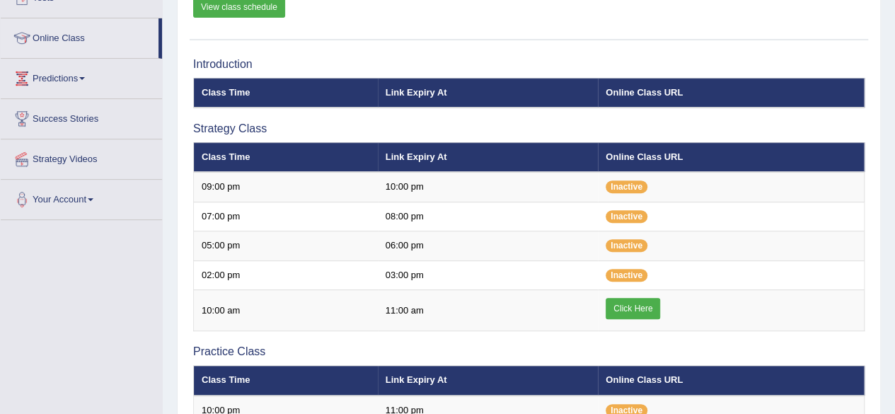
scroll to position [173, 0]
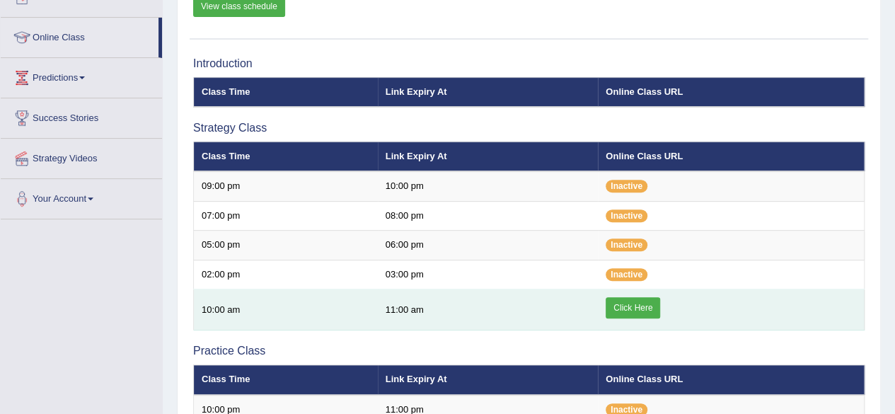
click at [648, 312] on link "Click Here" at bounding box center [633, 307] width 54 height 21
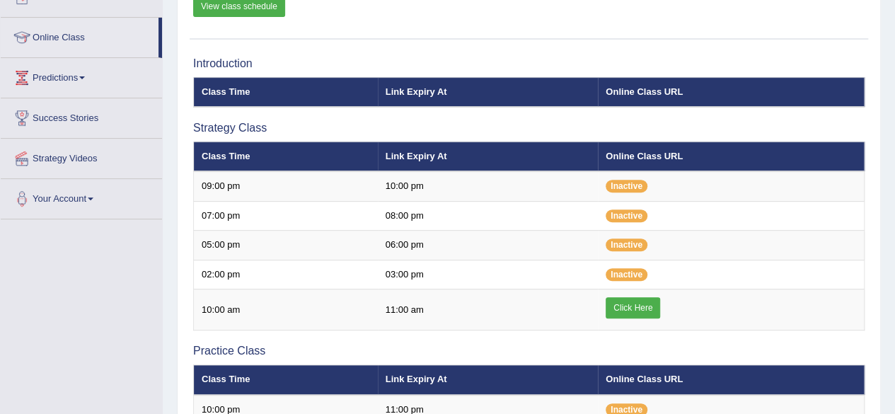
scroll to position [0, 0]
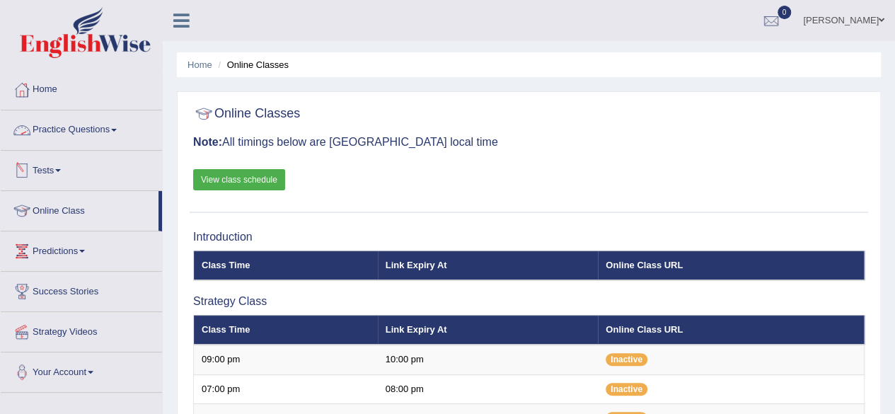
click at [120, 133] on link "Practice Questions" at bounding box center [81, 127] width 161 height 35
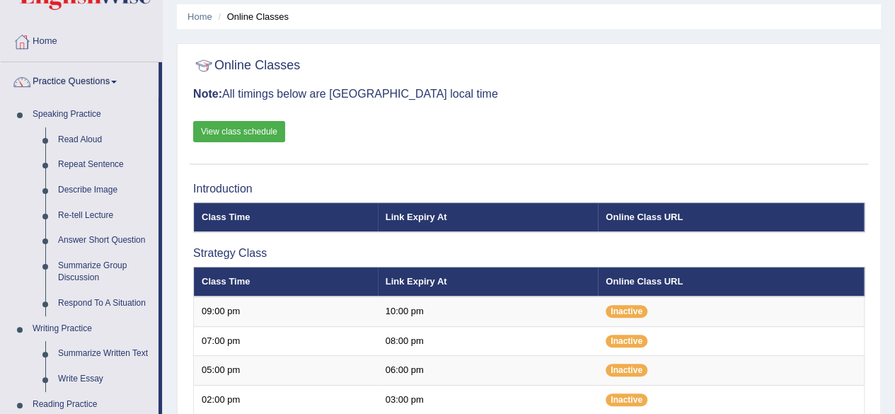
scroll to position [52, 0]
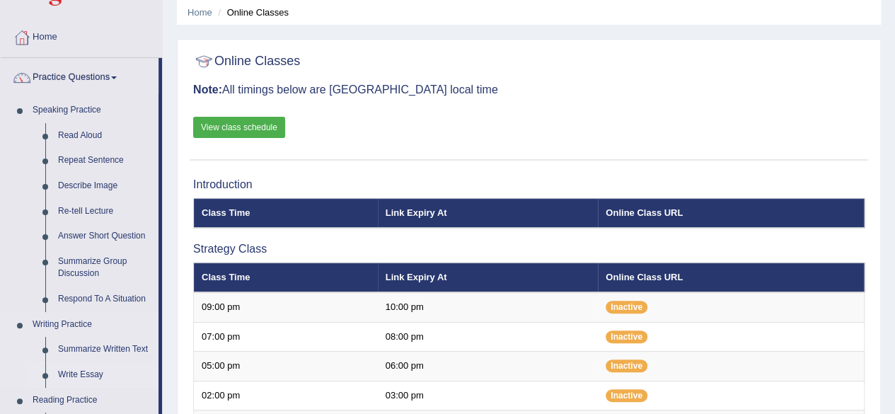
click at [89, 372] on link "Write Essay" at bounding box center [105, 374] width 107 height 25
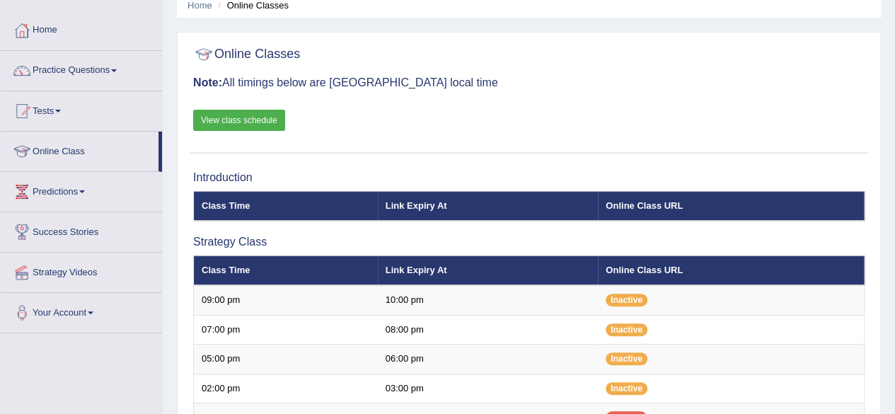
scroll to position [59, 0]
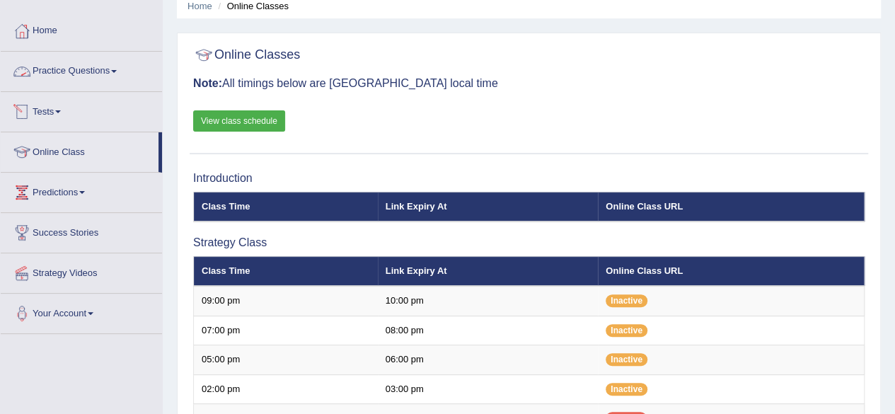
click at [122, 79] on link "Practice Questions" at bounding box center [81, 69] width 161 height 35
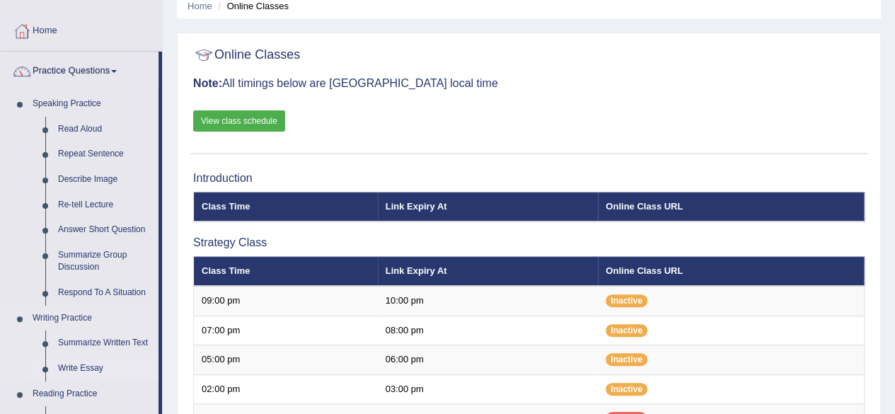
click at [92, 368] on link "Write Essay" at bounding box center [105, 368] width 107 height 25
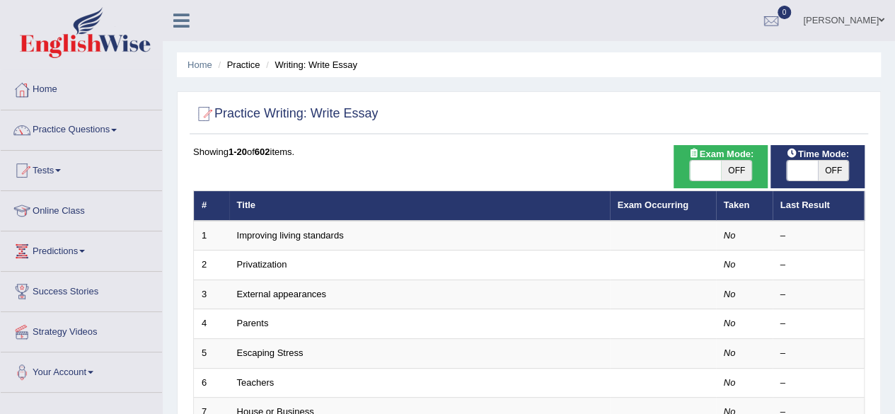
click at [701, 175] on span at bounding box center [705, 171] width 31 height 20
checkbox input "true"
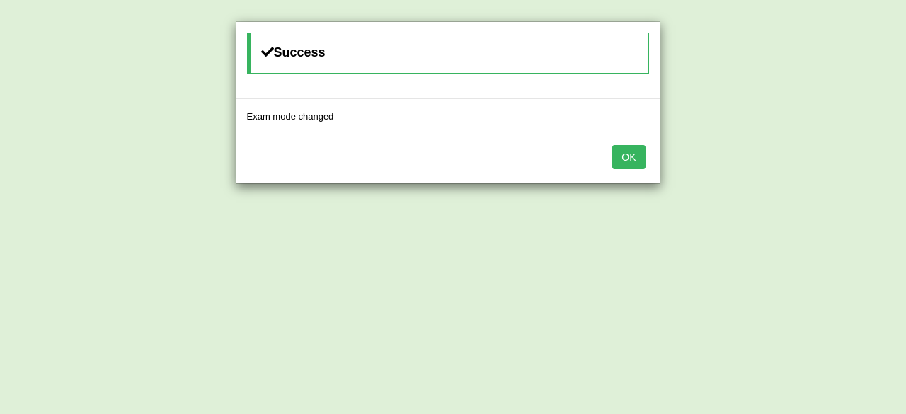
click at [635, 152] on button "OK" at bounding box center [628, 157] width 33 height 24
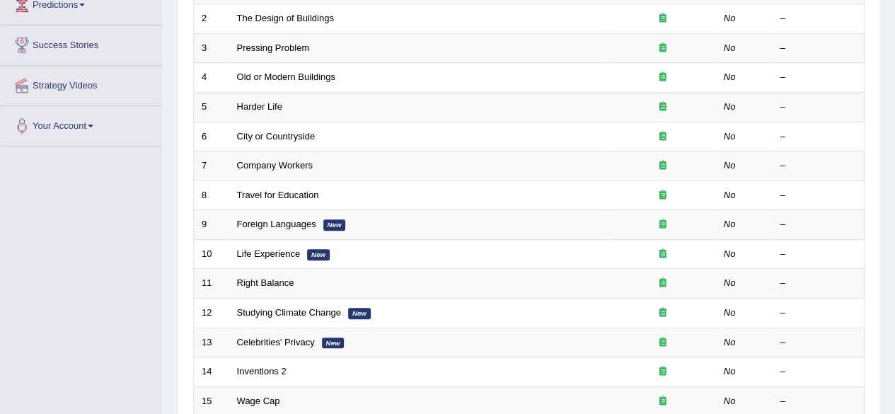
scroll to position [248, 0]
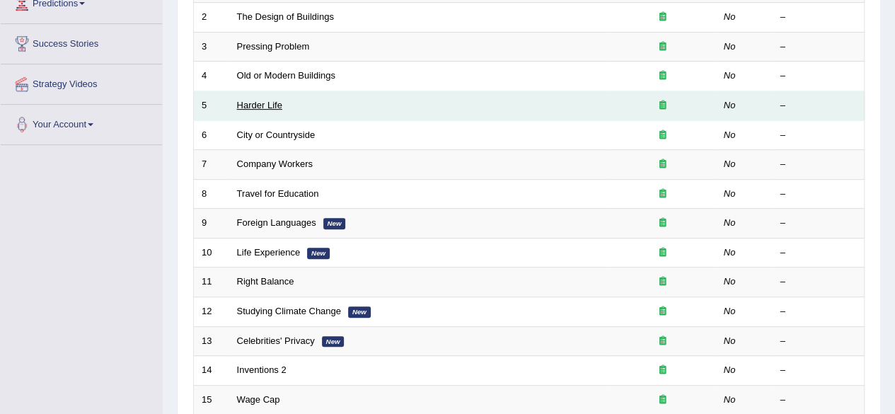
click at [253, 103] on link "Harder Life" at bounding box center [259, 105] width 45 height 11
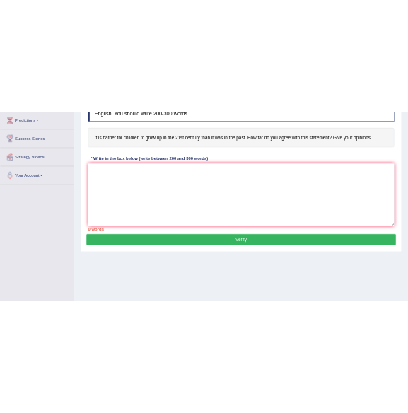
scroll to position [237, 0]
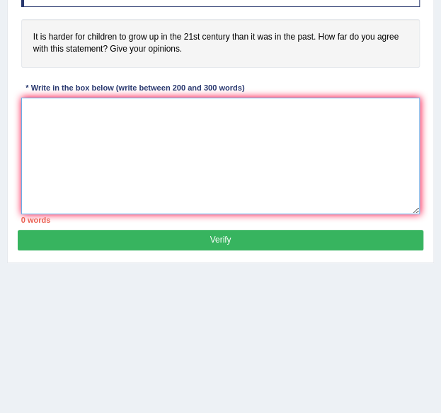
click at [108, 140] on textarea at bounding box center [220, 156] width 399 height 117
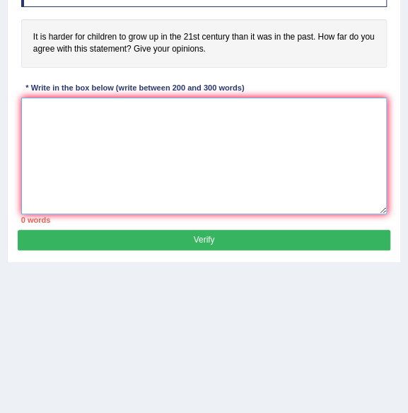
click at [59, 102] on textarea at bounding box center [204, 156] width 367 height 117
type textarea "t"
click at [132, 111] on textarea "The increasing influence is growing up of children" at bounding box center [204, 156] width 367 height 117
click at [185, 110] on textarea "The increasing influence of growing up of children" at bounding box center [204, 156] width 367 height 117
click at [217, 110] on textarea "The increasing influence of growing up children" at bounding box center [204, 156] width 367 height 117
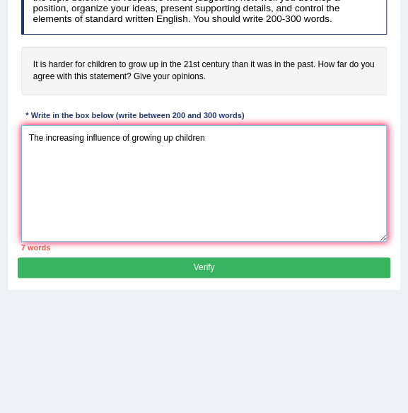
scroll to position [211, 0]
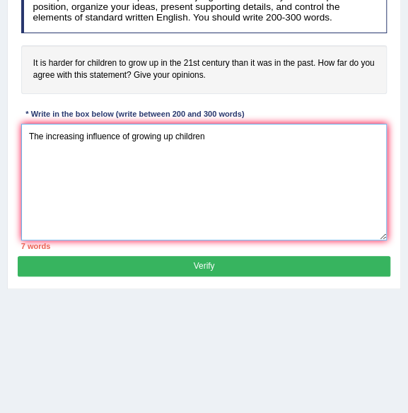
click at [212, 200] on textarea "The increasing influence of growing up children" at bounding box center [204, 182] width 367 height 117
type textarea "The increasing influence of growing up children"
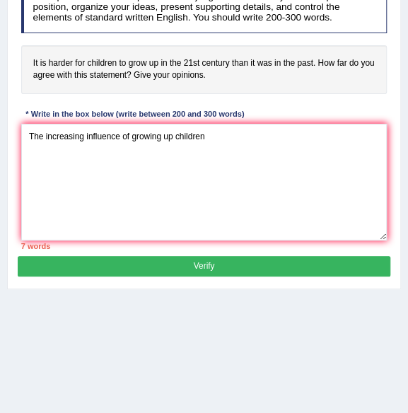
click at [279, 93] on div "Instructions: You will have 20 minutes to plan, write and revise an essay about…" at bounding box center [204, 110] width 372 height 291
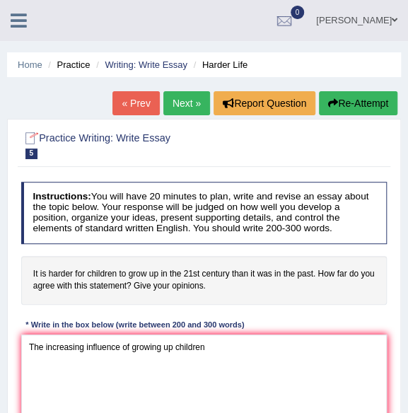
click at [72, 65] on li "Practice" at bounding box center [67, 64] width 45 height 13
click at [38, 65] on link "Home" at bounding box center [30, 64] width 25 height 11
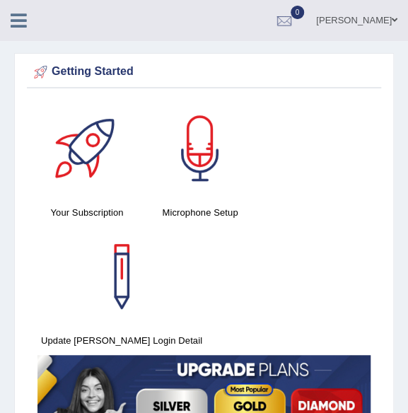
click at [24, 26] on icon at bounding box center [19, 20] width 16 height 18
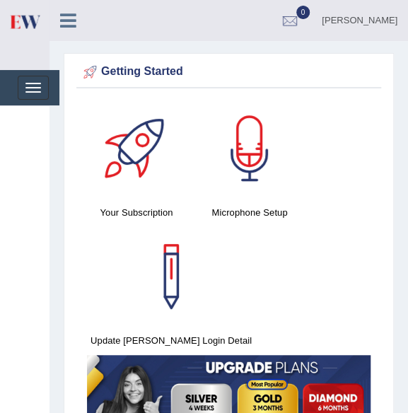
click at [24, 26] on img at bounding box center [24, 21] width 32 height 29
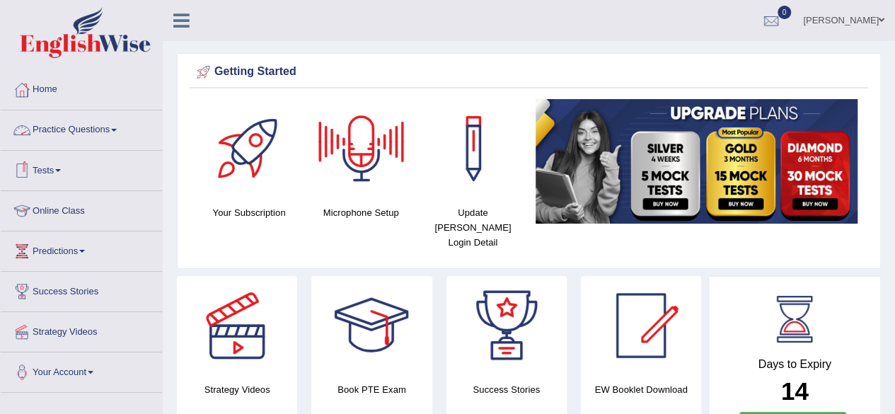
click at [111, 132] on link "Practice Questions" at bounding box center [81, 127] width 161 height 35
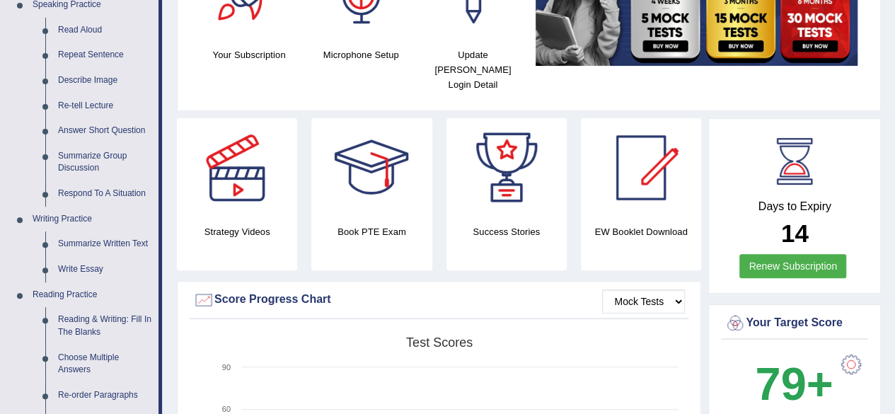
scroll to position [173, 0]
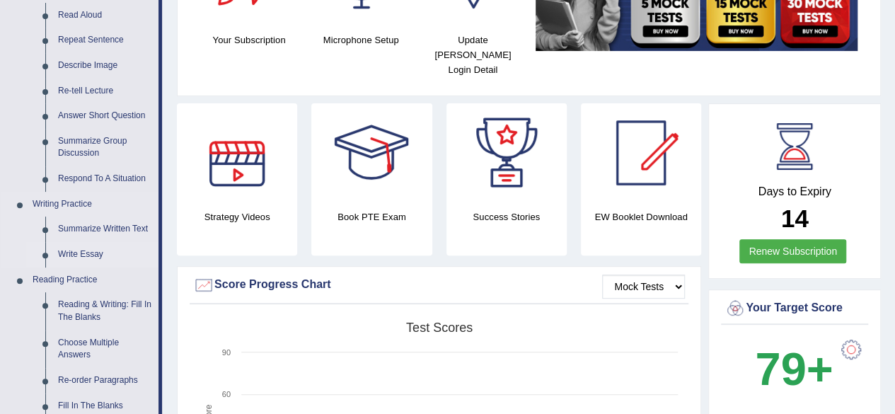
click at [96, 255] on link "Write Essay" at bounding box center [105, 254] width 107 height 25
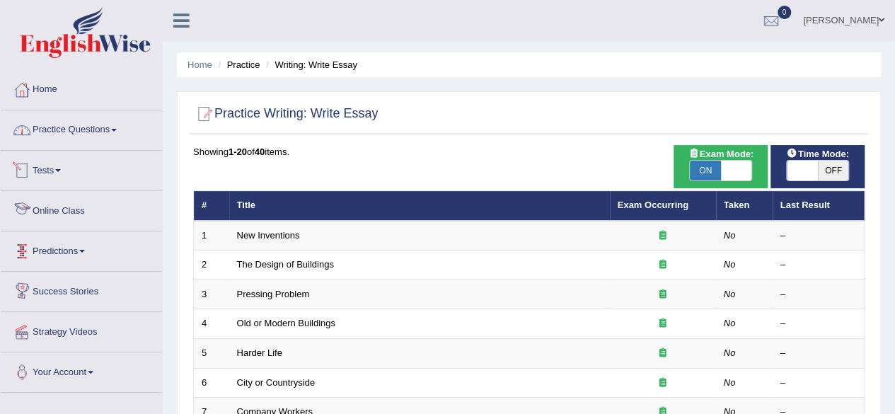
click at [122, 138] on link "Practice Questions" at bounding box center [81, 127] width 161 height 35
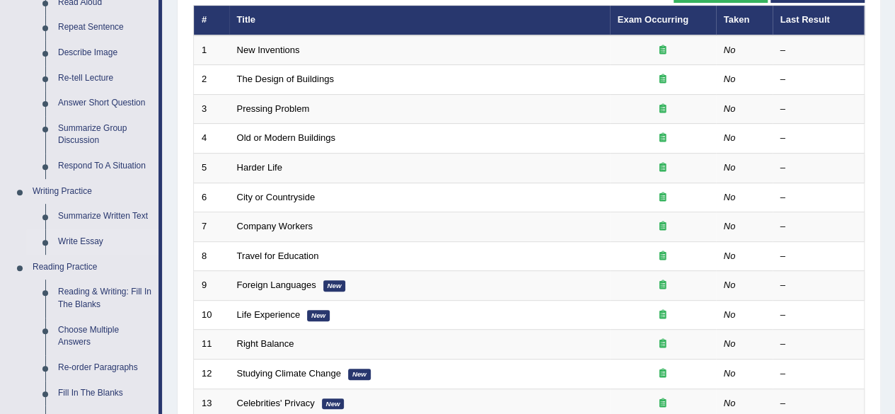
scroll to position [208, 0]
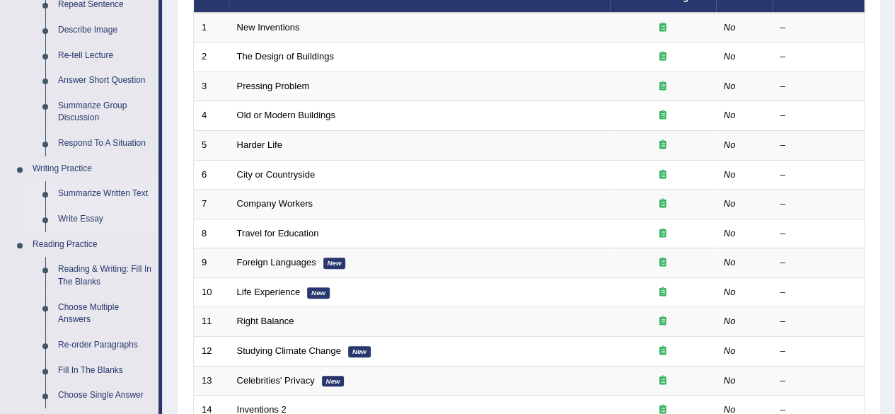
click at [103, 193] on link "Summarize Written Text" at bounding box center [105, 193] width 107 height 25
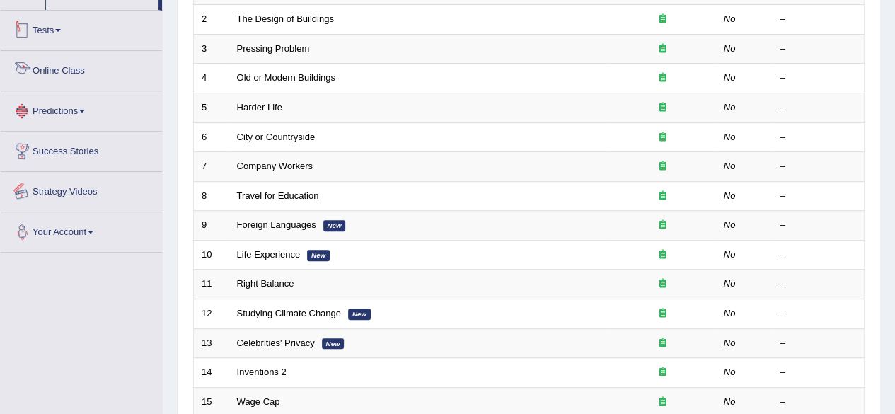
scroll to position [313, 0]
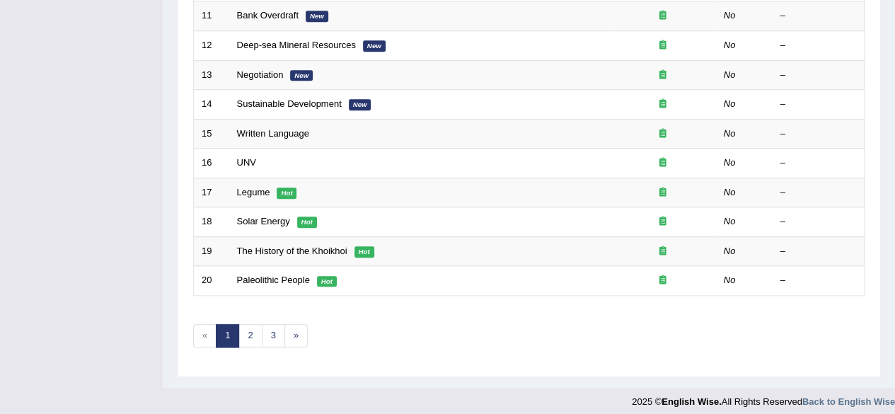
scroll to position [516, 0]
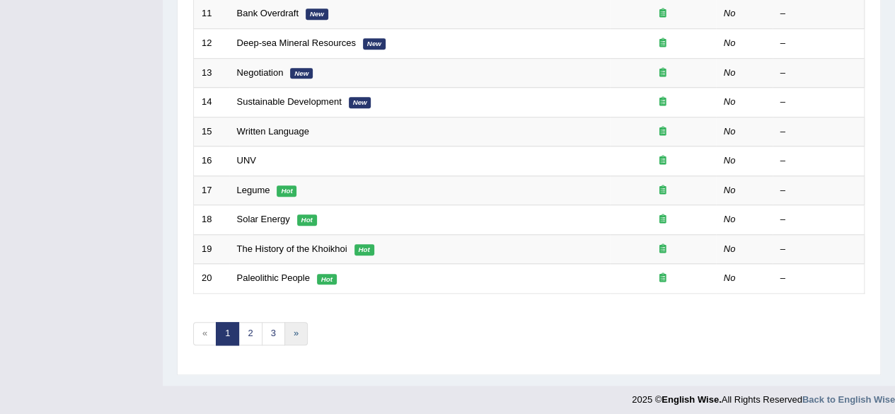
click at [295, 326] on link "»" at bounding box center [295, 333] width 23 height 23
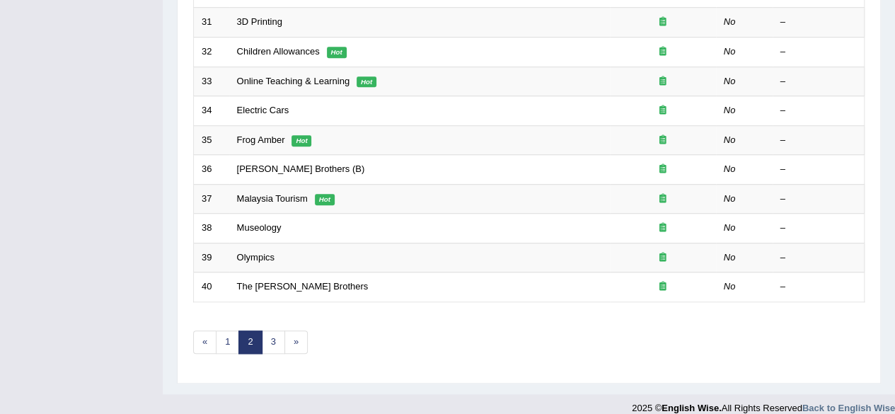
scroll to position [516, 0]
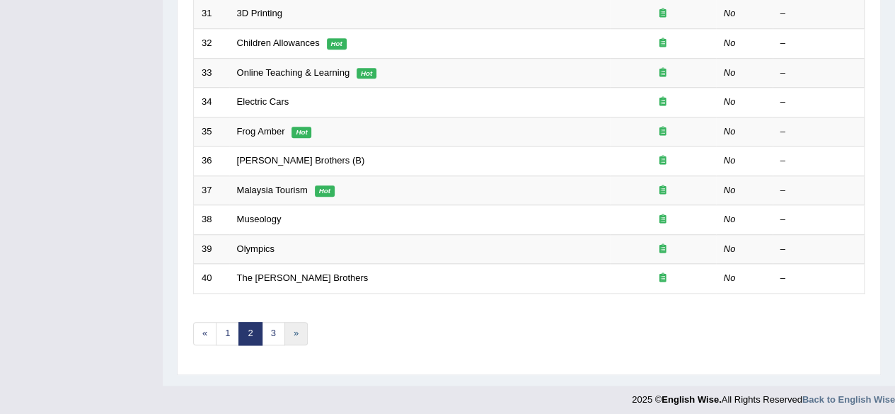
click at [298, 330] on link "»" at bounding box center [295, 333] width 23 height 23
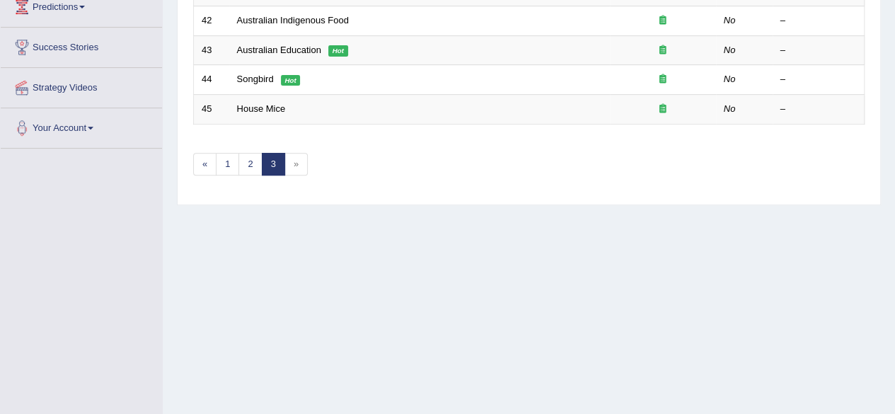
scroll to position [245, 0]
click at [296, 160] on span "»" at bounding box center [295, 163] width 23 height 23
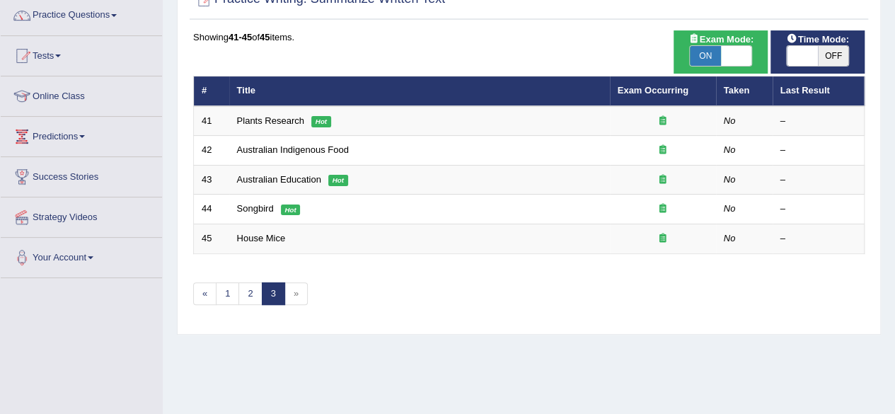
scroll to position [85, 0]
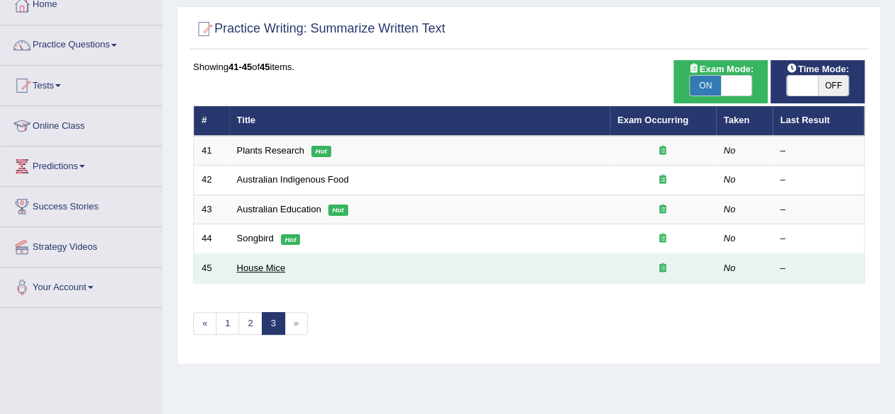
click at [255, 266] on link "House Mice" at bounding box center [261, 268] width 49 height 11
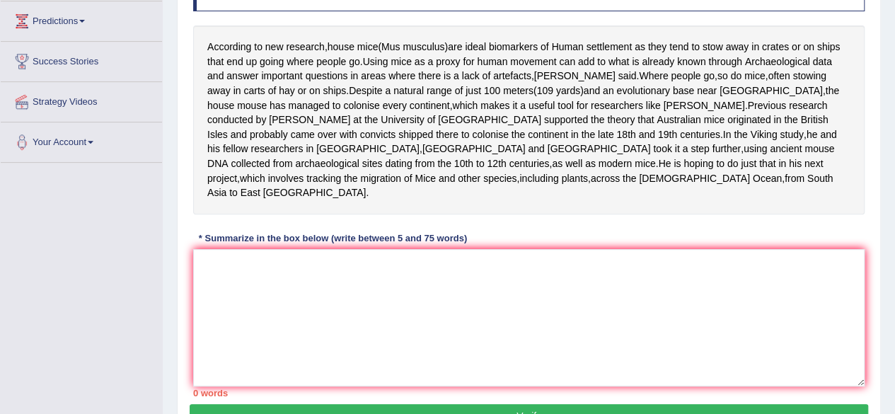
scroll to position [227, 0]
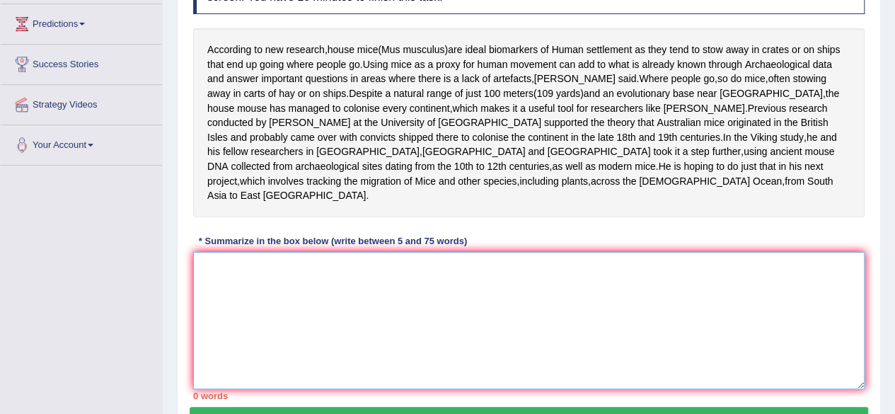
click at [435, 292] on textarea at bounding box center [529, 320] width 672 height 137
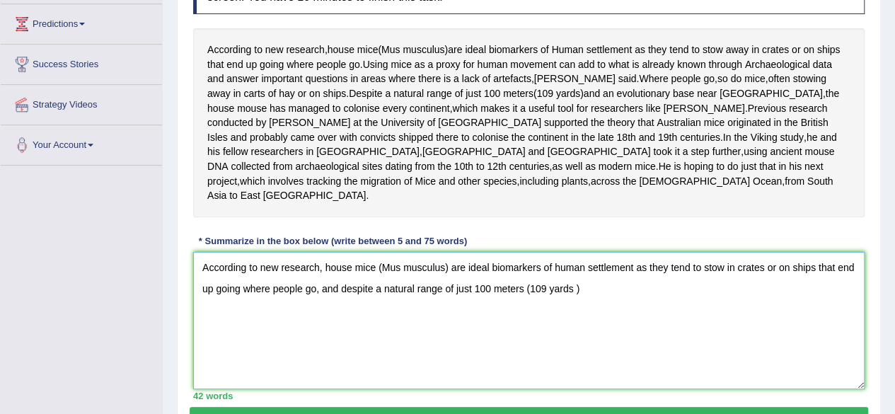
click at [574, 303] on textarea "According to new research, house mice (Mus musculus) are ideal biomarkers of hu…" at bounding box center [529, 320] width 672 height 137
click at [594, 298] on textarea "According to new research, house mice (Mus musculus) are ideal biomarkers of hu…" at bounding box center [529, 320] width 672 height 137
click at [530, 304] on textarea "According to new research, house mice (Mus musculus) are ideal biomarkers of hu…" at bounding box center [529, 320] width 672 height 137
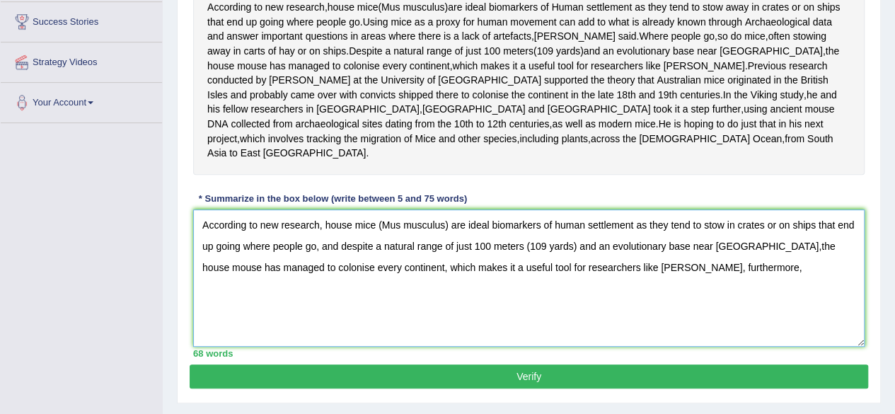
scroll to position [272, 0]
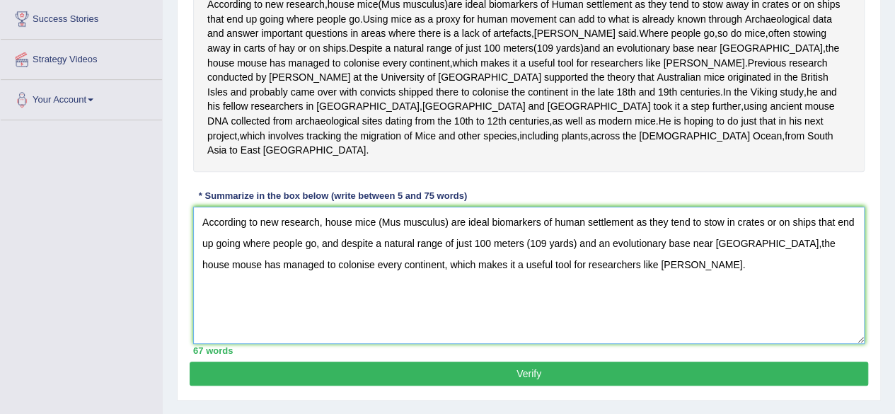
type textarea "According to new research, house mice (Mus musculus) are ideal biomarkers of hu…"
click at [536, 386] on button "Verify" at bounding box center [529, 374] width 679 height 24
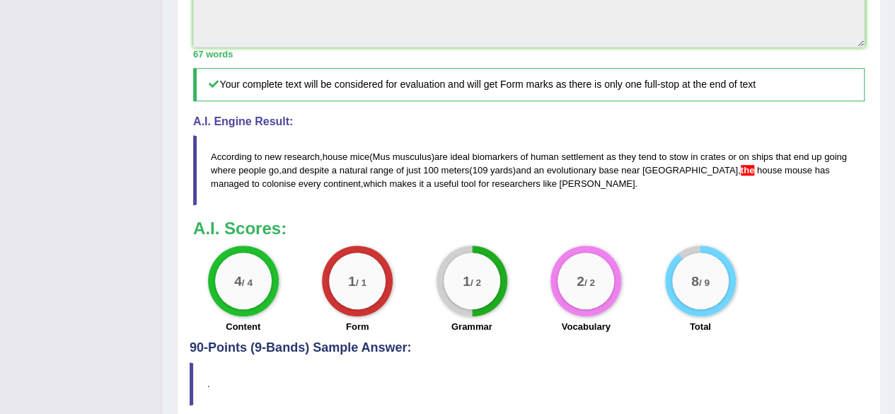
scroll to position [542, 0]
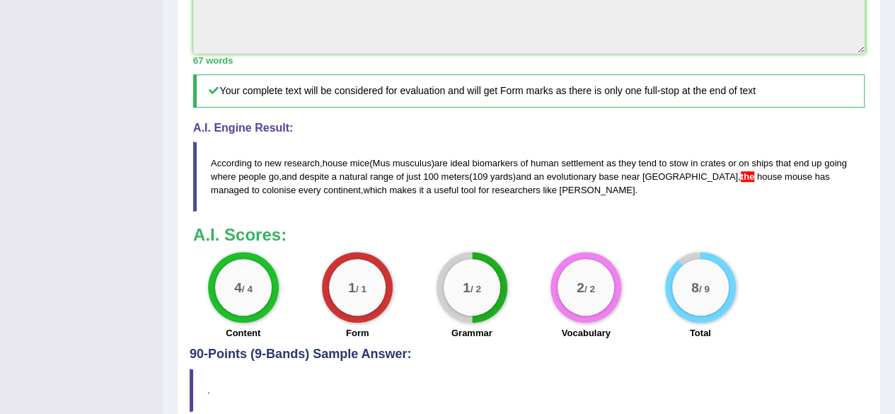
drag, startPoint x: 900, startPoint y: 159, endPoint x: 905, endPoint y: 315, distance: 155.8
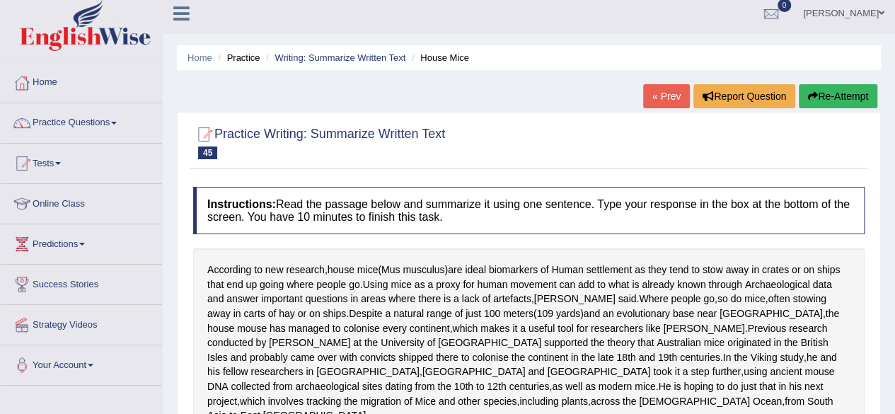
scroll to position [0, 0]
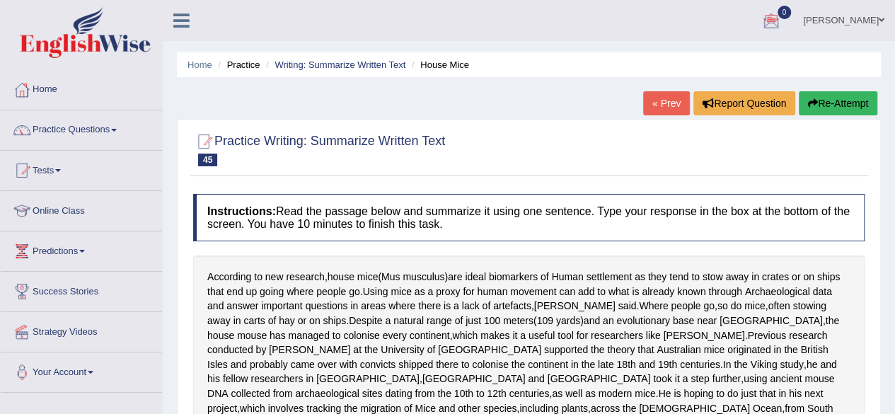
click at [4, 197] on link "Online Class" at bounding box center [81, 208] width 161 height 35
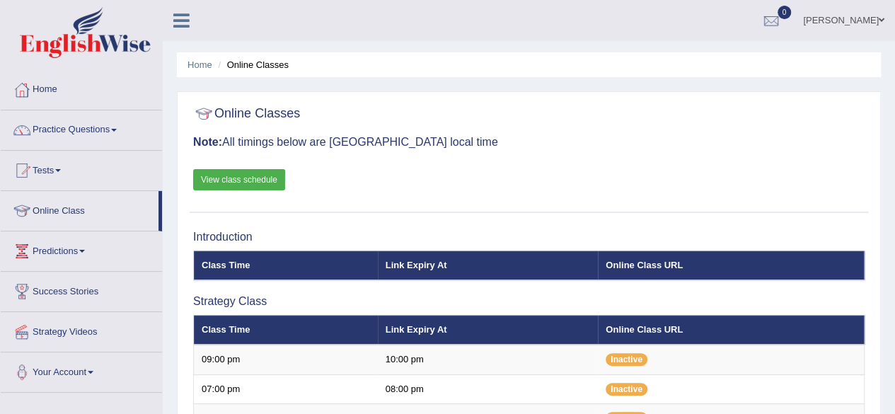
click at [112, 130] on link "Practice Questions" at bounding box center [81, 127] width 161 height 35
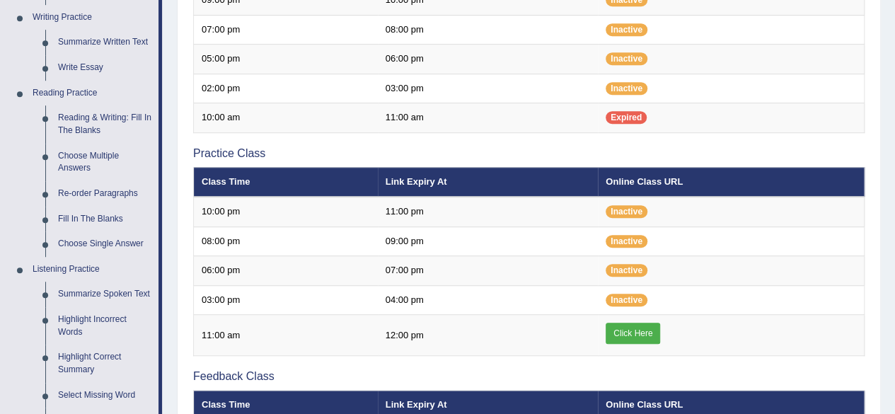
scroll to position [362, 0]
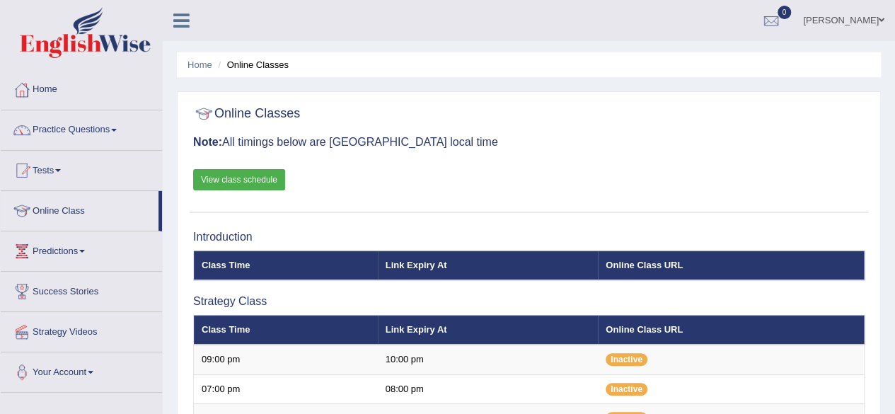
click at [120, 127] on link "Practice Questions" at bounding box center [81, 127] width 161 height 35
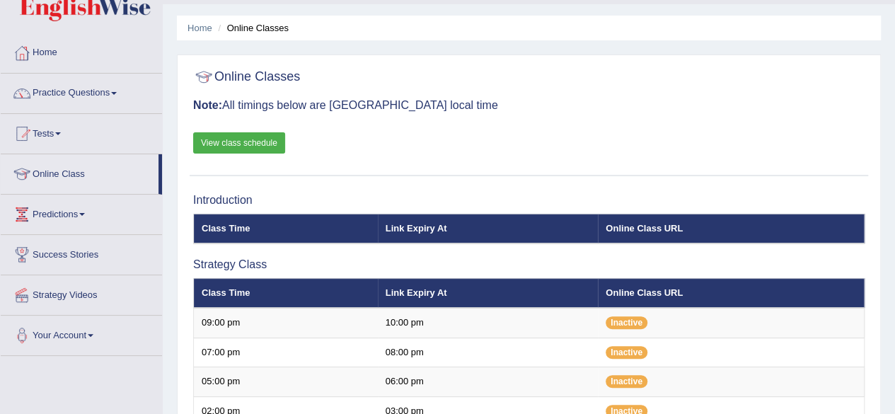
scroll to position [38, 0]
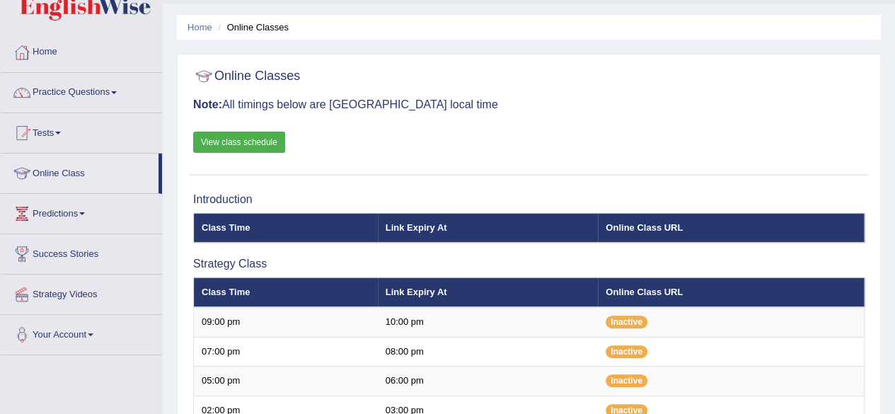
click at [120, 88] on link "Practice Questions" at bounding box center [81, 90] width 161 height 35
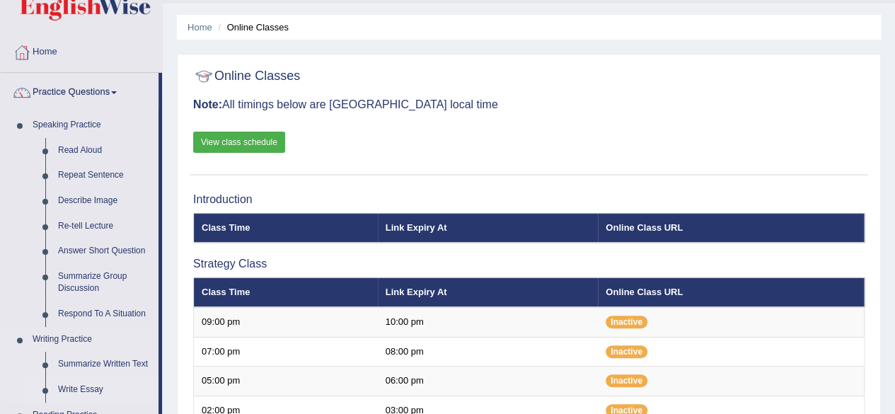
click at [90, 391] on link "Write Essay" at bounding box center [105, 389] width 107 height 25
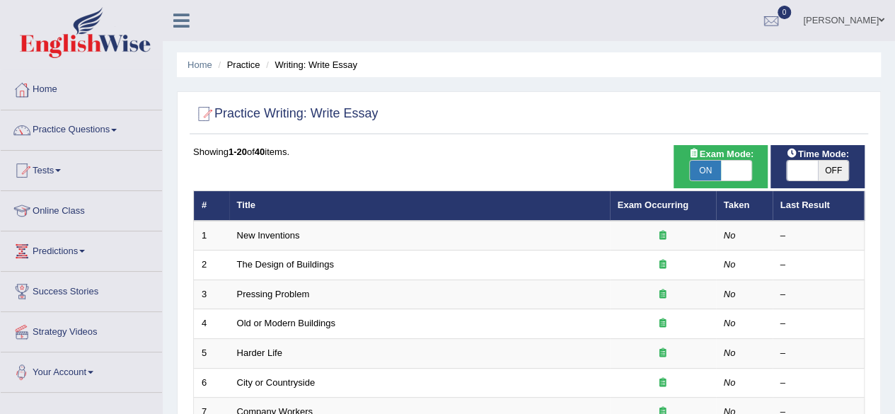
click at [742, 175] on span at bounding box center [736, 171] width 31 height 20
checkbox input "false"
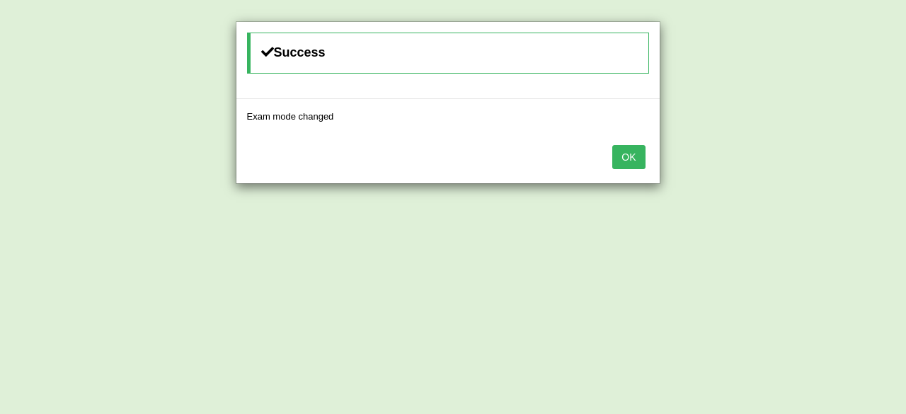
click at [631, 158] on button "OK" at bounding box center [628, 157] width 33 height 24
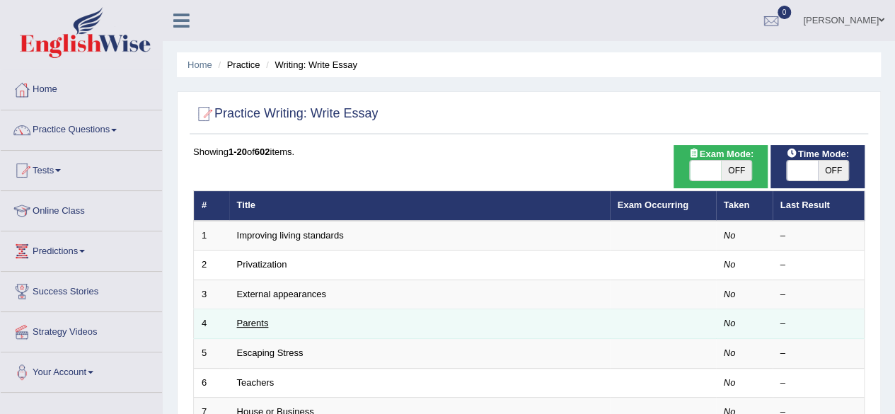
click at [258, 323] on link "Parents" at bounding box center [253, 323] width 32 height 11
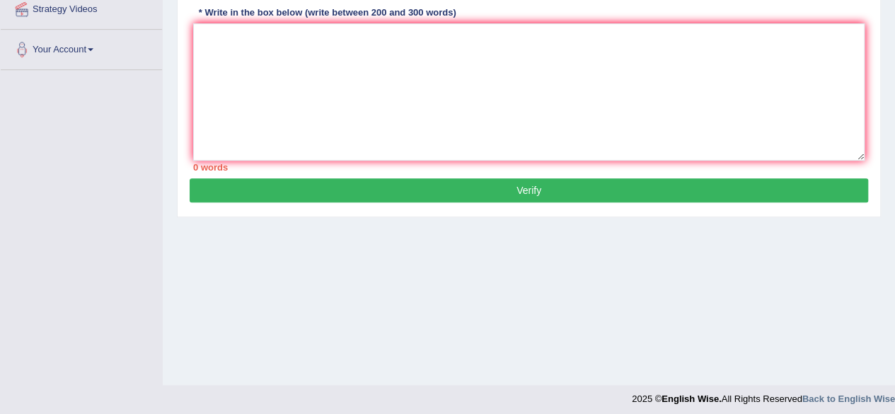
scroll to position [328, 0]
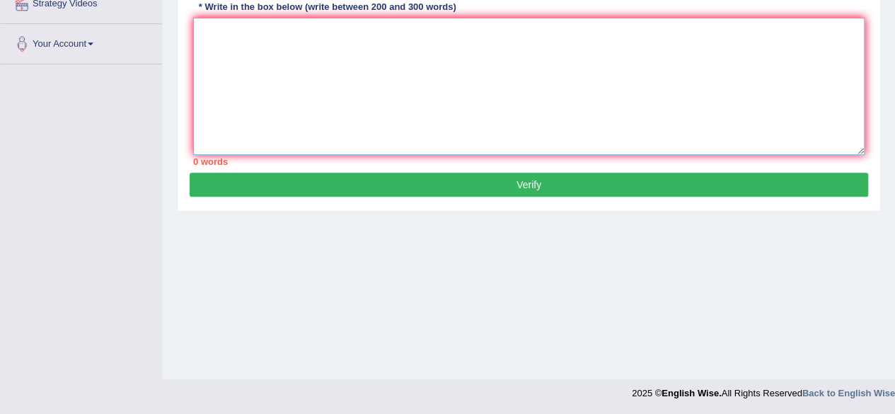
click at [307, 66] on textarea at bounding box center [529, 86] width 672 height 137
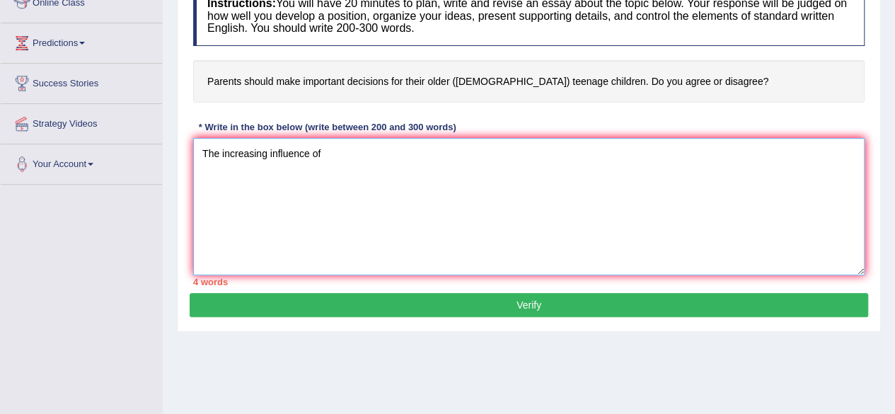
scroll to position [209, 0]
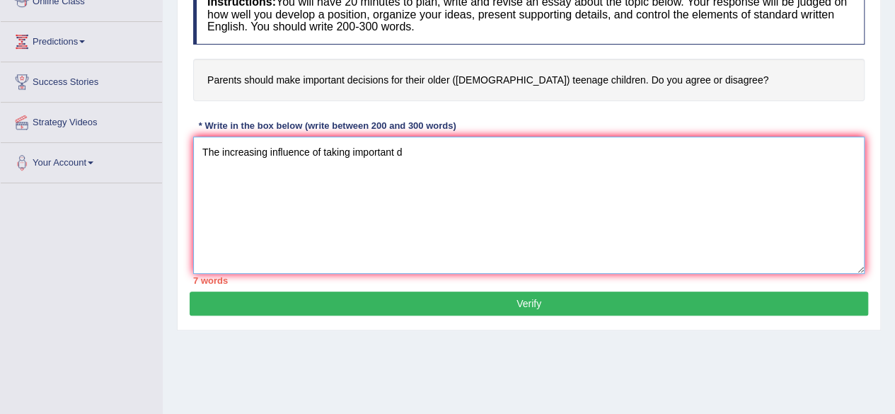
click at [323, 149] on textarea "The increasing influence of taking important d" at bounding box center [529, 205] width 672 height 137
click at [464, 144] on textarea "The increasing influence of parents for taking important d" at bounding box center [529, 205] width 672 height 137
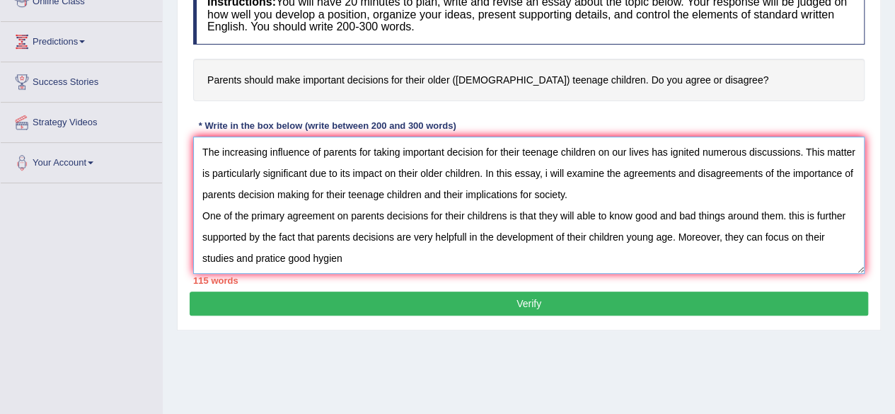
click at [255, 255] on textarea "The increasing influence of parents for taking important decision for their tee…" at bounding box center [529, 205] width 672 height 137
click at [355, 259] on textarea "The increasing influence of parents for taking important decision for their tee…" at bounding box center [529, 205] width 672 height 137
click at [289, 258] on textarea "The increasing influence of parents for taking important decision for their tee…" at bounding box center [529, 205] width 672 height 137
click at [357, 245] on textarea "The increasing influence of parents for taking important decision for their tee…" at bounding box center [529, 205] width 672 height 137
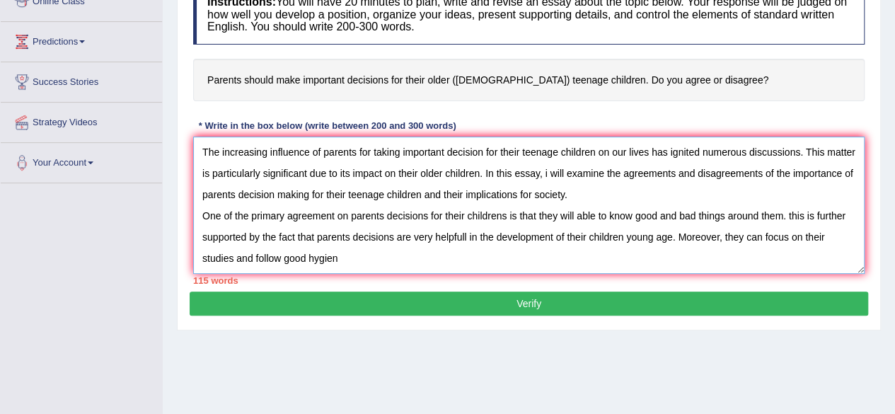
click at [344, 257] on textarea "The increasing influence of parents for taking important decision for their tee…" at bounding box center [529, 205] width 672 height 137
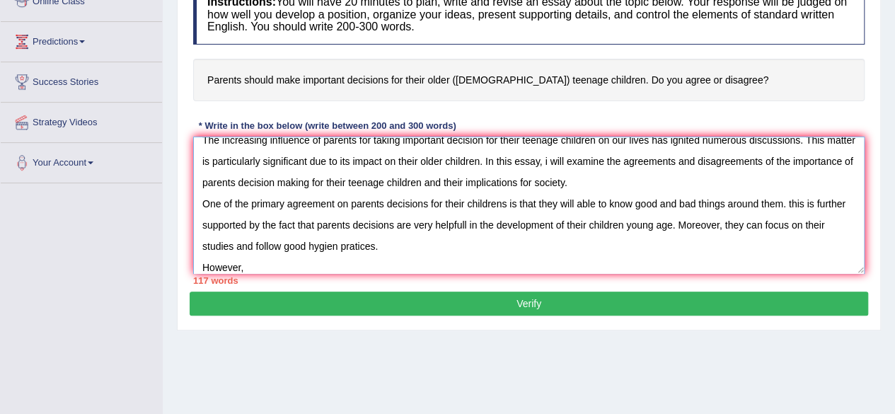
type textarea "The increasing influence of parents for taking important decision for their tee…"
click at [344, 257] on textarea "The increasing influence of parents for taking important decision for their tee…" at bounding box center [529, 205] width 672 height 137
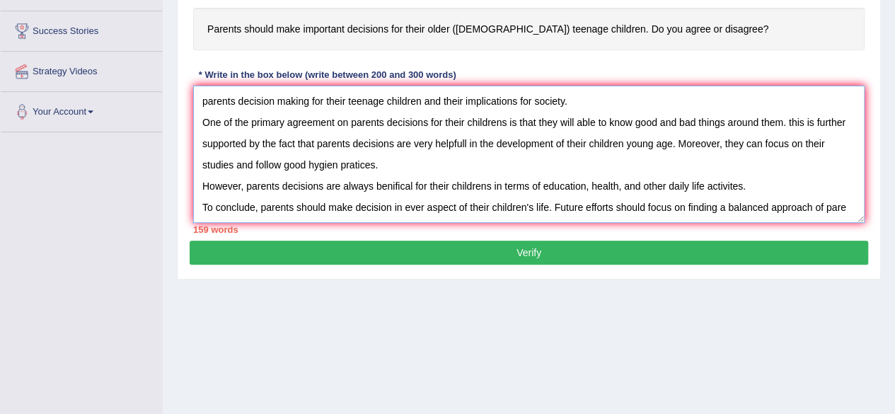
scroll to position [54, 0]
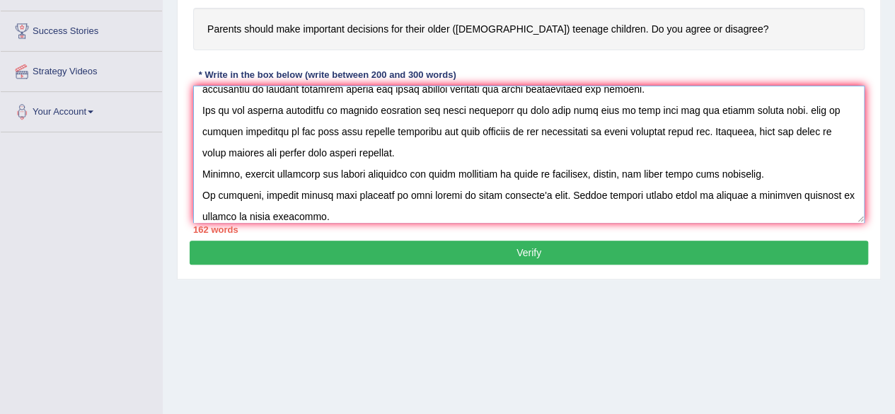
type textarea "The increasing influence of parents for taking important decision for their tee…"
click at [457, 251] on button "Verify" at bounding box center [529, 253] width 679 height 24
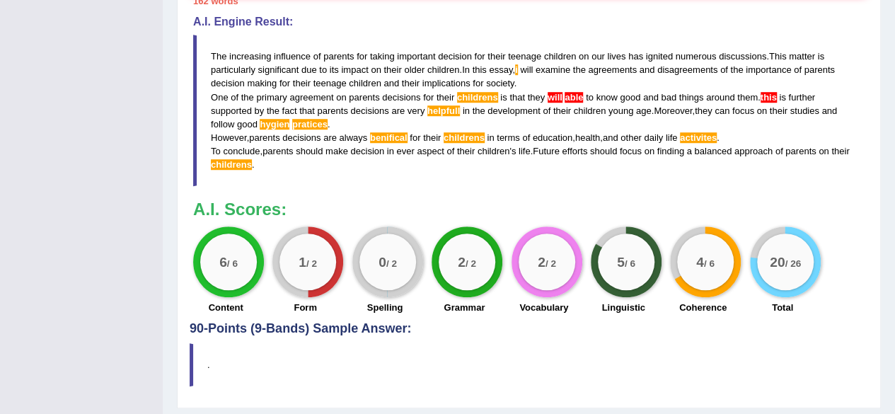
scroll to position [467, 0]
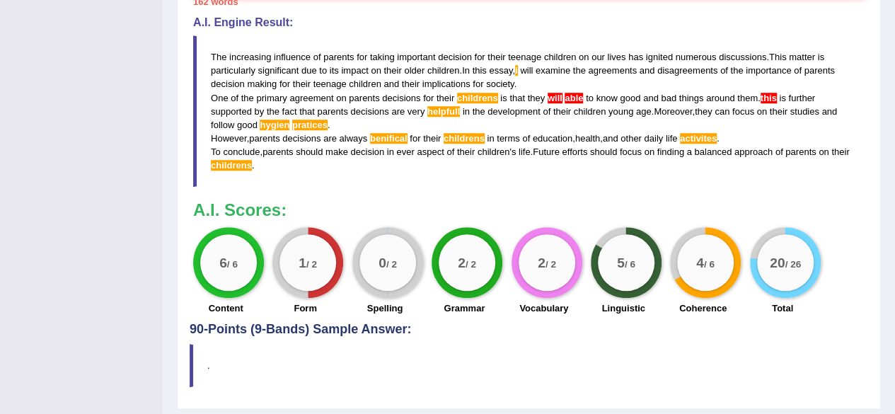
click at [276, 123] on span "hygien" at bounding box center [275, 125] width 30 height 11
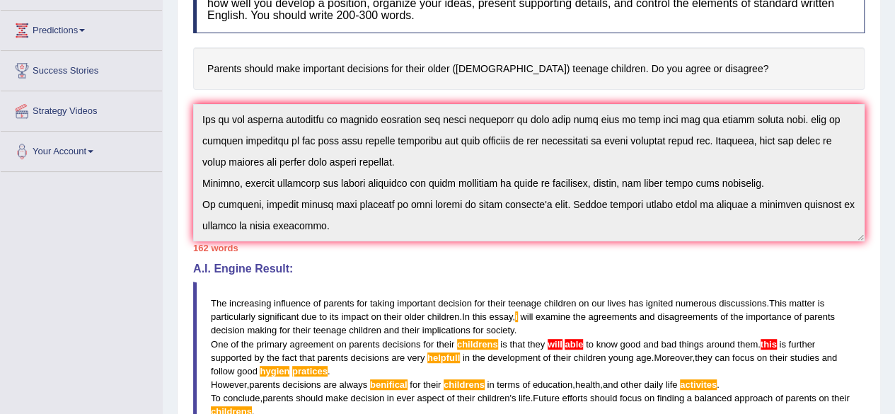
scroll to position [220, 0]
click at [717, 380] on span "activites" at bounding box center [698, 385] width 37 height 11
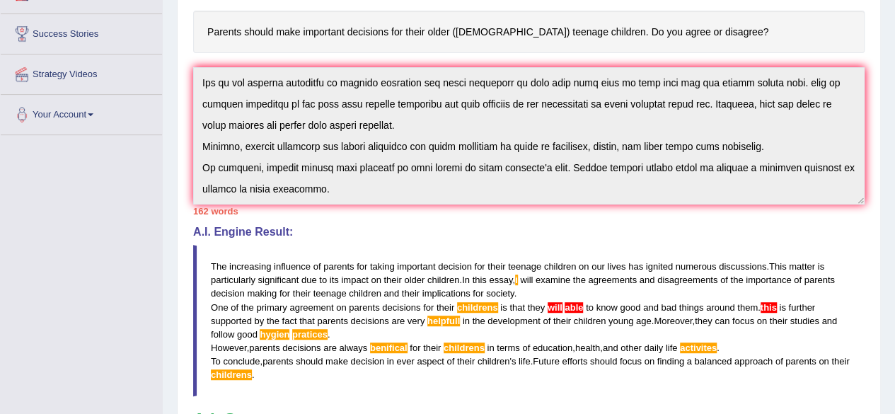
scroll to position [258, 0]
click at [732, 342] on blockquote "The increasing influence of parents for taking important decision for their tee…" at bounding box center [529, 320] width 672 height 151
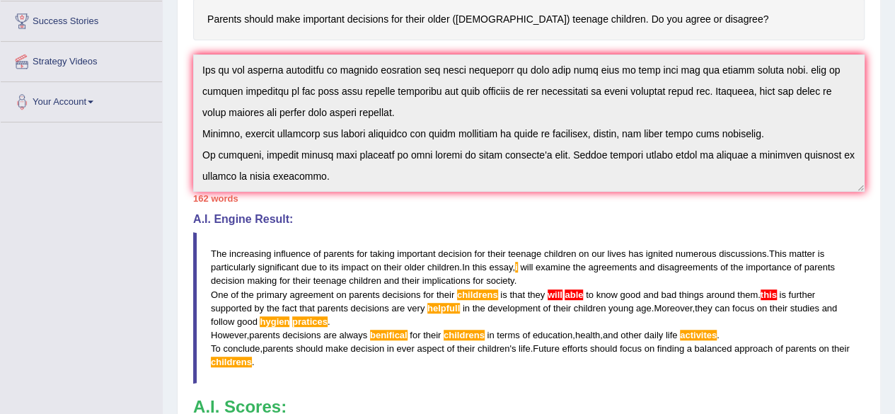
scroll to position [271, 0]
drag, startPoint x: 325, startPoint y: 372, endPoint x: 236, endPoint y: 295, distance: 117.4
click at [236, 295] on blockquote "The increasing influence of parents for taking important decision for their tee…" at bounding box center [529, 306] width 672 height 151
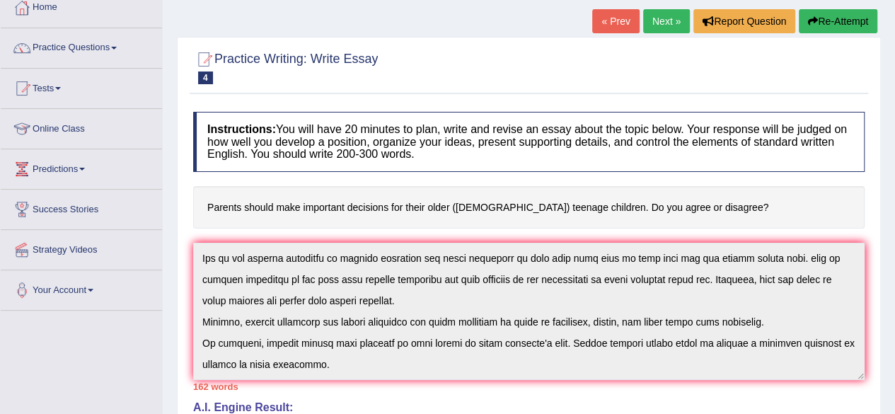
scroll to position [0, 0]
